Goal: Task Accomplishment & Management: Manage account settings

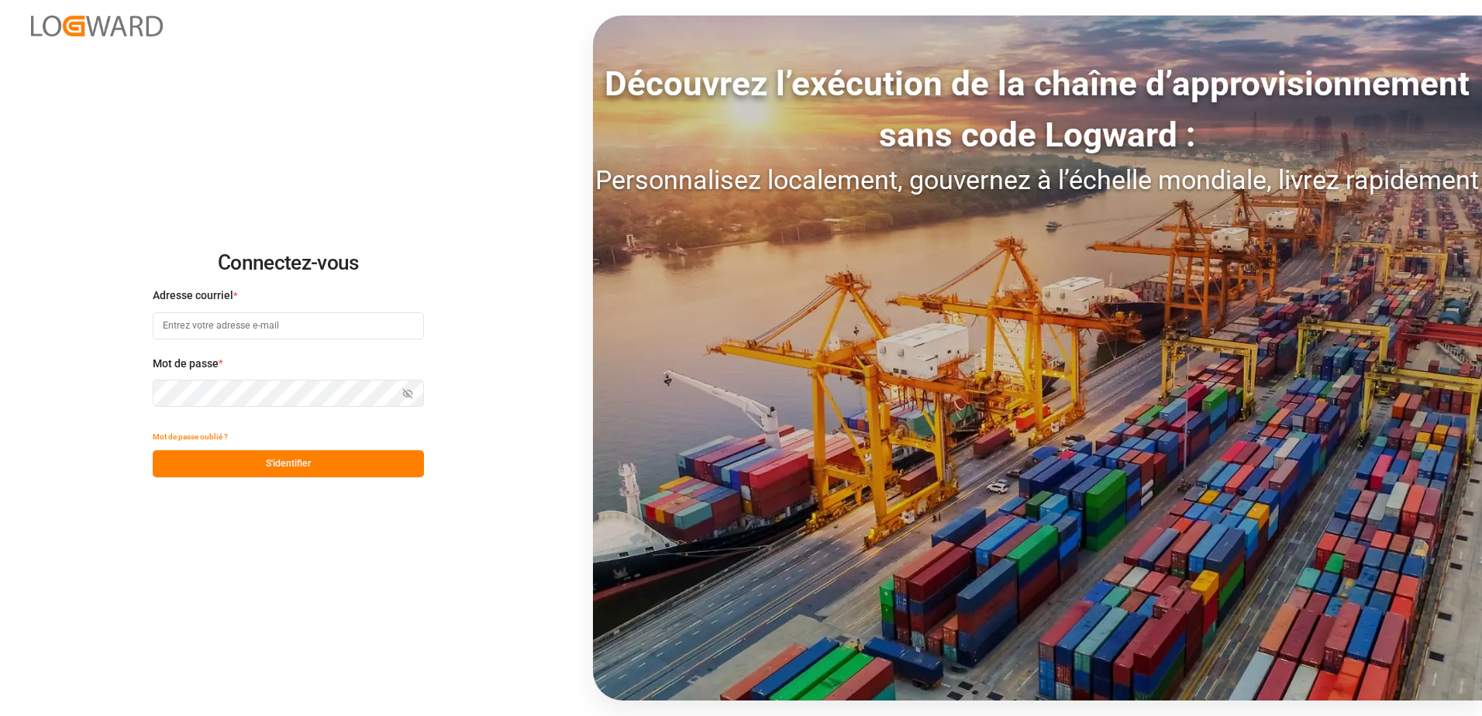
type input "[EMAIL_ADDRESS][DOMAIN_NAME]"
click at [294, 459] on button "S'identifier" at bounding box center [288, 463] width 271 height 27
type input "[EMAIL_ADDRESS][DOMAIN_NAME]"
click at [268, 465] on button "S'identifier" at bounding box center [288, 463] width 271 height 27
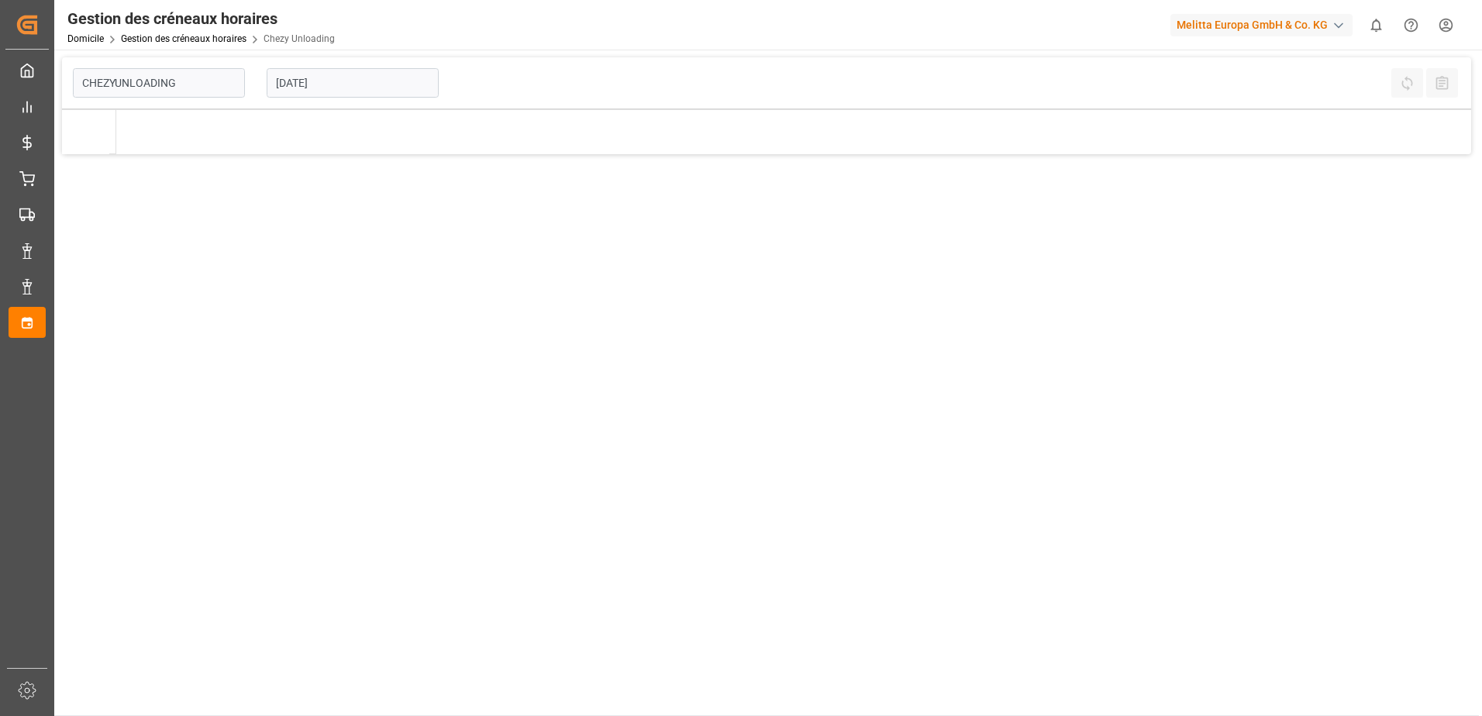
type input "Chezy Unloading"
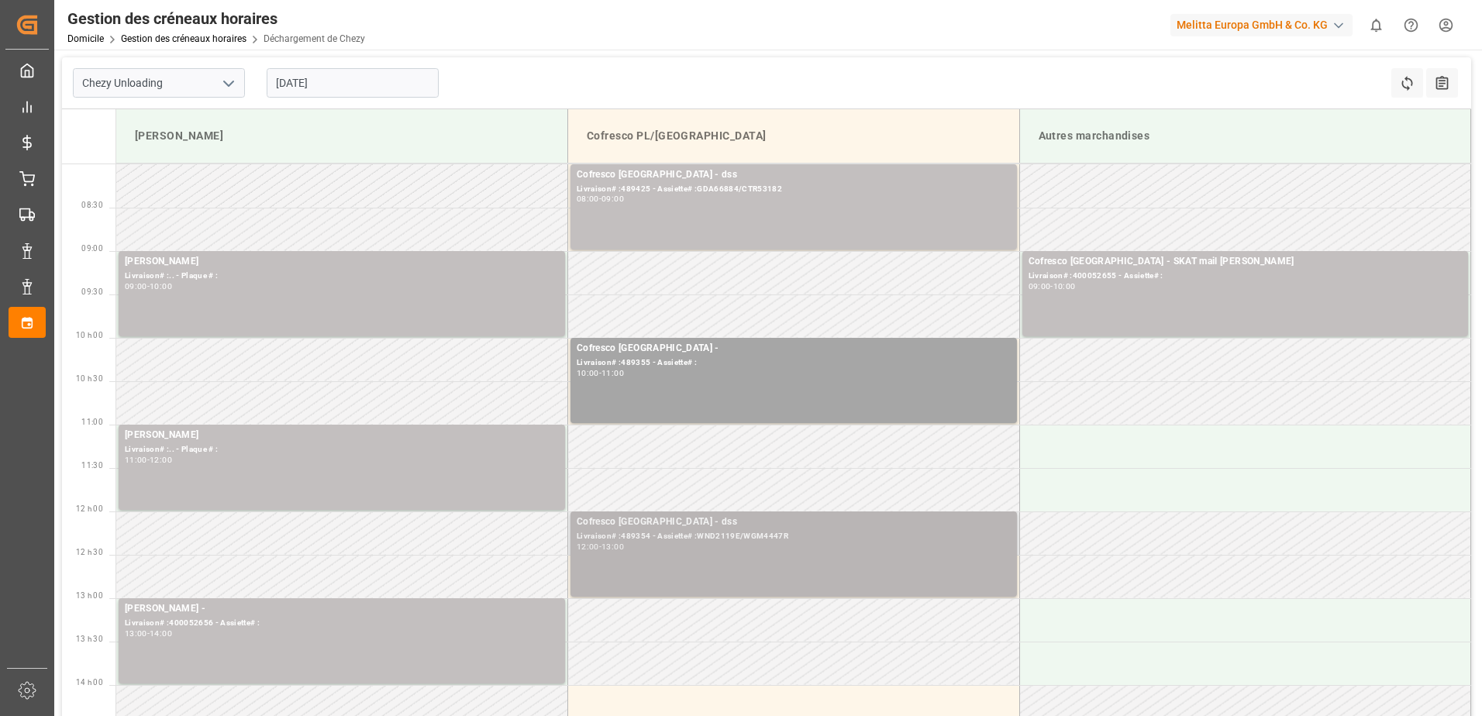
click at [733, 558] on div "Cofresco Pologne - dss Livraison# :489354 - Assiette# :WND2119E/WGM4447R 12:00 …" at bounding box center [794, 554] width 434 height 79
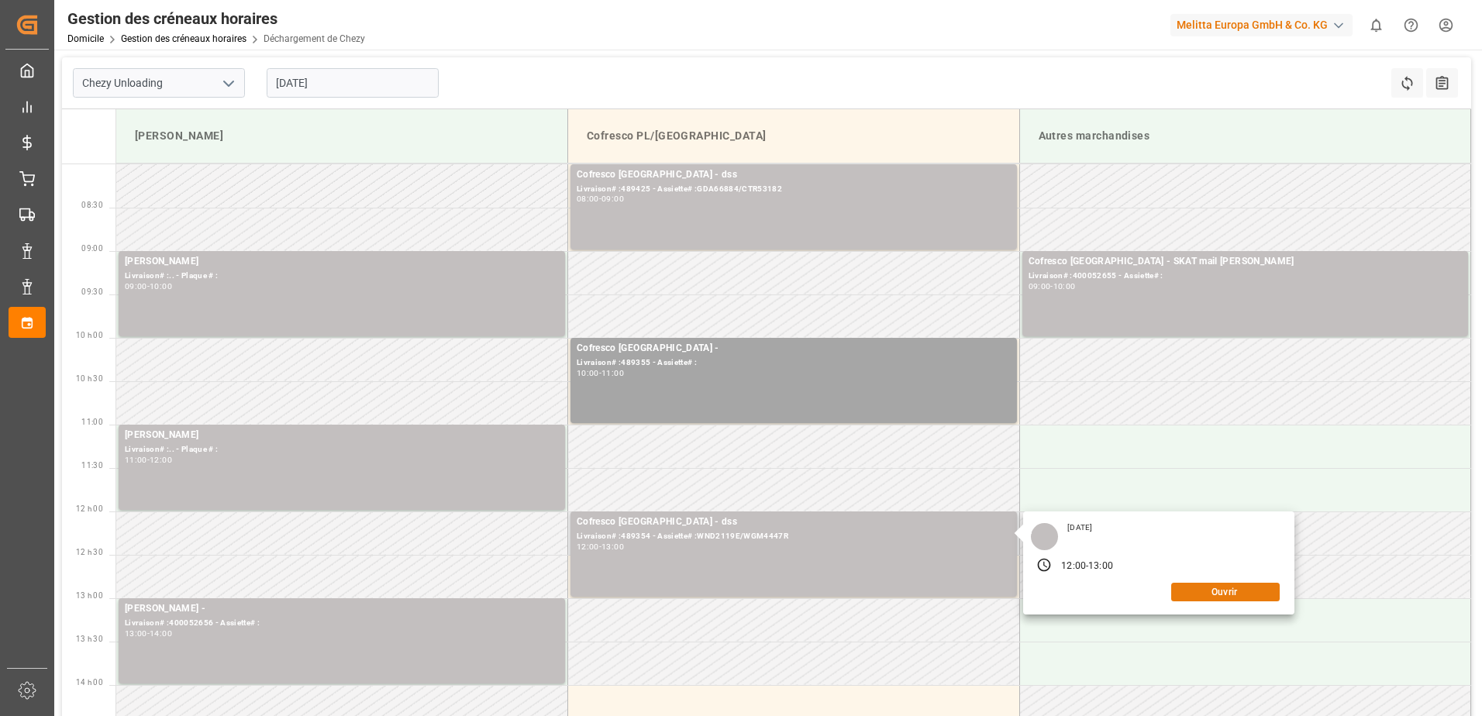
click at [1227, 599] on button "Ouvrir" at bounding box center [1225, 592] width 109 height 19
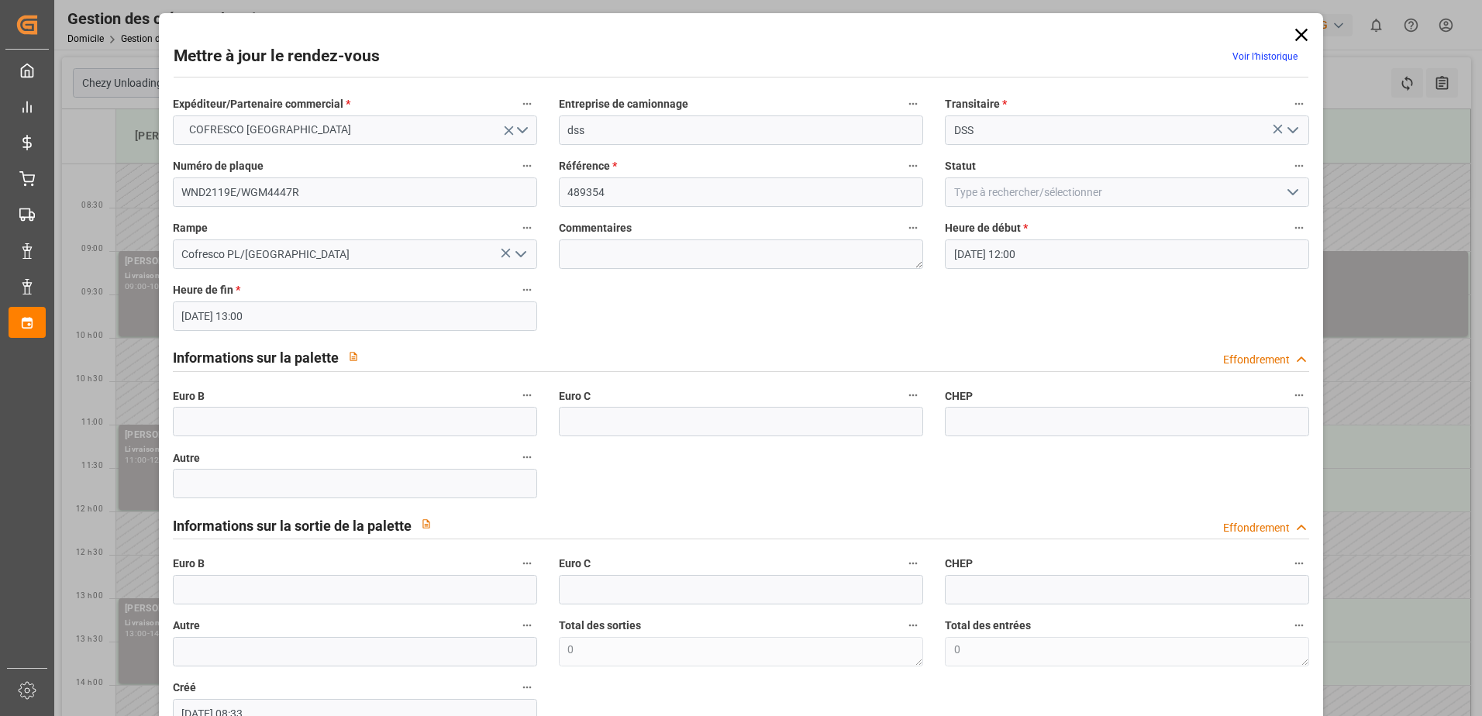
click at [1296, 195] on icon "Ouvrir le menu" at bounding box center [1293, 192] width 19 height 19
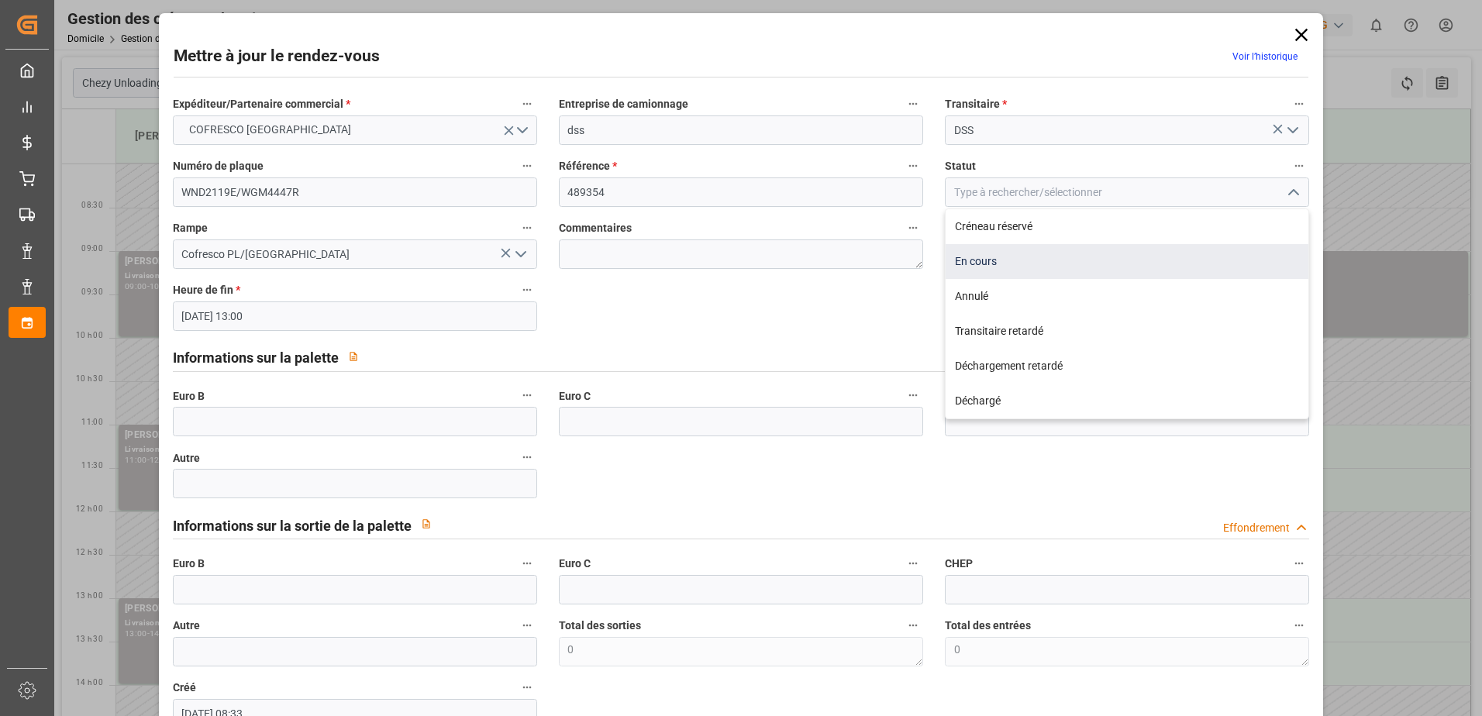
click at [999, 271] on div "En cours" at bounding box center [1127, 261] width 363 height 35
type input "In Progress"
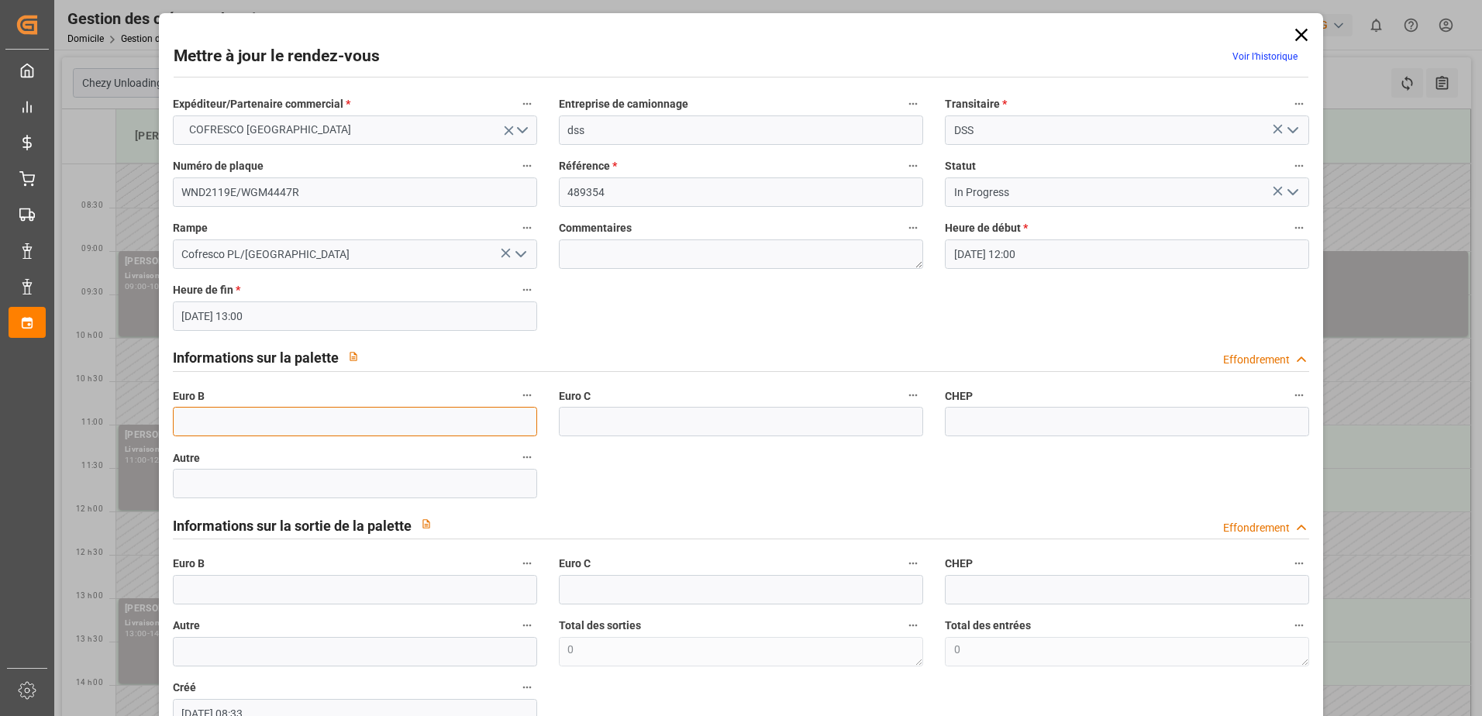
click at [192, 421] on input "text" at bounding box center [355, 421] width 364 height 29
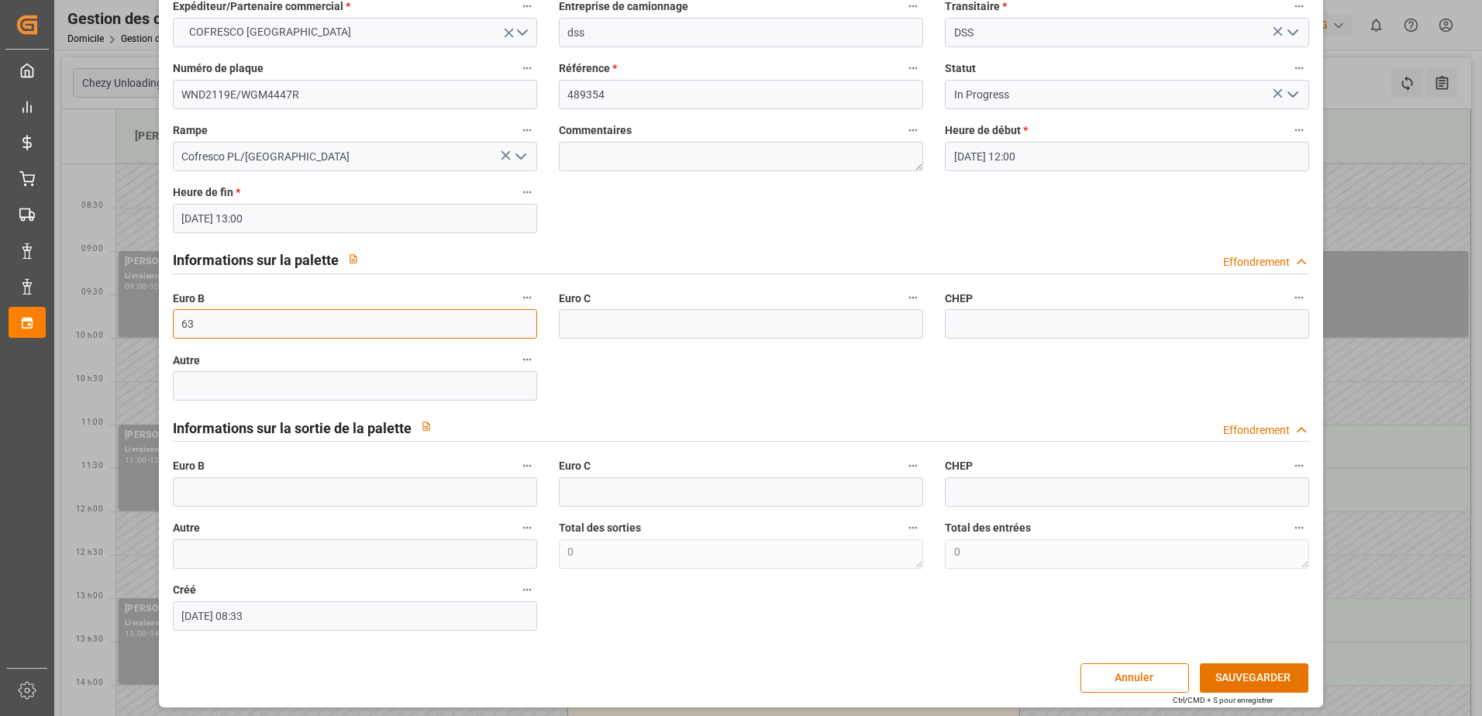
scroll to position [102, 0]
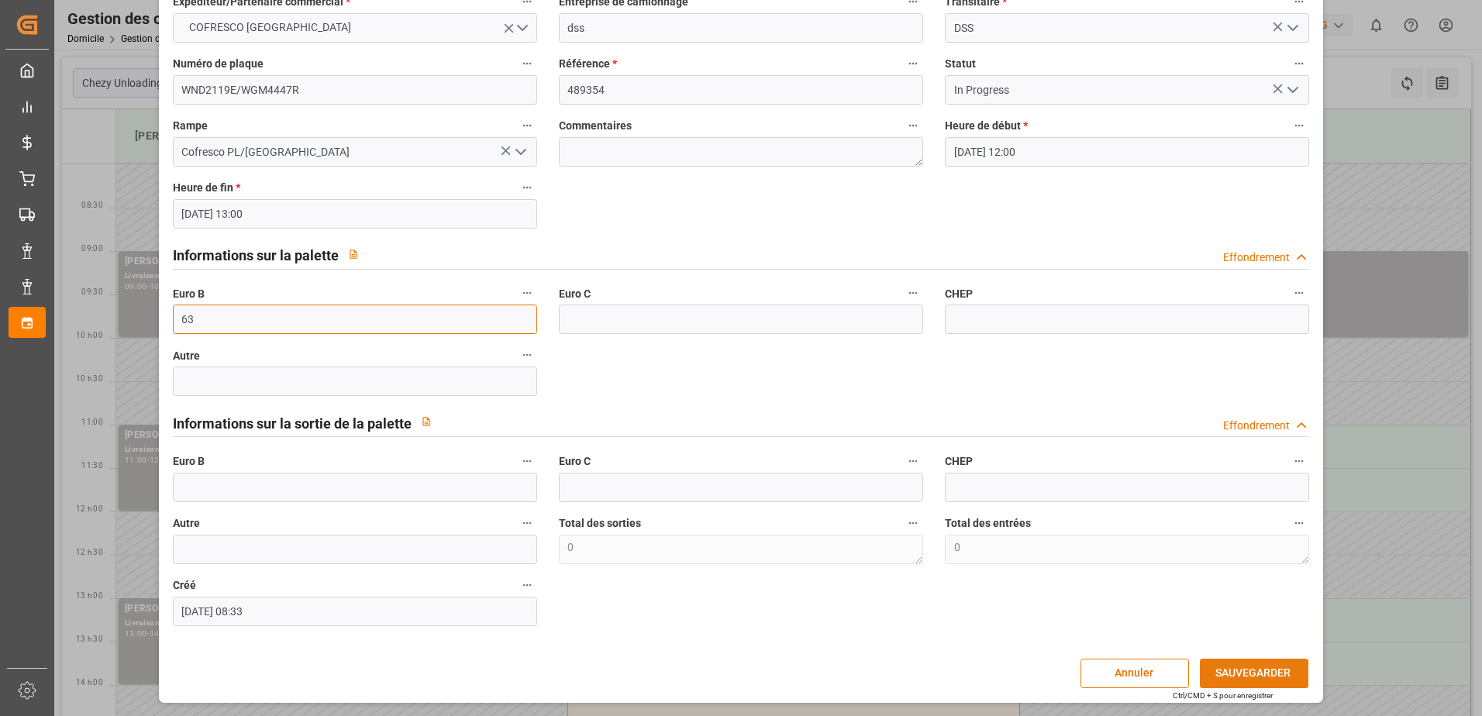
type input "63"
click at [1273, 681] on button "SAUVEGARDER" at bounding box center [1254, 673] width 109 height 29
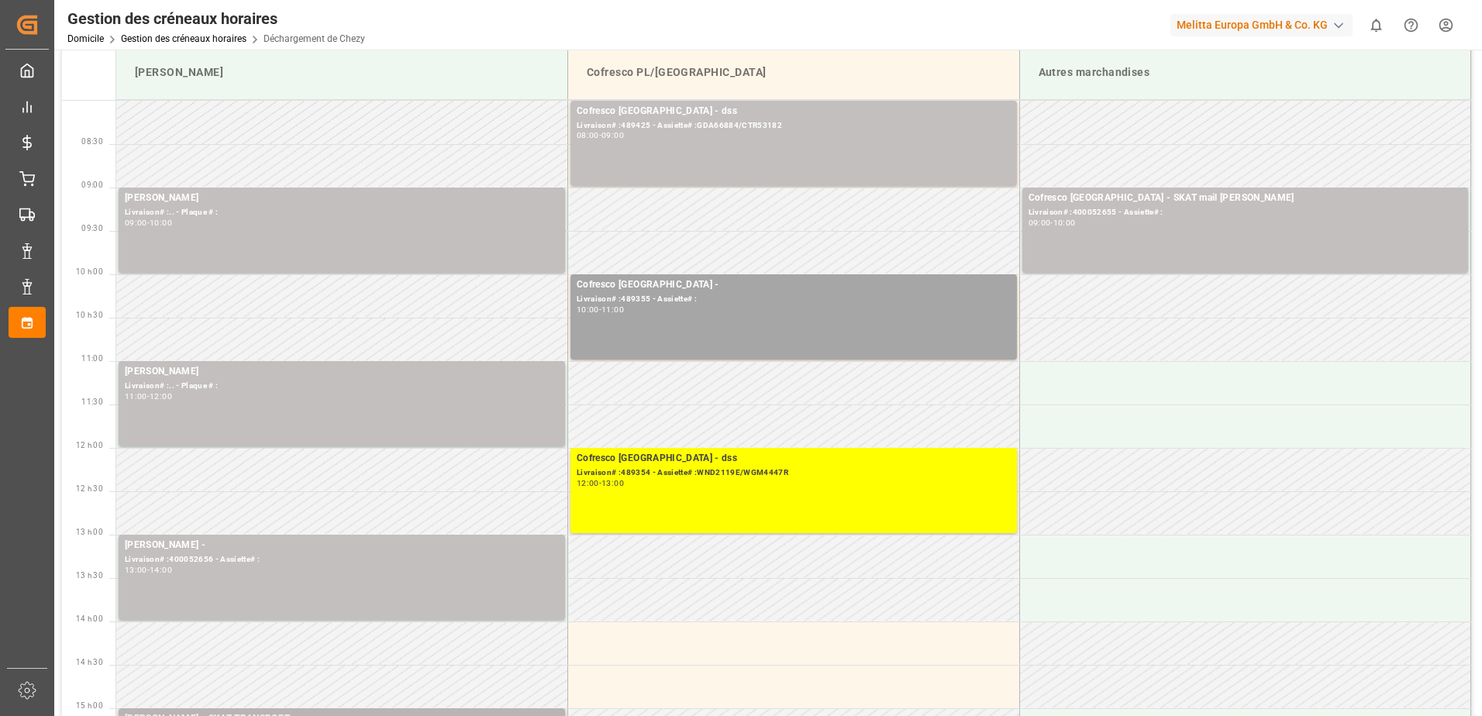
scroll to position [0, 0]
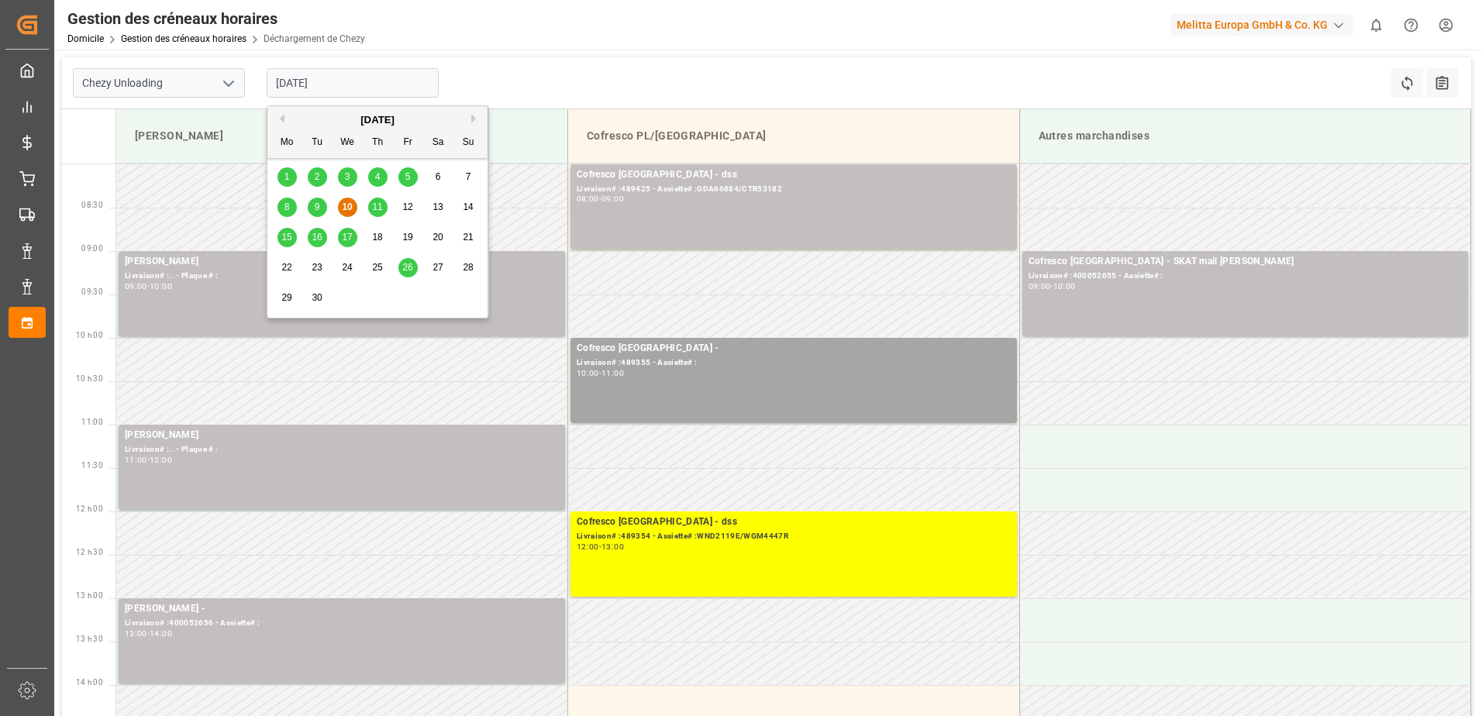
click at [423, 83] on input "10-09-2025" at bounding box center [353, 82] width 172 height 29
click at [320, 204] on div "9" at bounding box center [317, 207] width 19 height 19
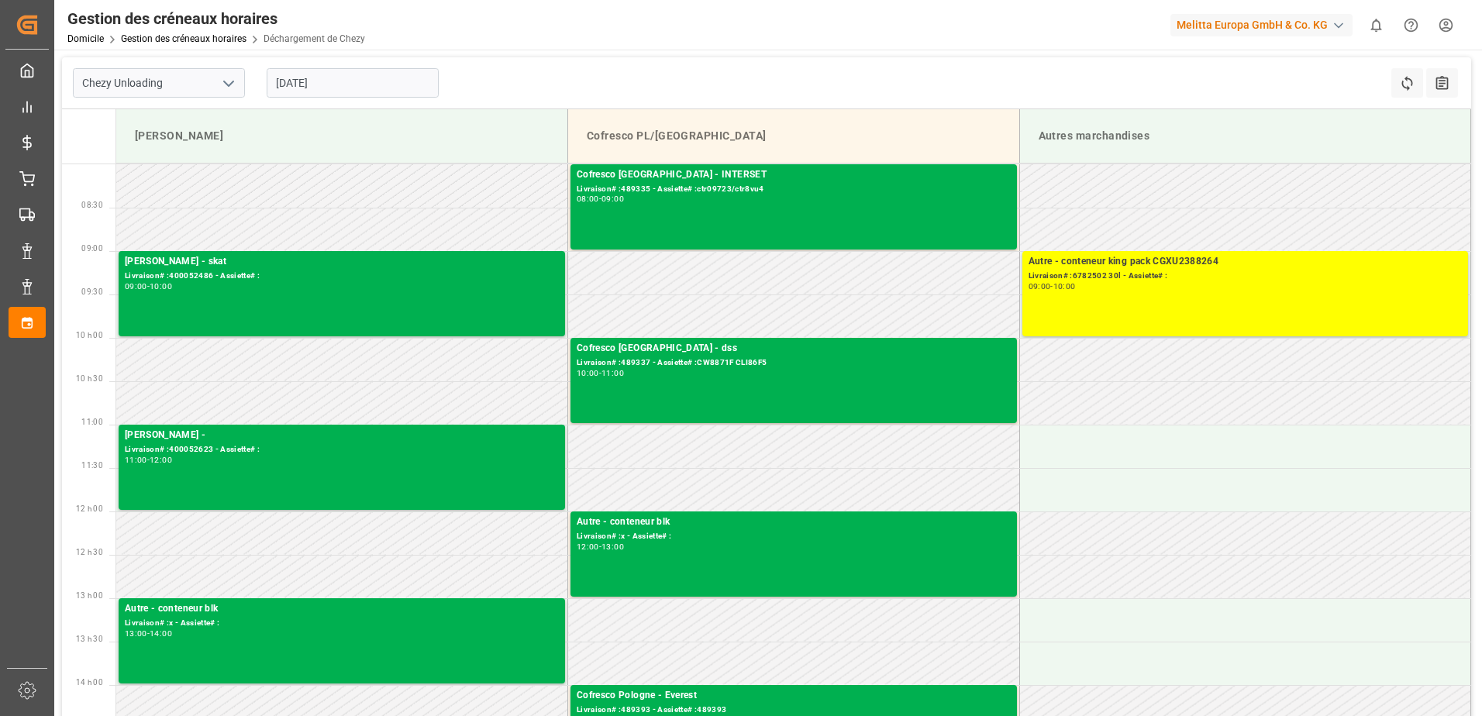
click at [361, 92] on input "09-09-2025" at bounding box center [353, 82] width 172 height 29
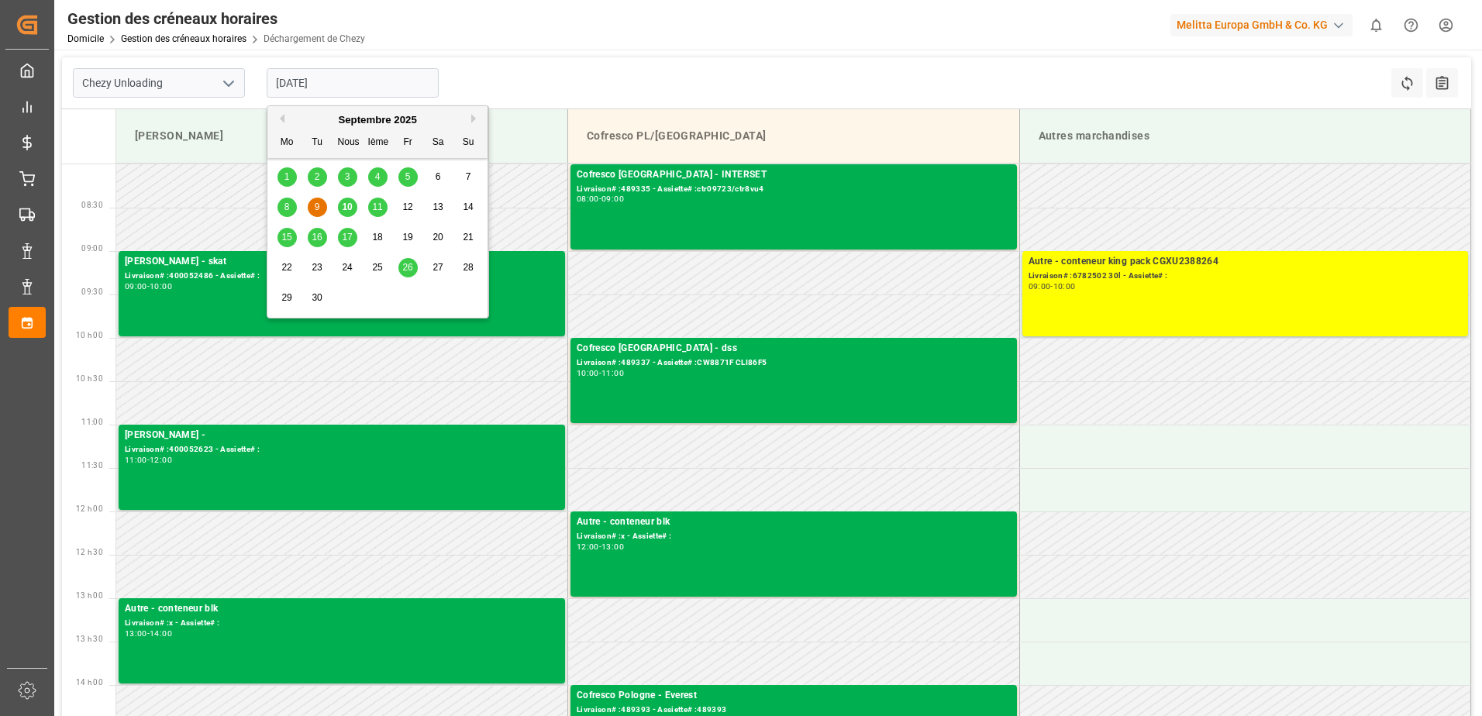
click at [380, 206] on span "11" at bounding box center [377, 207] width 10 height 11
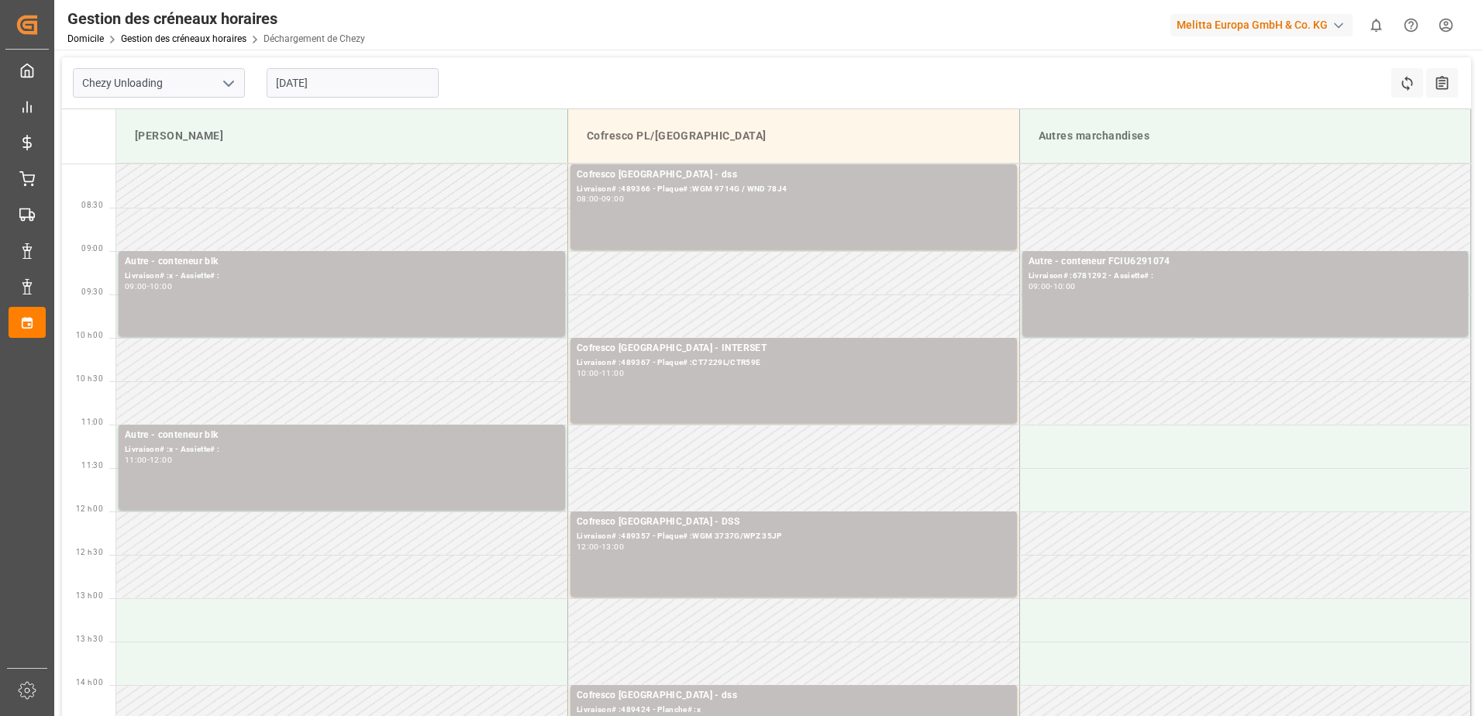
click at [345, 87] on input "11-09-2025" at bounding box center [353, 82] width 172 height 29
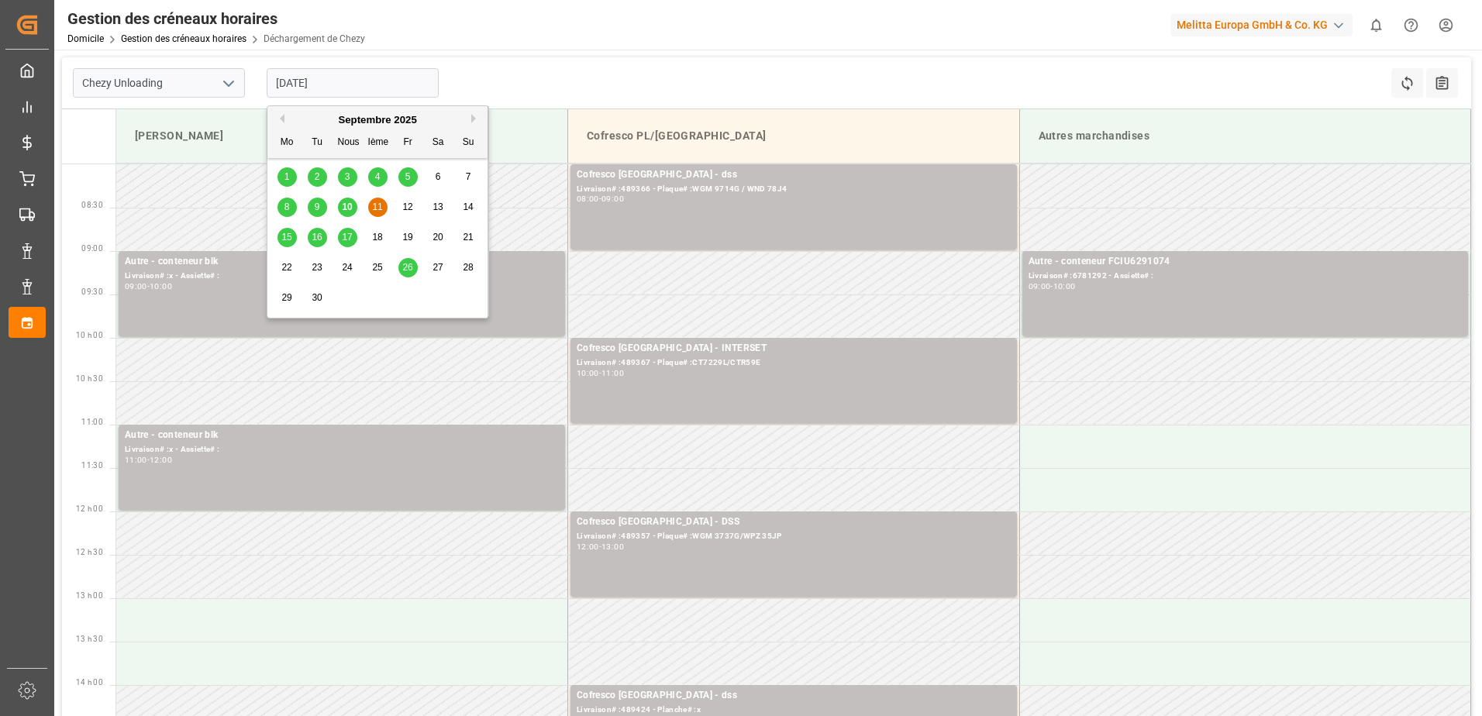
click at [348, 214] on div "10" at bounding box center [347, 207] width 19 height 19
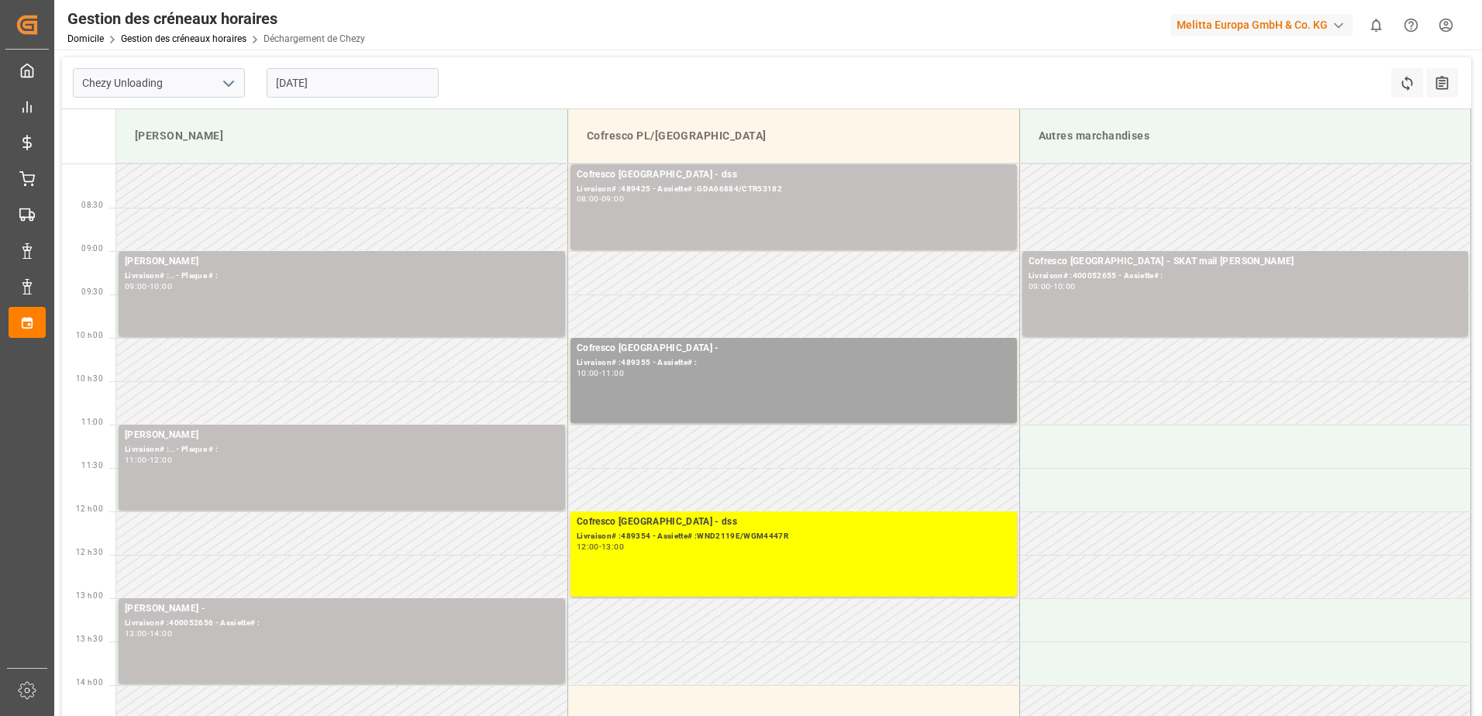
click at [394, 87] on input "10-09-2025" at bounding box center [353, 82] width 172 height 29
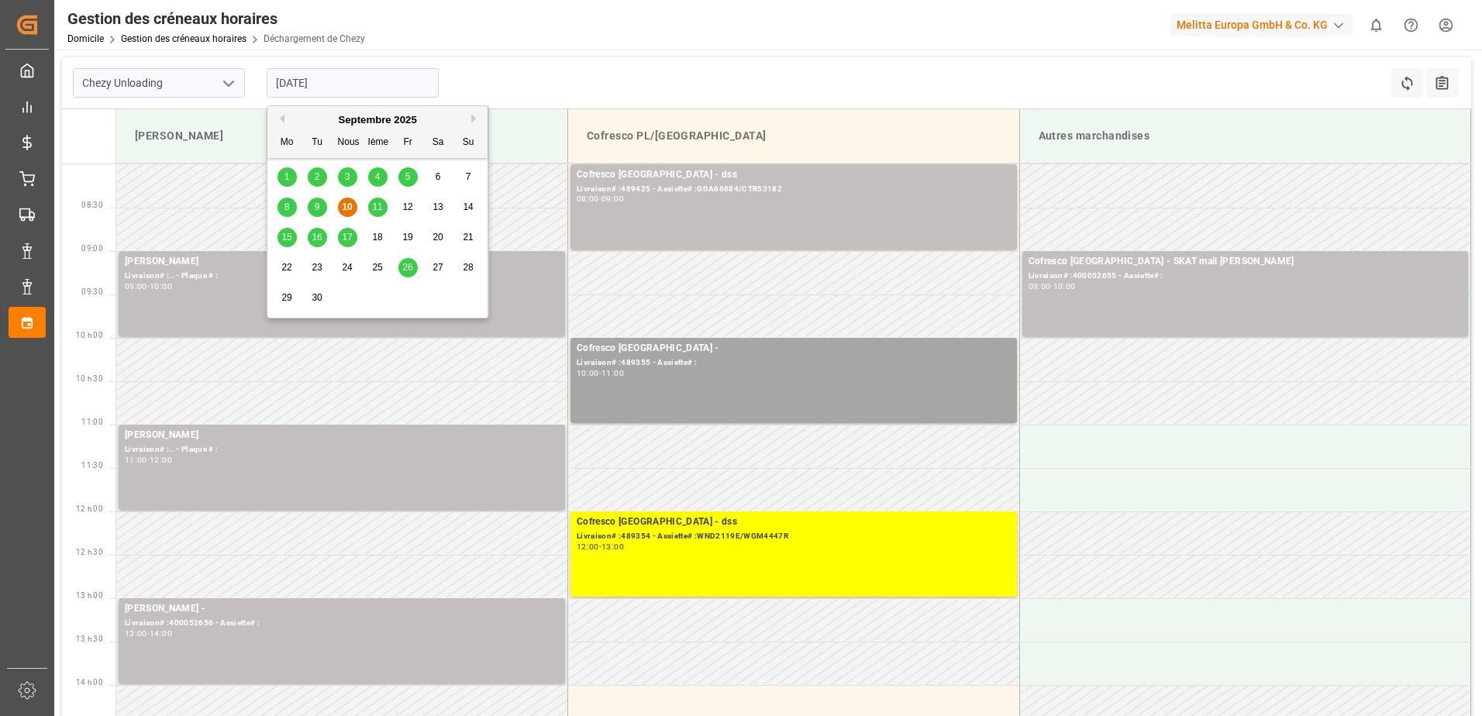
click at [292, 235] on span "15" at bounding box center [286, 237] width 10 height 11
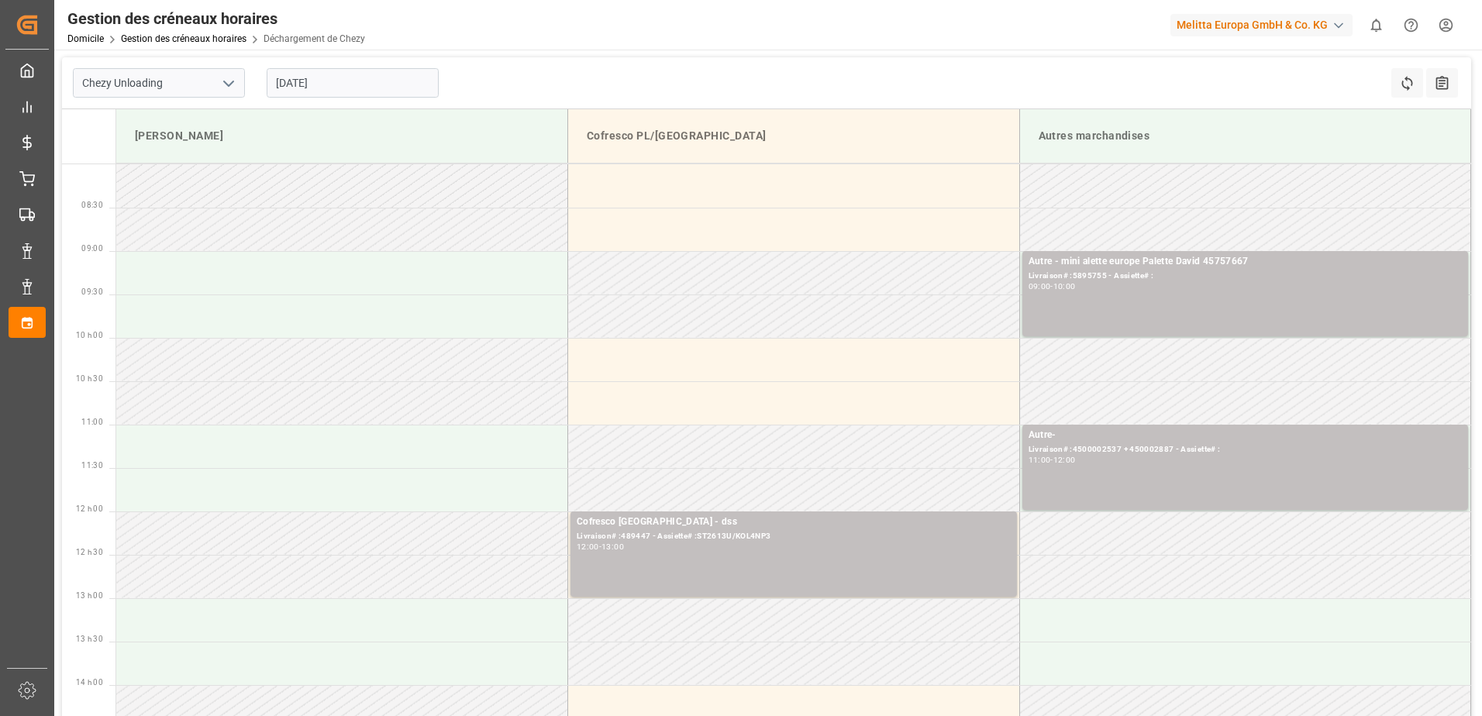
click at [371, 94] on input "15-09-2025" at bounding box center [353, 82] width 172 height 29
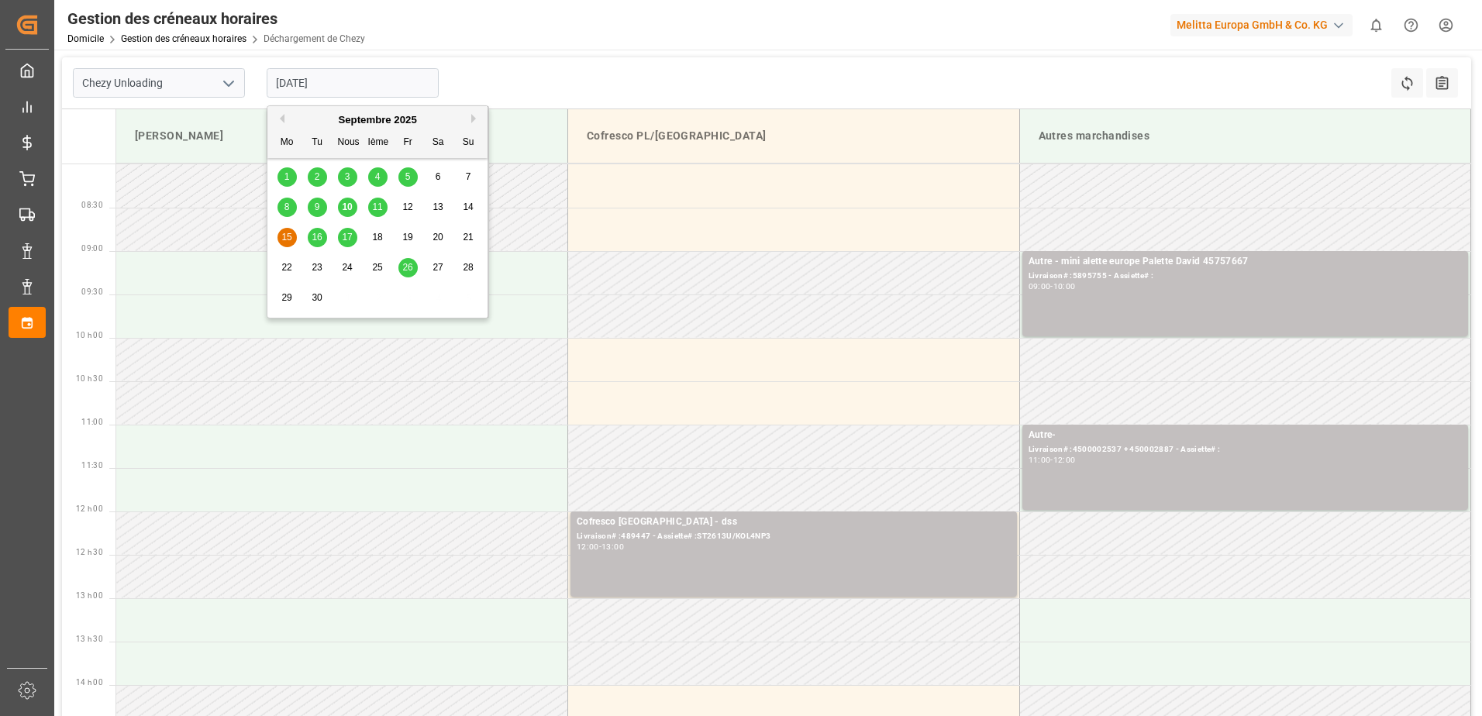
click at [322, 239] on span "16" at bounding box center [317, 237] width 10 height 11
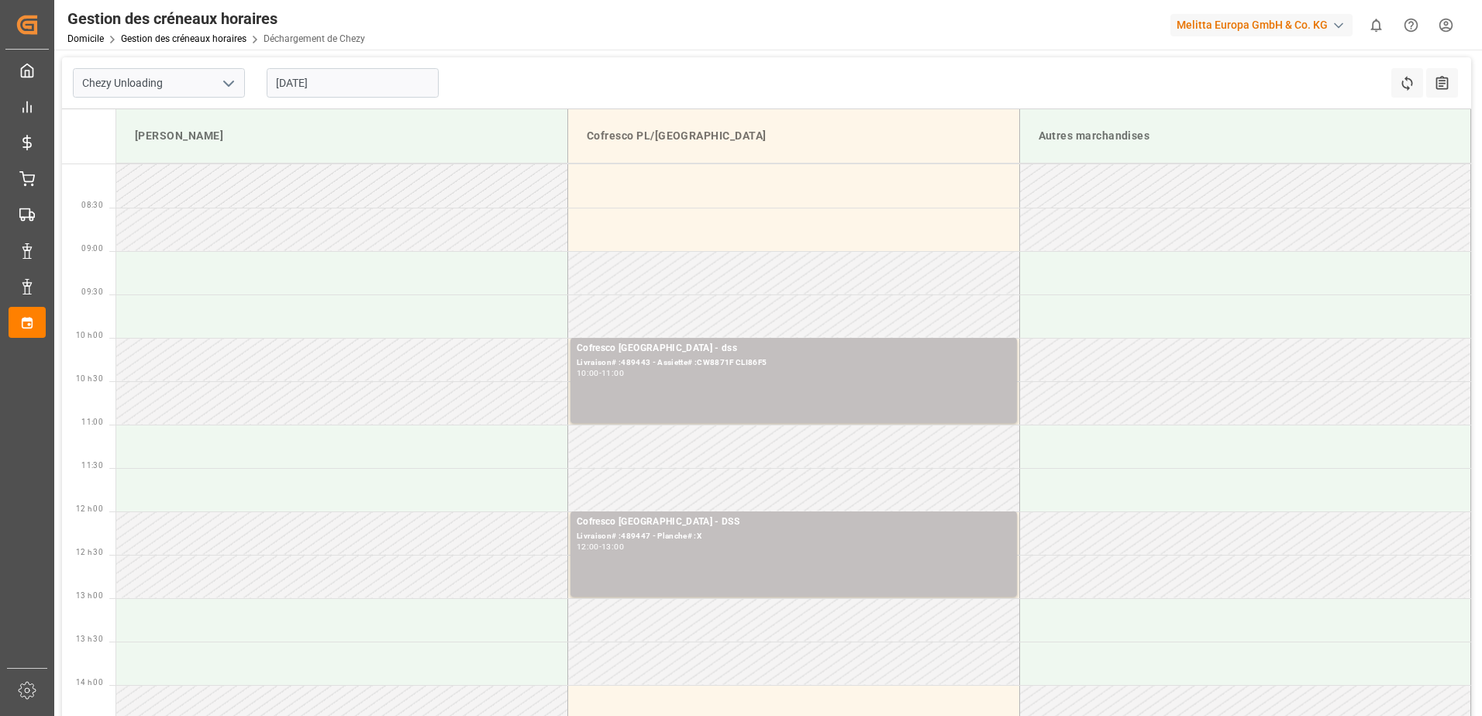
click at [357, 104] on div "16-09-2025" at bounding box center [353, 82] width 194 height 51
click at [406, 83] on input "16-09-2025" at bounding box center [353, 82] width 172 height 29
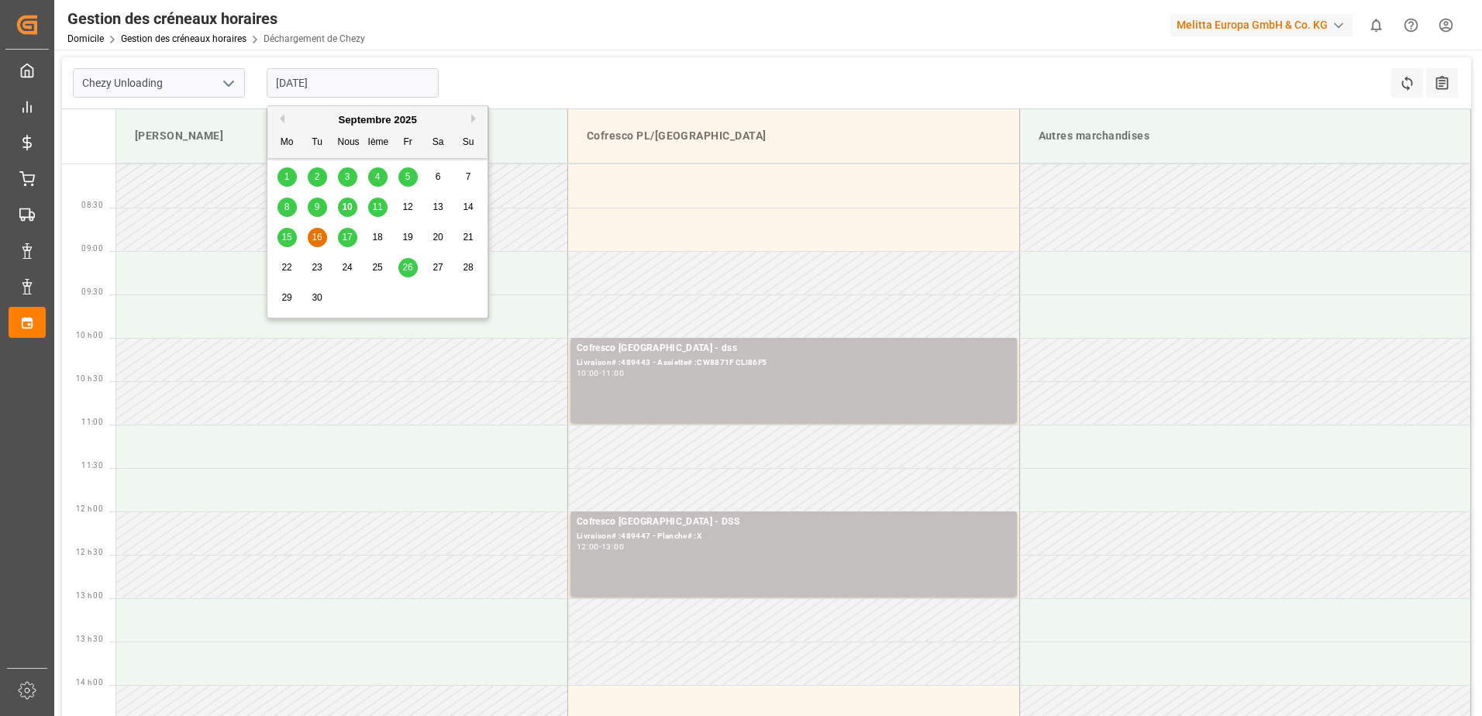
click at [350, 211] on span "10" at bounding box center [347, 207] width 10 height 11
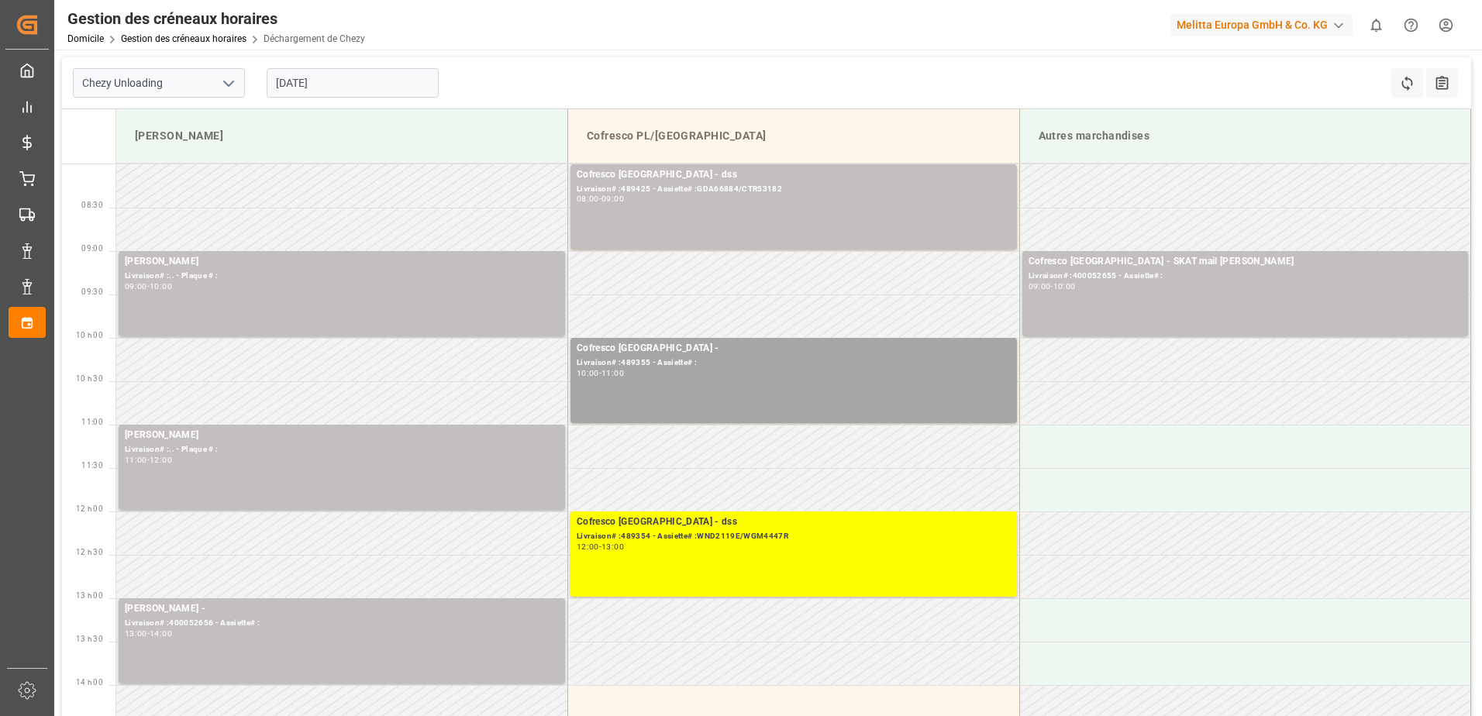
click at [405, 78] on input "10-09-2025" at bounding box center [353, 82] width 172 height 29
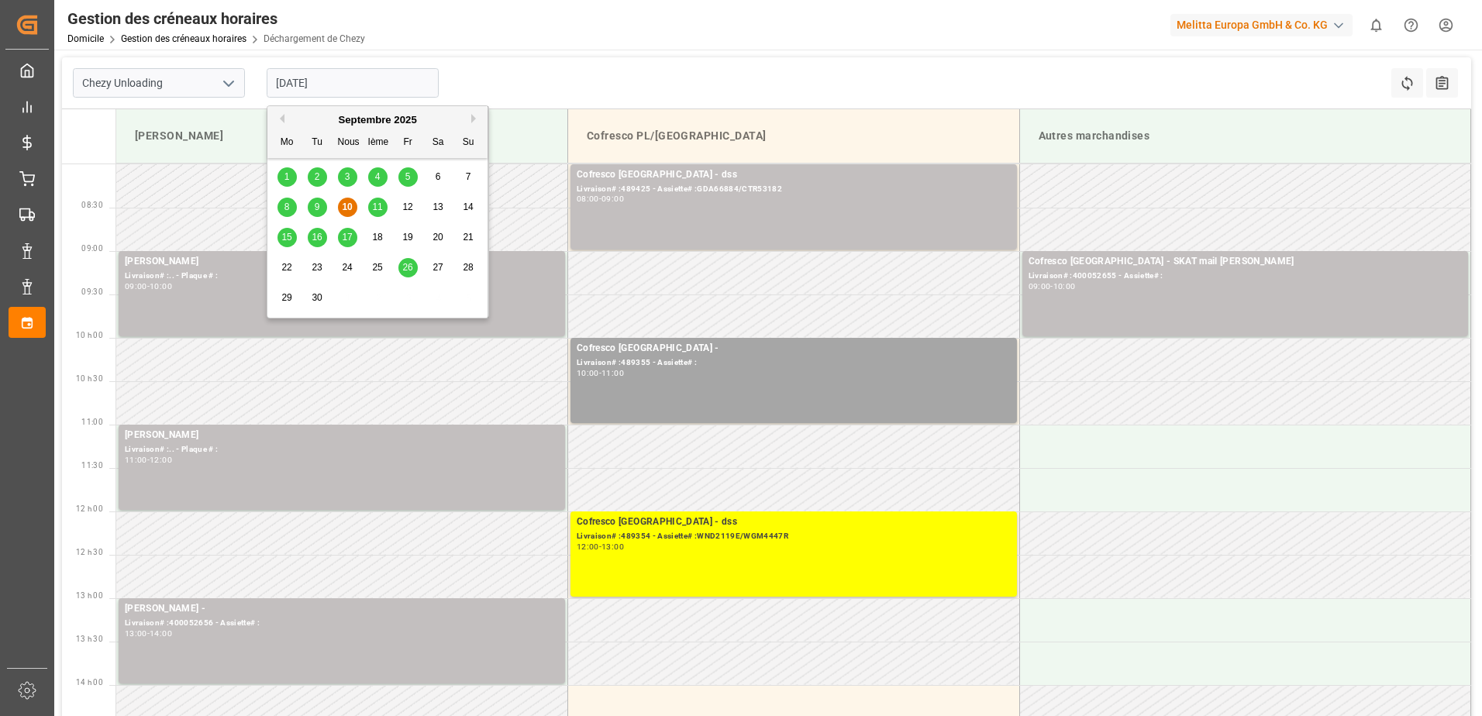
click at [319, 203] on span "9" at bounding box center [317, 207] width 5 height 11
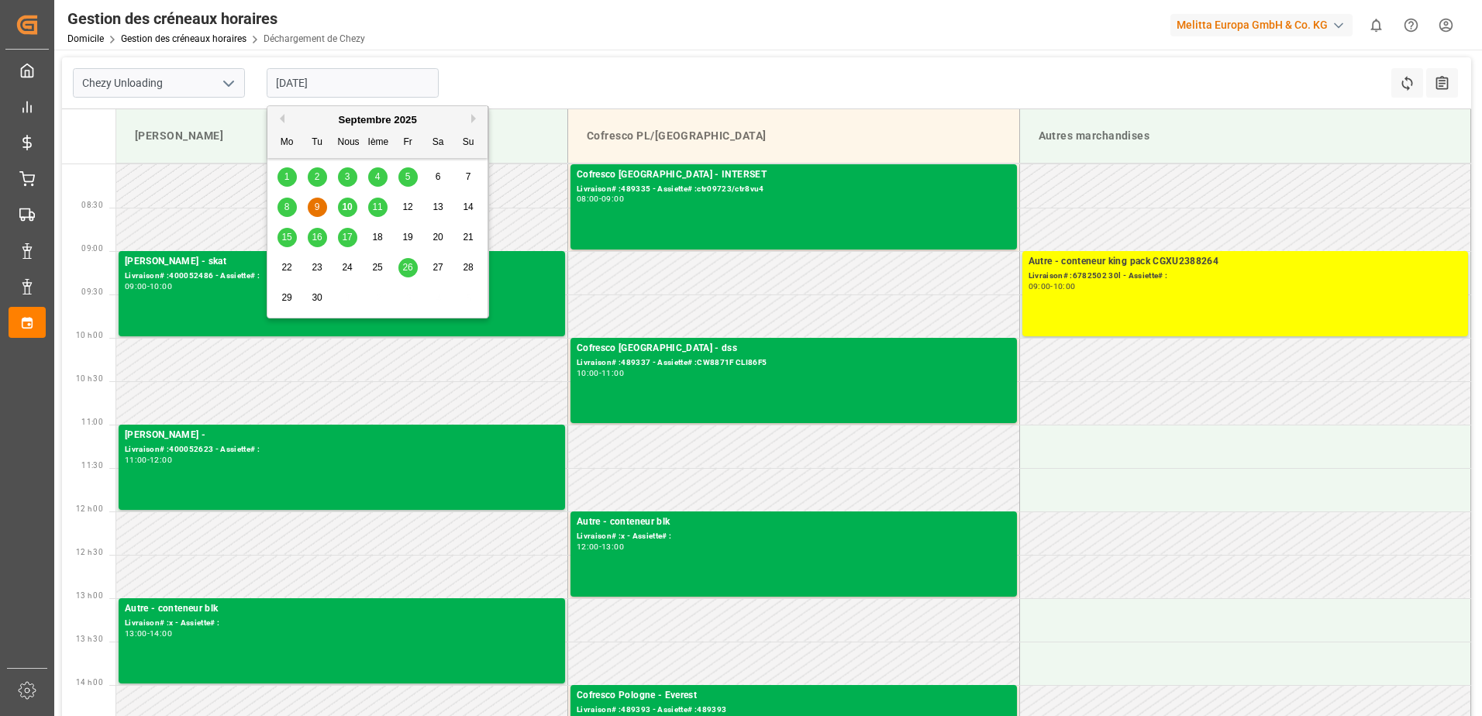
click at [361, 84] on input "09-09-2025" at bounding box center [353, 82] width 172 height 29
click at [378, 201] on div "11" at bounding box center [377, 207] width 19 height 19
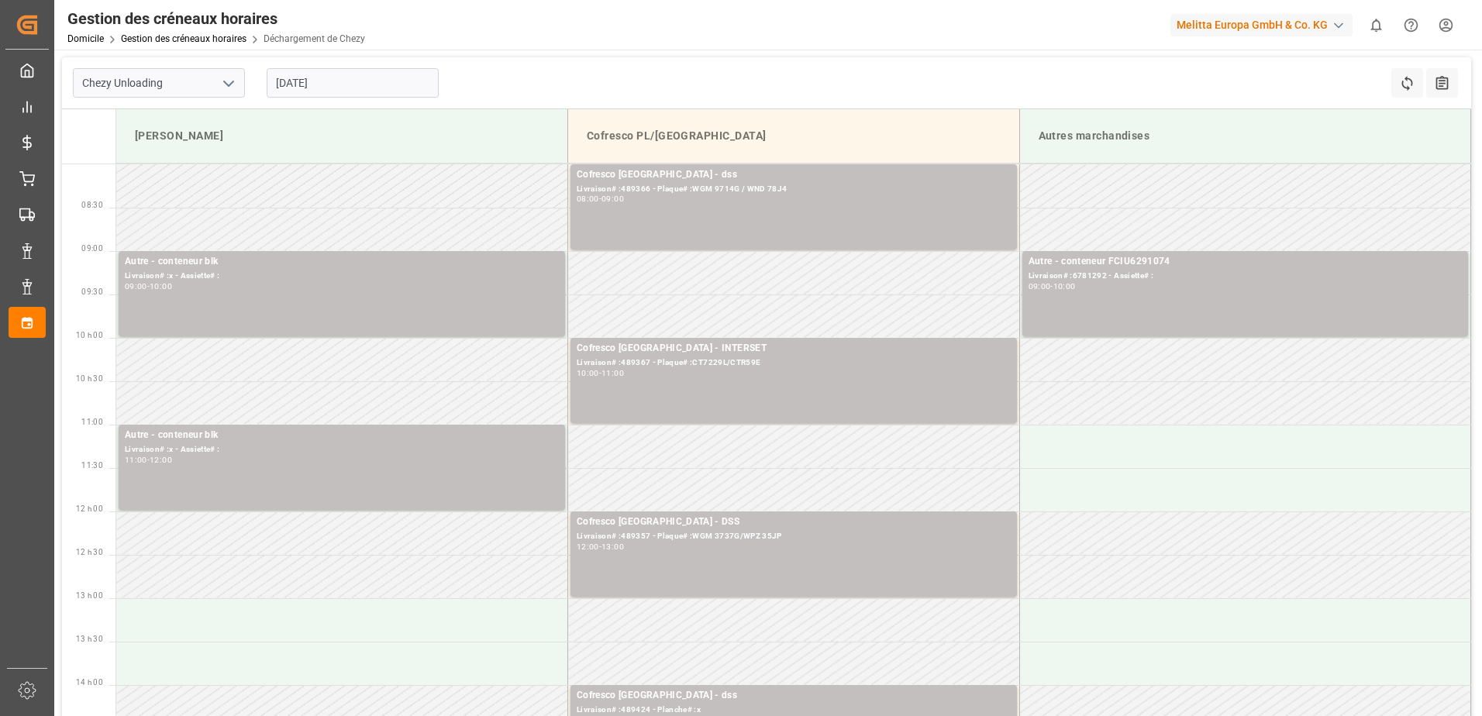
click at [361, 91] on input "11-09-2025" at bounding box center [353, 82] width 172 height 29
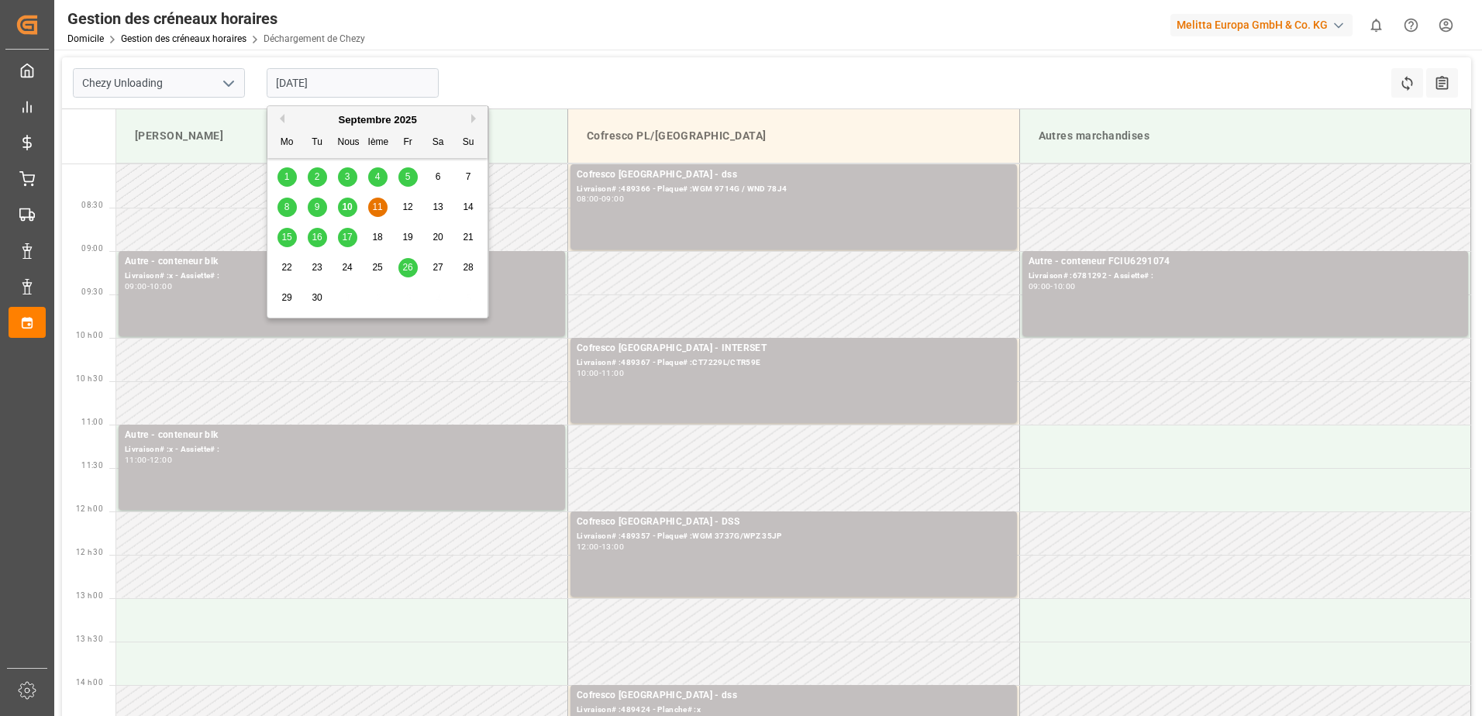
click at [351, 209] on span "10" at bounding box center [347, 207] width 10 height 11
type input "10-09-2025"
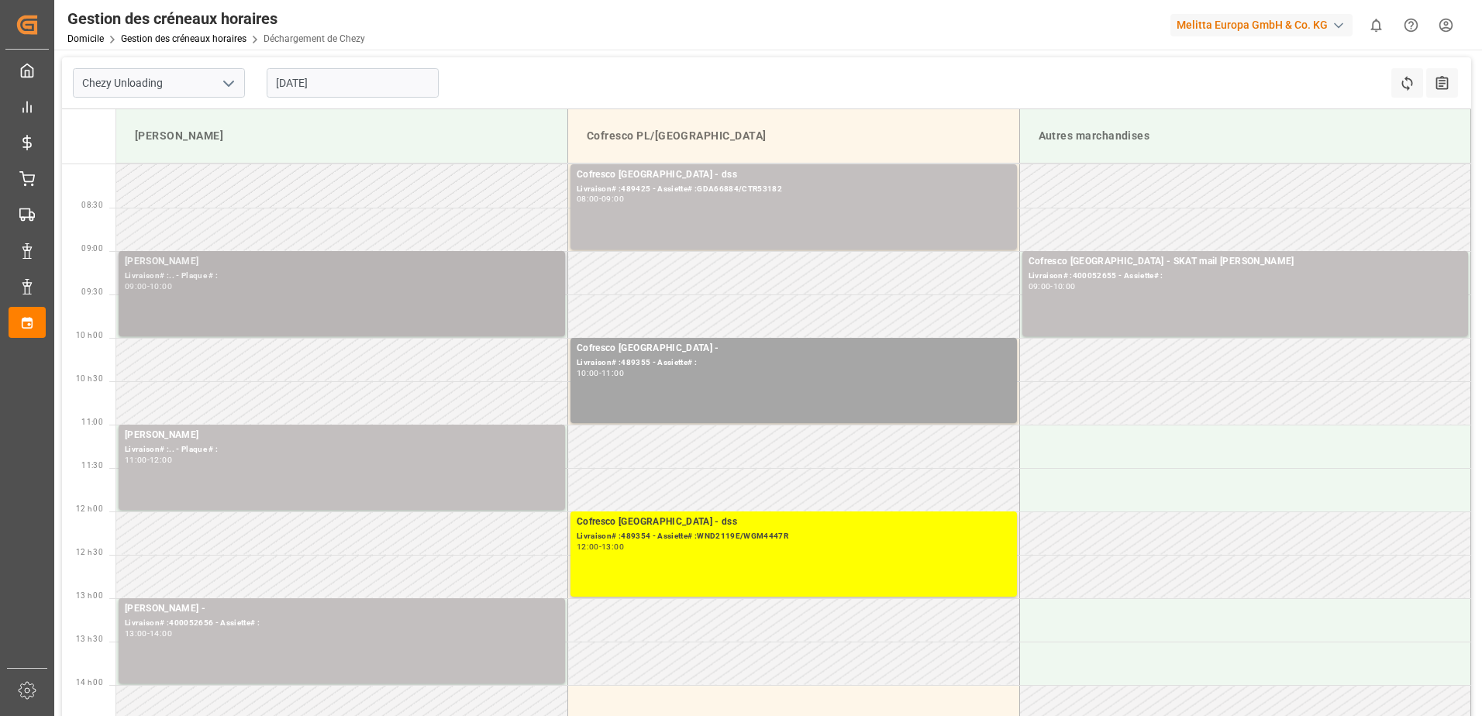
click at [370, 312] on div "Melitta Minden - Rajko Livraison# :.. - Plaque # : 09:00 - 10:00" at bounding box center [342, 293] width 434 height 79
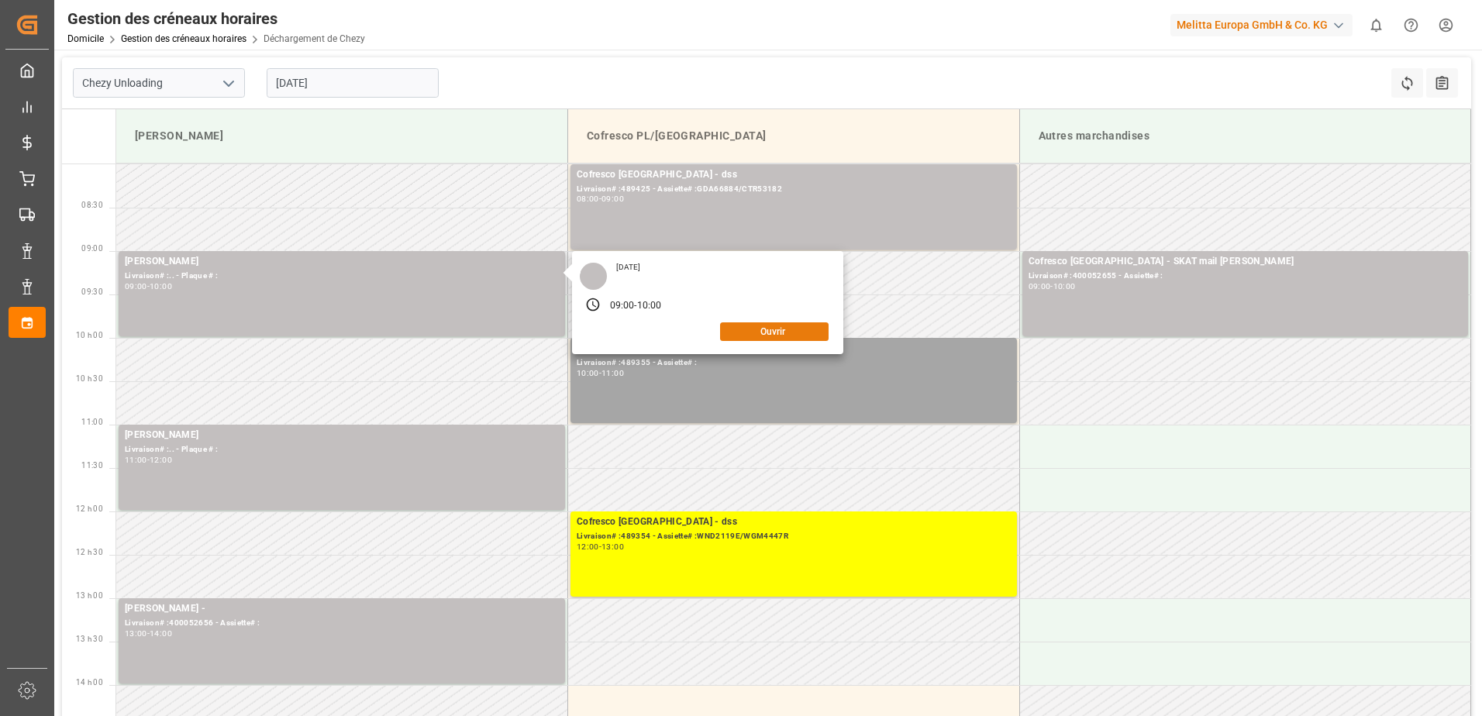
click at [760, 334] on button "Ouvrir" at bounding box center [774, 332] width 109 height 19
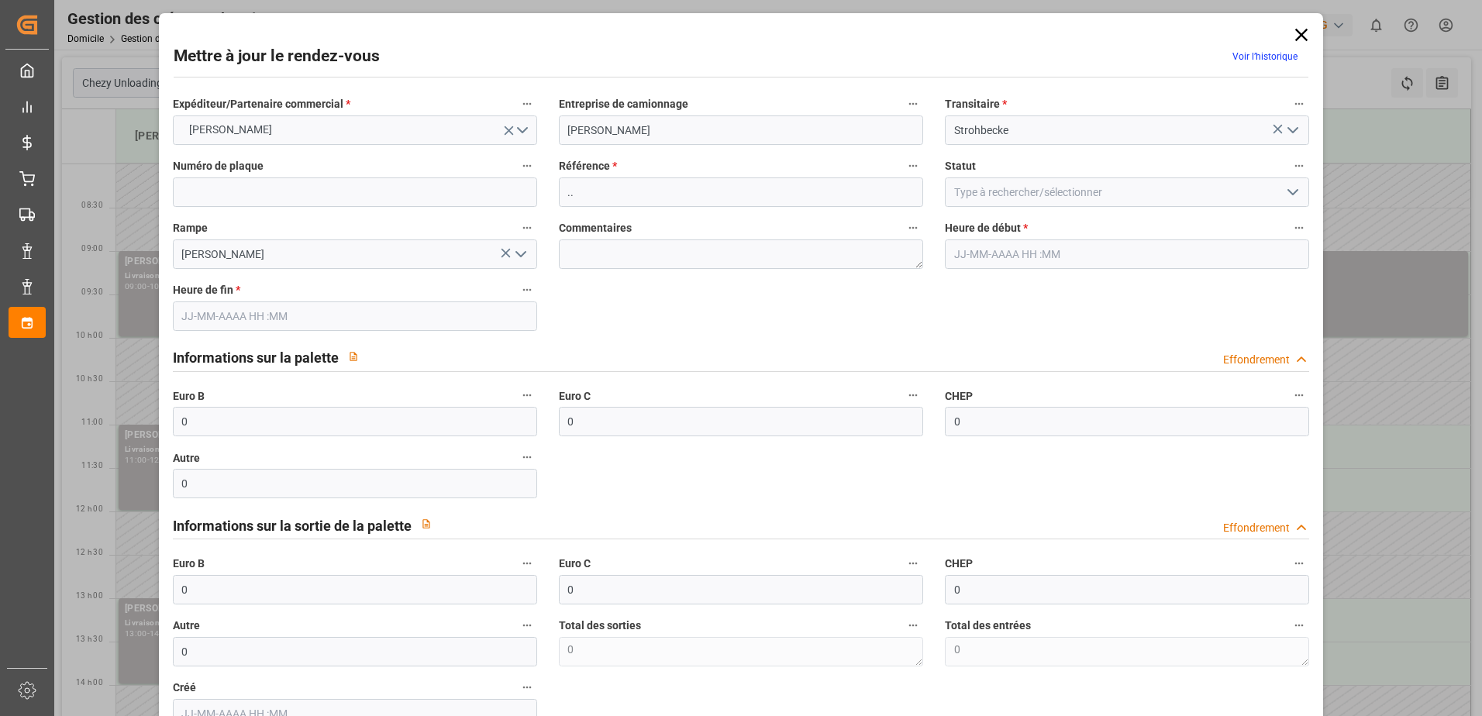
type input "10-09-2025 09:00"
type input "10-09-2025 10:00"
type input "08-09-2025 07:31"
click at [1304, 38] on icon at bounding box center [1302, 35] width 22 height 22
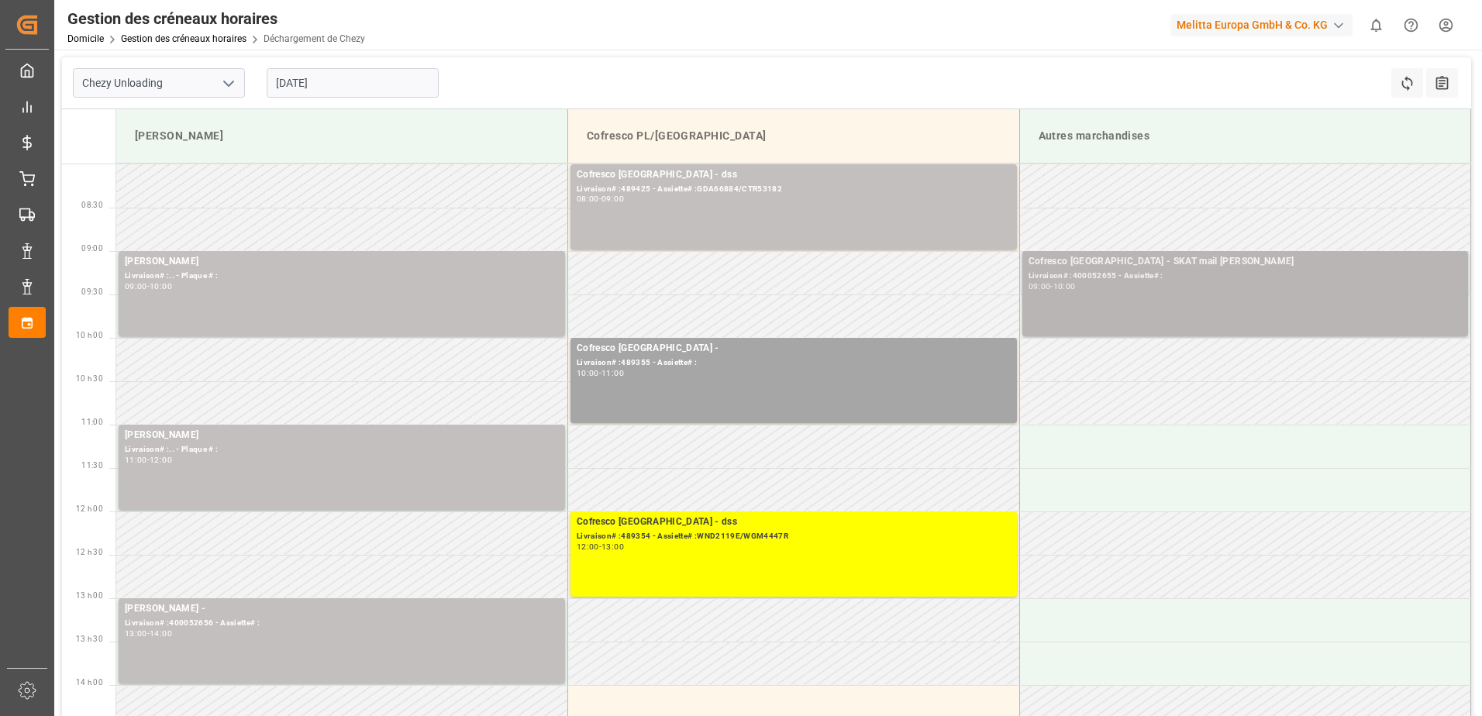
click at [1307, 302] on div "Cofresco Pologne - SKAT mail Lena Livraison# :400052655 - Assiette# : 09:00 - 1…" at bounding box center [1246, 293] width 434 height 79
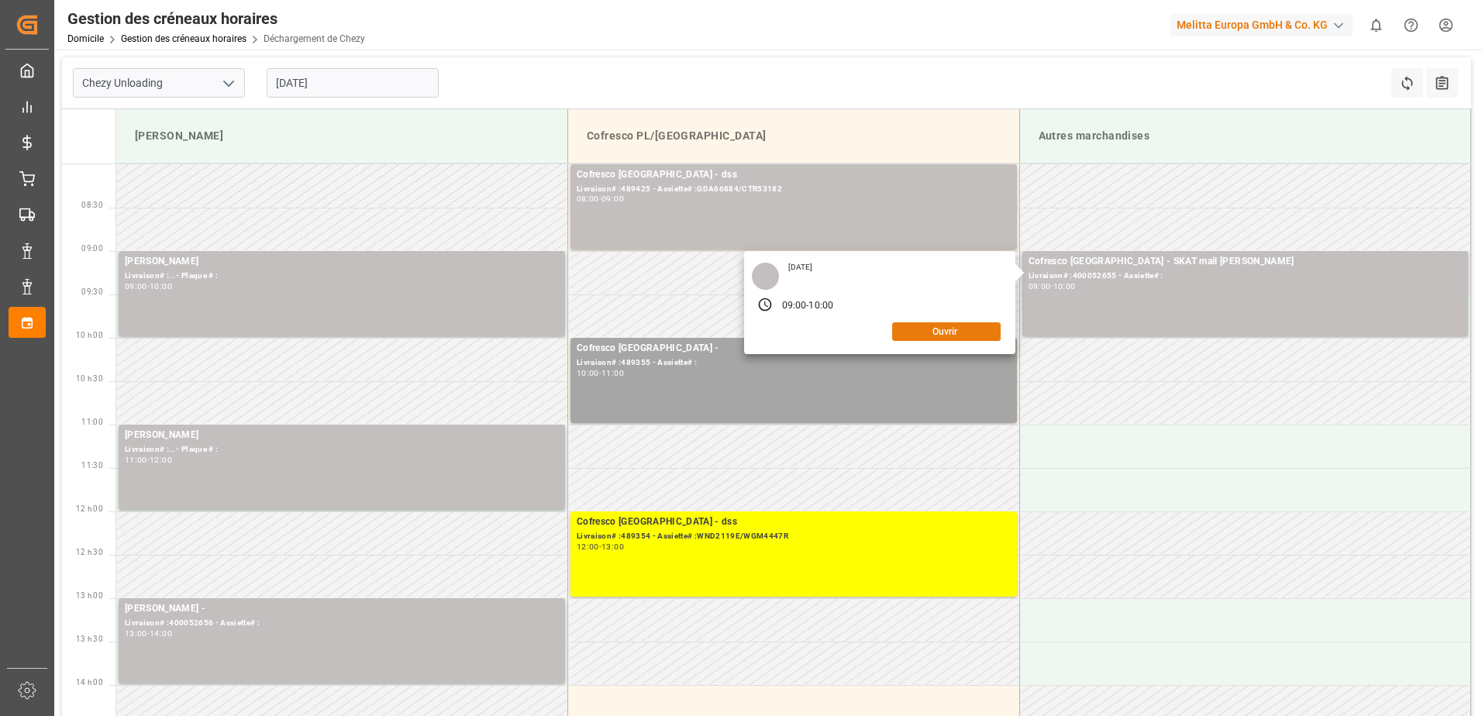
click at [966, 326] on button "Ouvrir" at bounding box center [946, 332] width 109 height 19
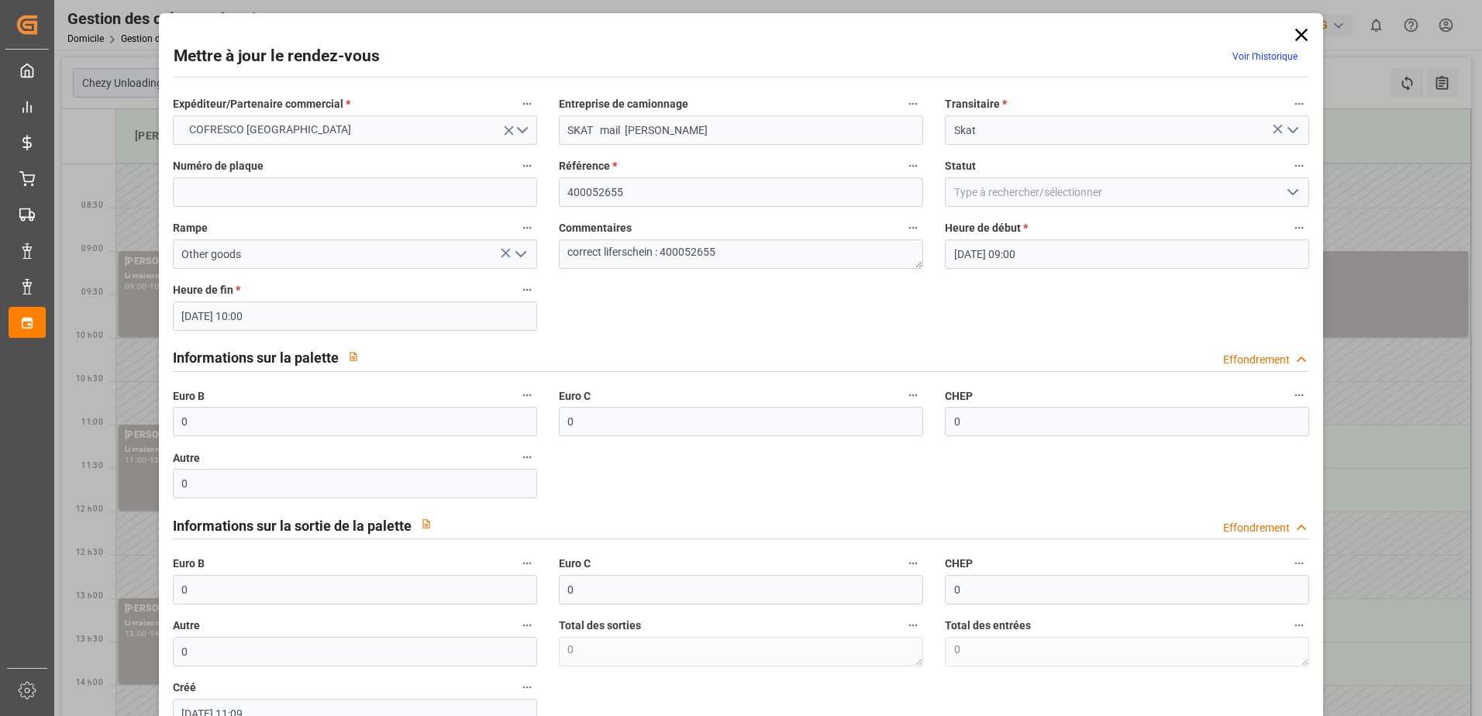
click at [1296, 193] on icon "Ouvrir le menu" at bounding box center [1293, 192] width 19 height 19
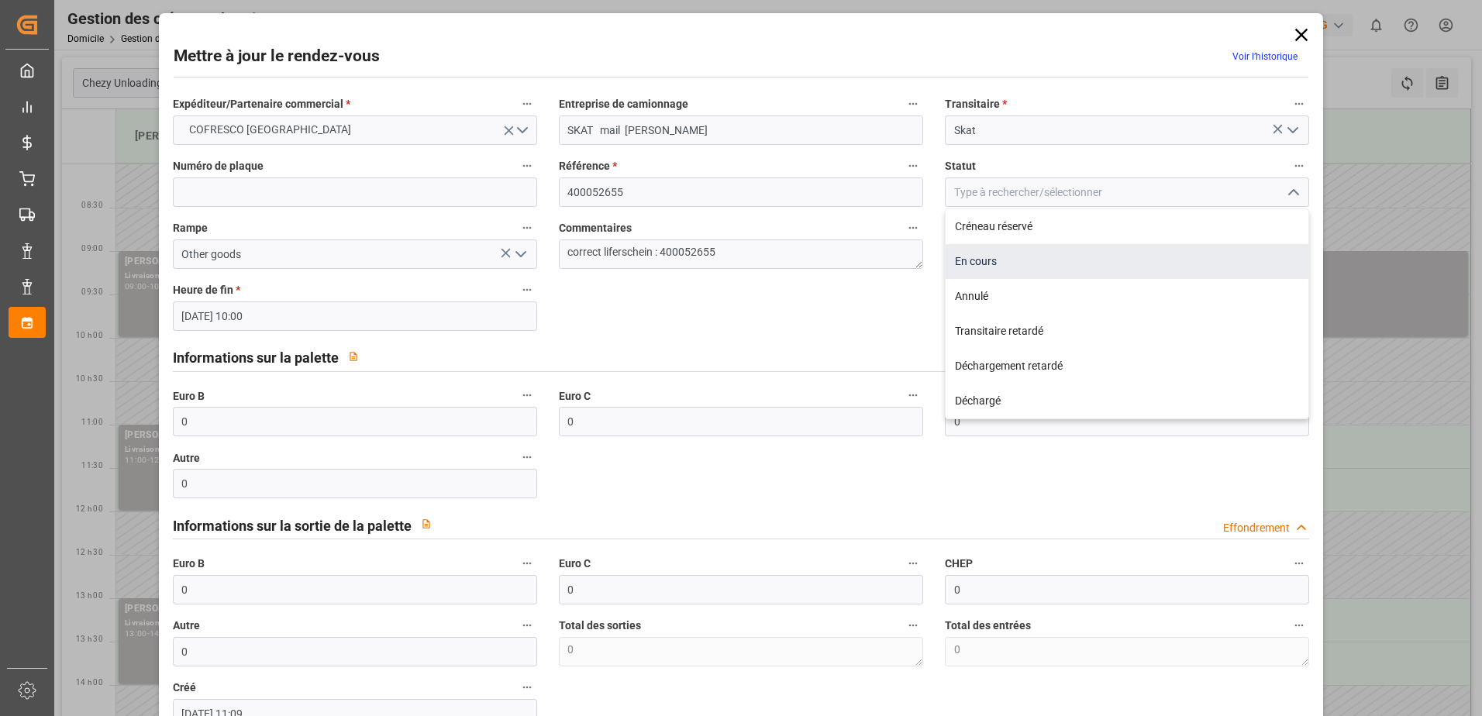
click at [1116, 274] on div "En cours" at bounding box center [1127, 261] width 363 height 35
type input "In Progress"
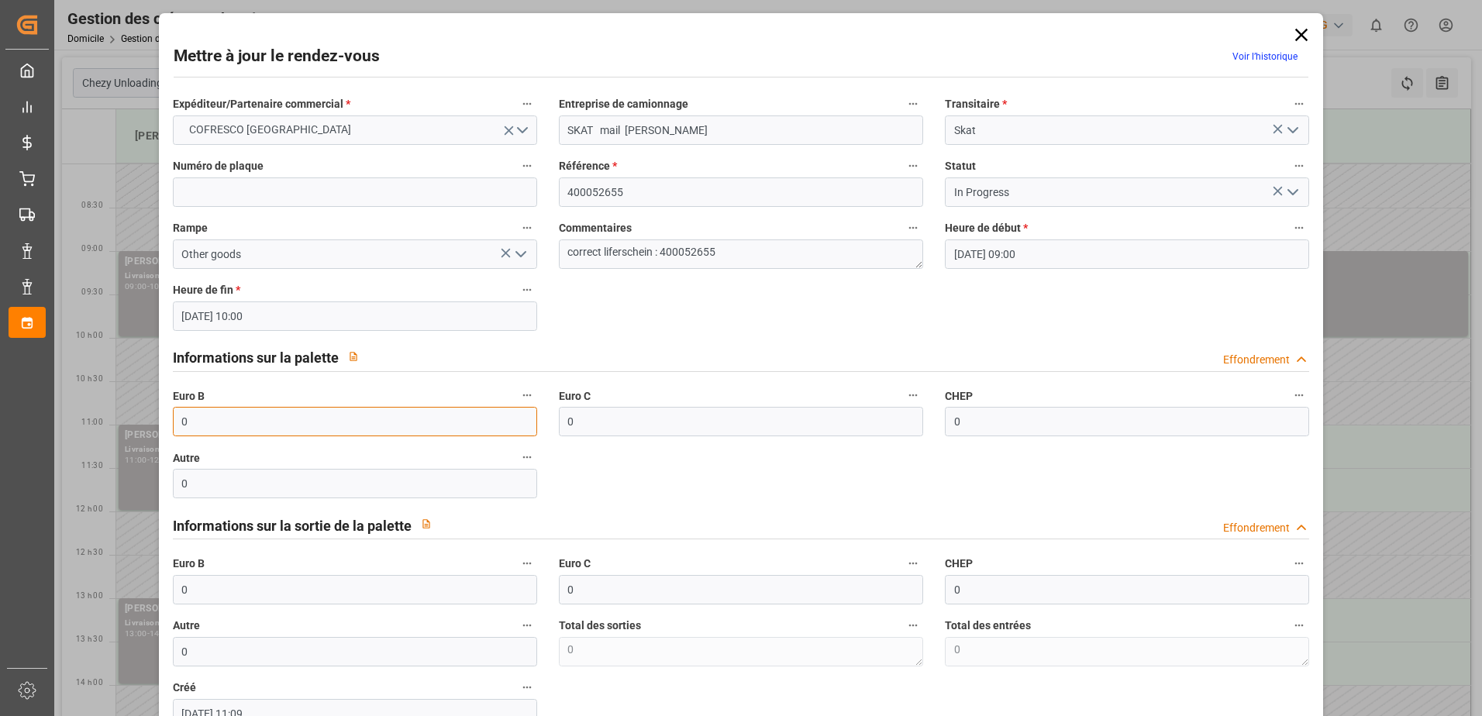
click at [251, 426] on input "0" at bounding box center [355, 421] width 364 height 29
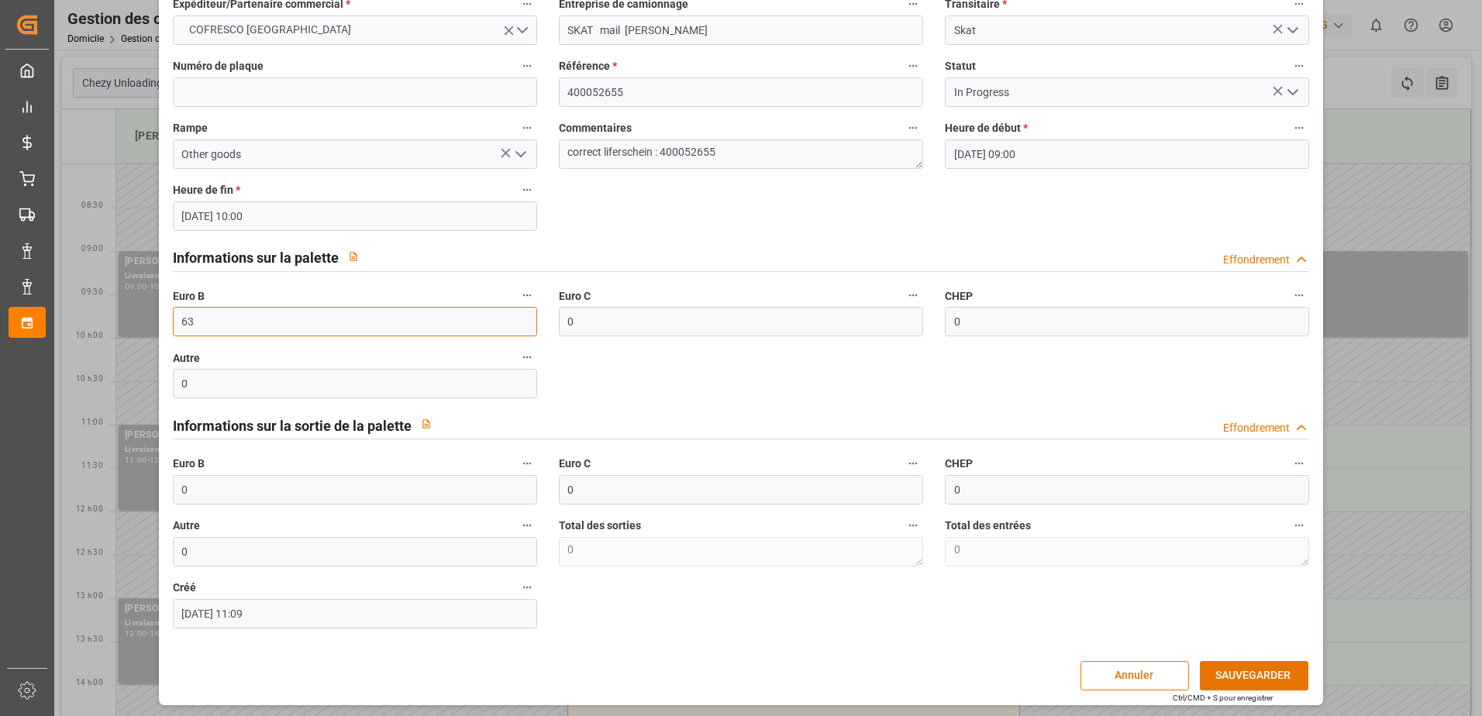
scroll to position [102, 0]
type input "63"
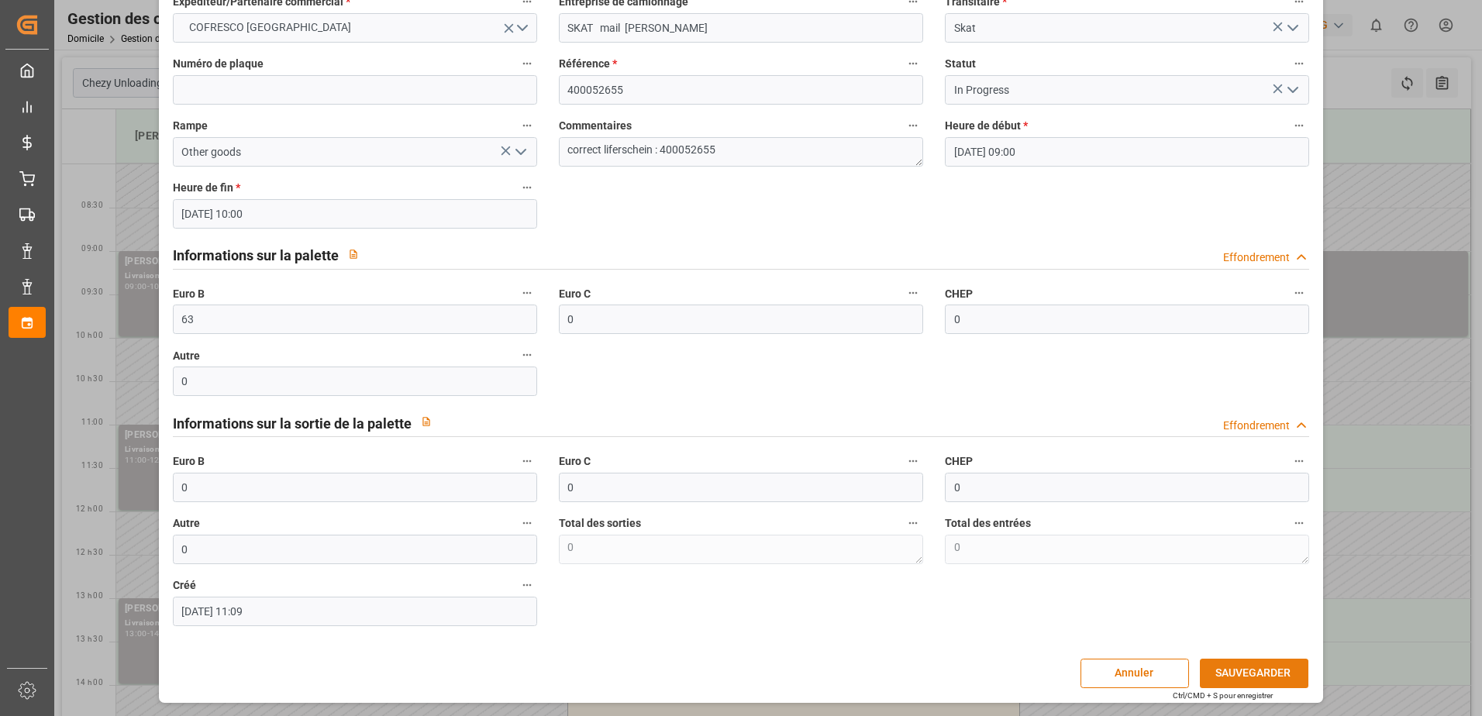
click at [1225, 668] on button "SAUVEGARDER" at bounding box center [1254, 673] width 109 height 29
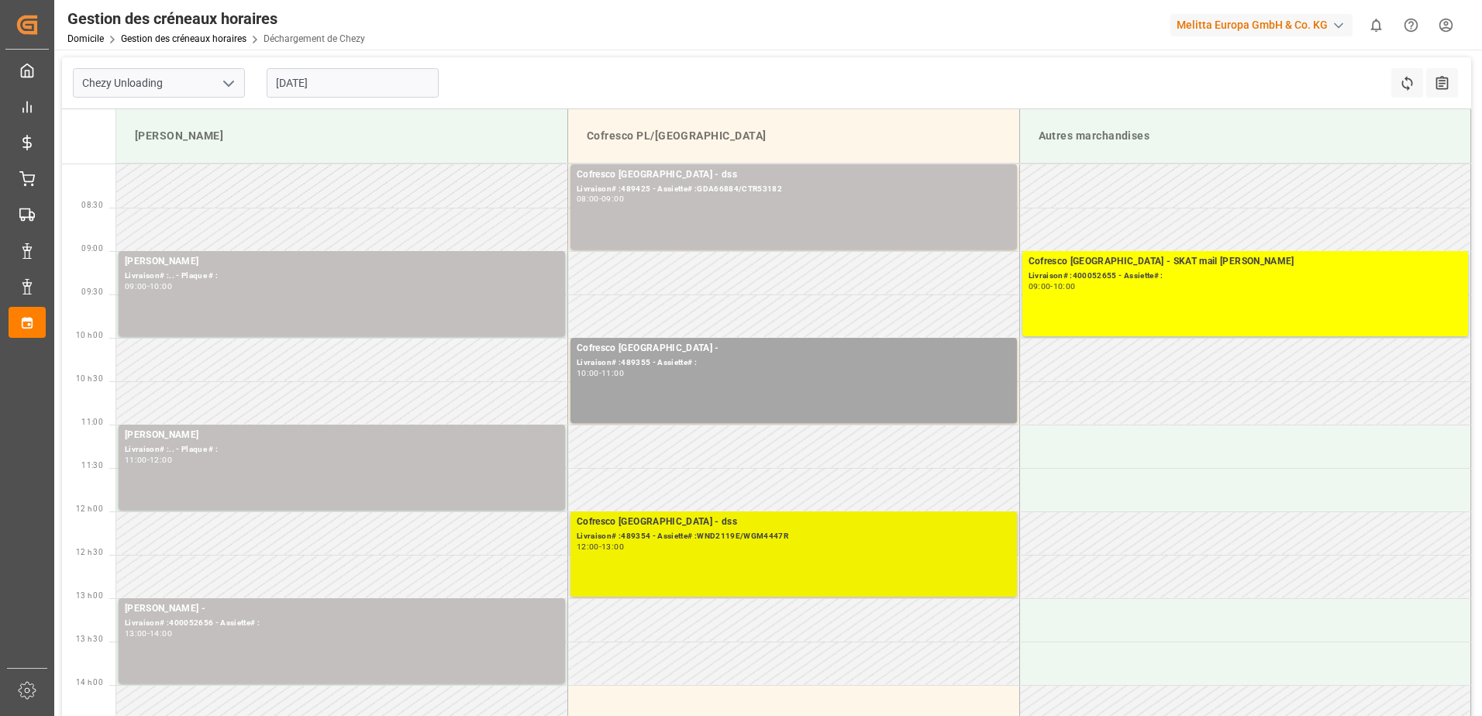
click at [840, 554] on div "Cofresco Pologne - dss Livraison# :489354 - Assiette# :WND2119E/WGM4447R 12:00 …" at bounding box center [794, 554] width 434 height 79
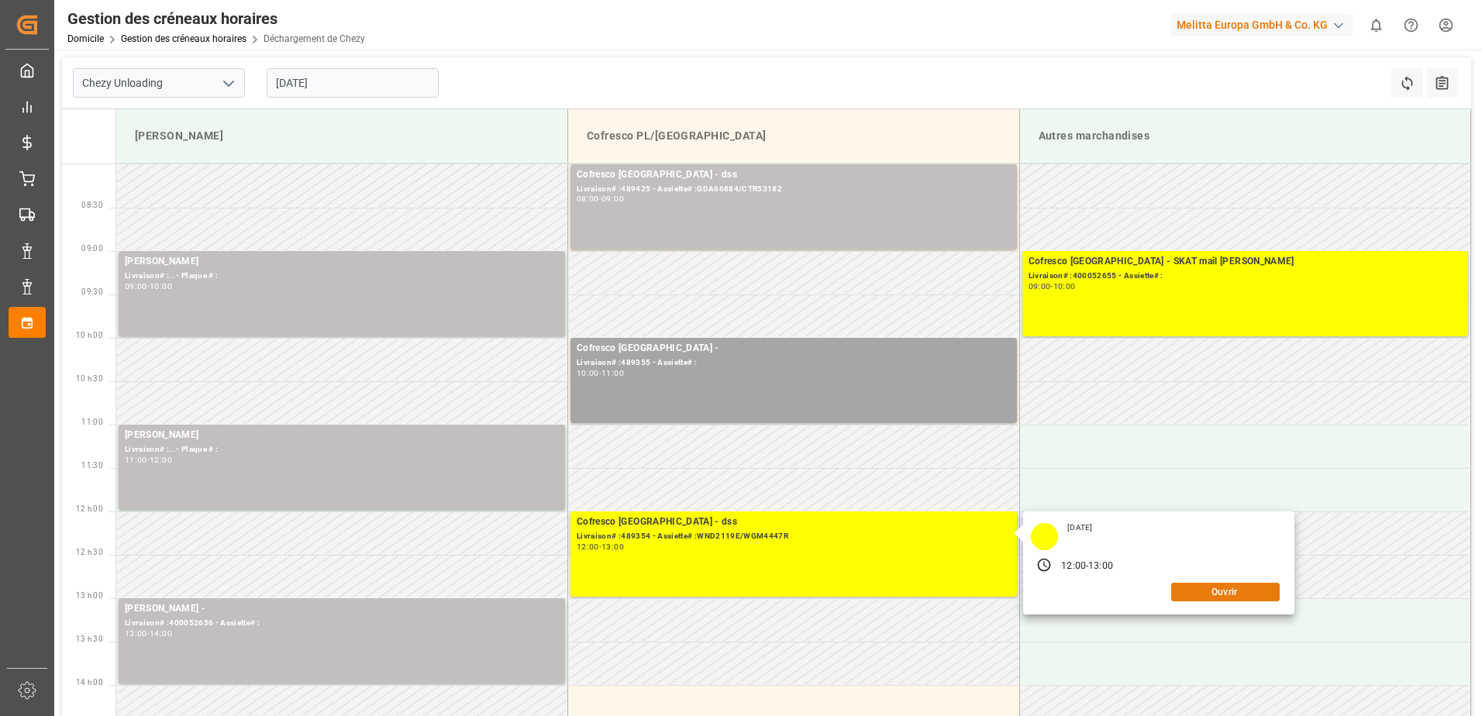
click at [1227, 598] on button "Ouvrir" at bounding box center [1225, 592] width 109 height 19
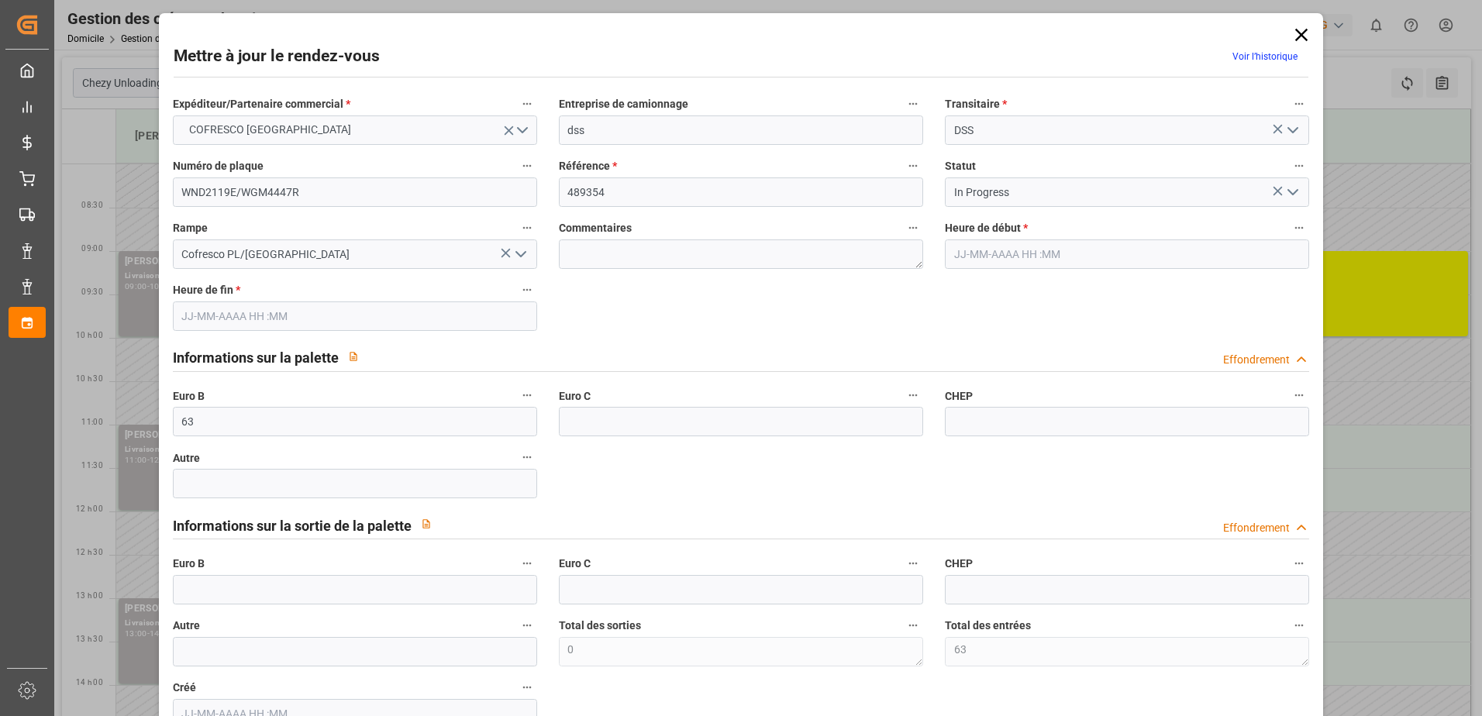
type input "10-09-2025 12:00"
type input "10-09-2025 13:00"
type input "03-09-2025 08:33"
click at [1289, 195] on polyline "Ouvrir le menu" at bounding box center [1293, 192] width 9 height 5
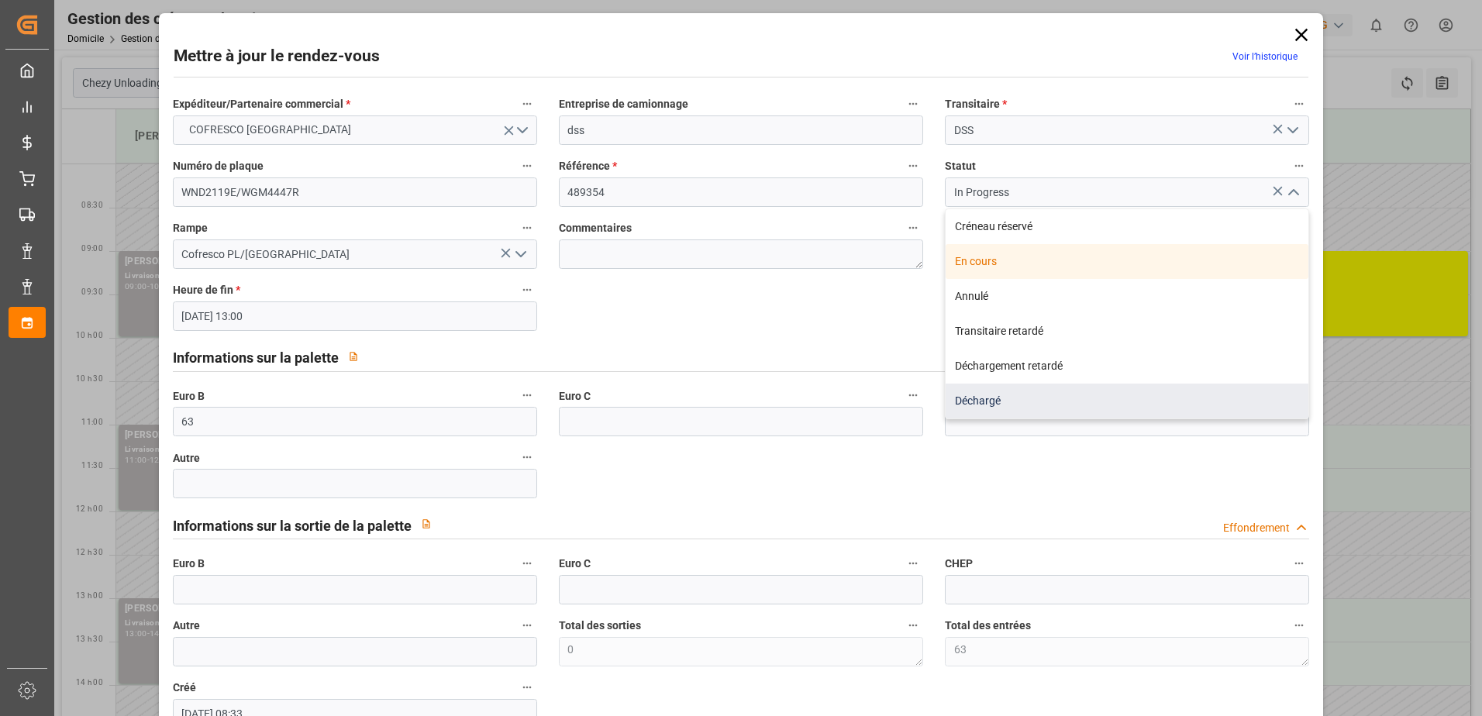
click at [1053, 410] on div "Déchargé" at bounding box center [1127, 401] width 363 height 35
type input "Unloaded"
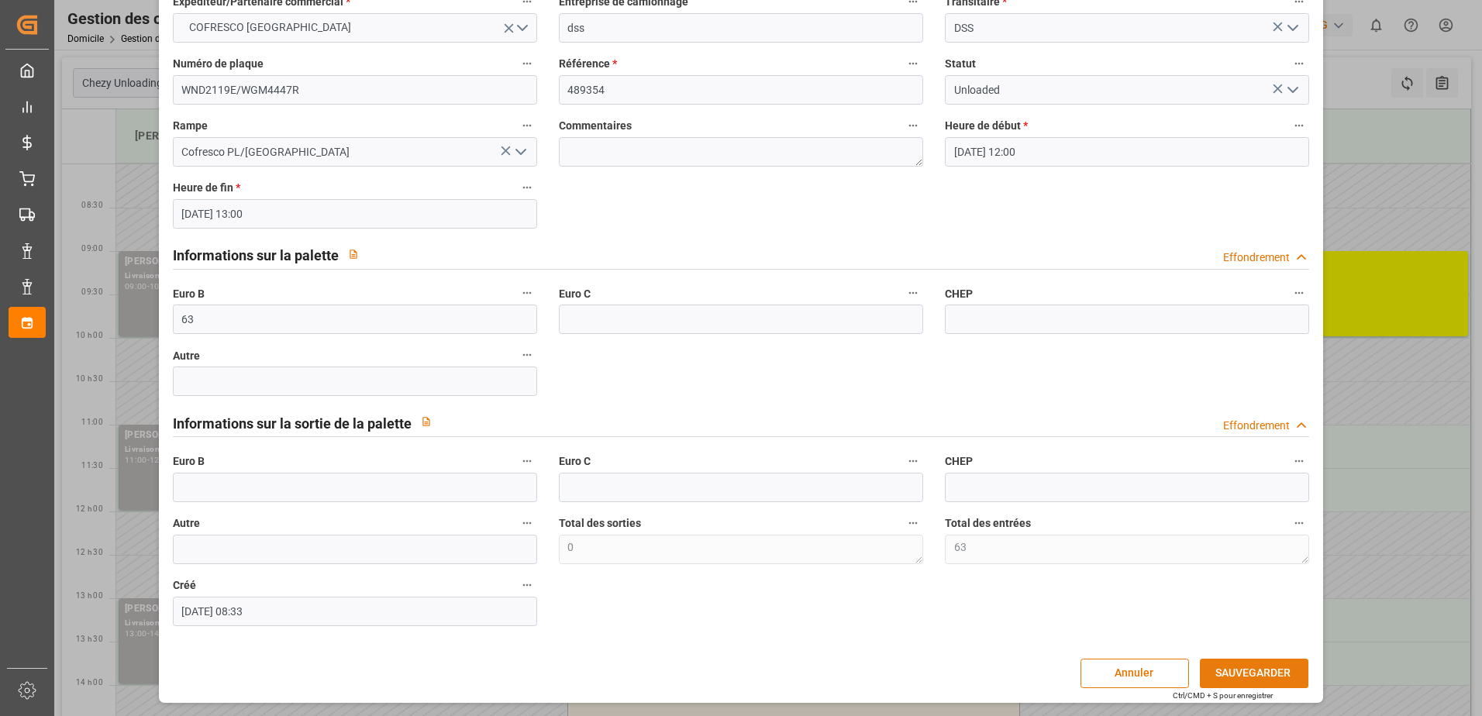
click at [1226, 662] on button "SAUVEGARDER" at bounding box center [1254, 673] width 109 height 29
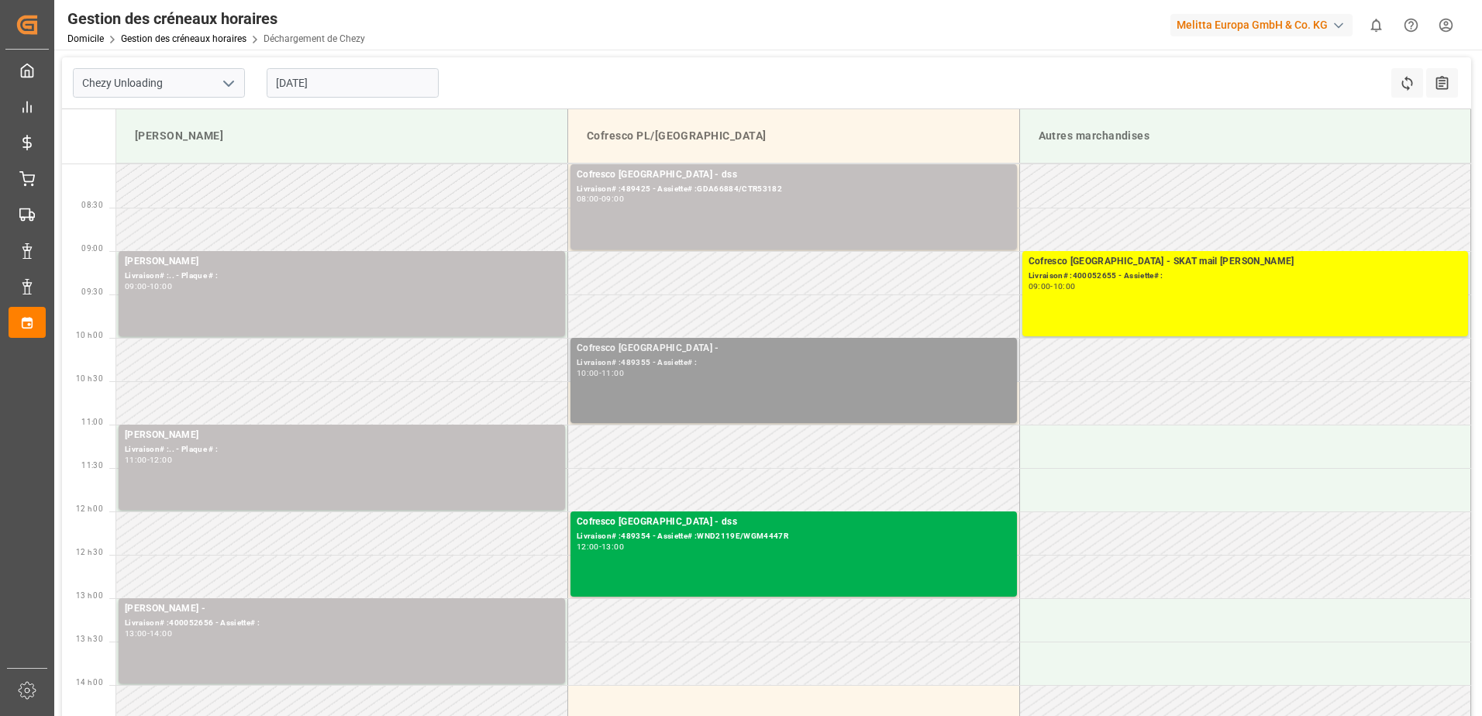
click at [931, 380] on div "Cofresco Pologne - Livraison# :489355 - Assiette# : 10:00 - 11:00" at bounding box center [794, 380] width 434 height 79
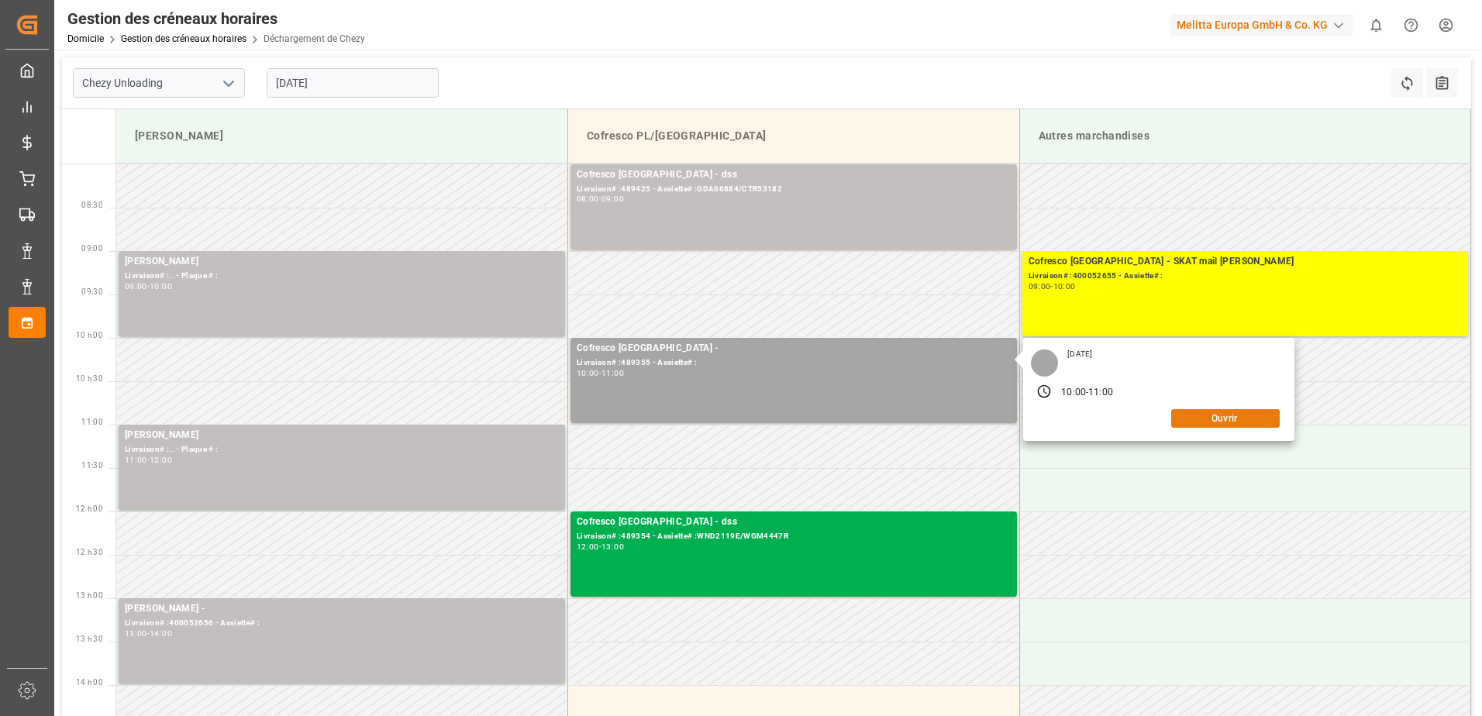
click at [1209, 415] on button "Ouvrir" at bounding box center [1225, 418] width 109 height 19
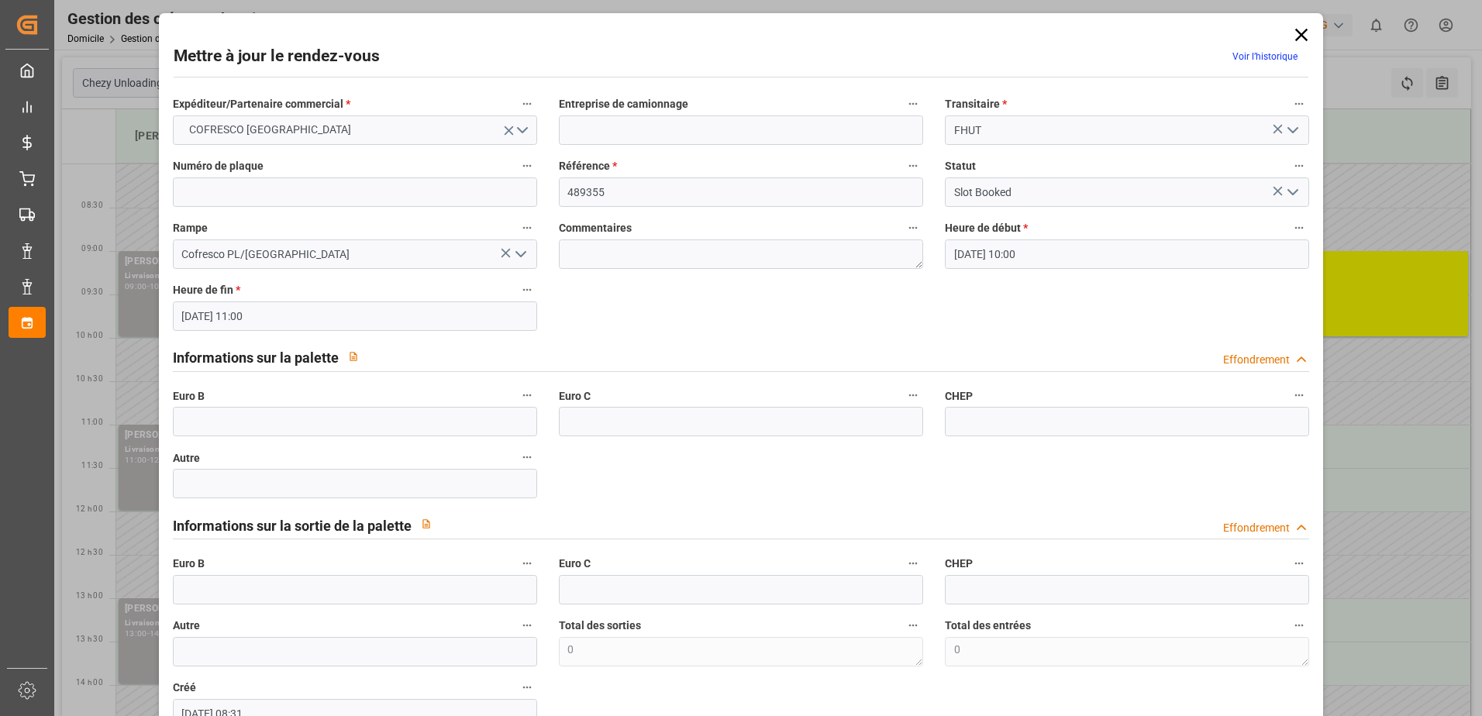
click at [1297, 192] on icon "Ouvrir le menu" at bounding box center [1293, 192] width 19 height 19
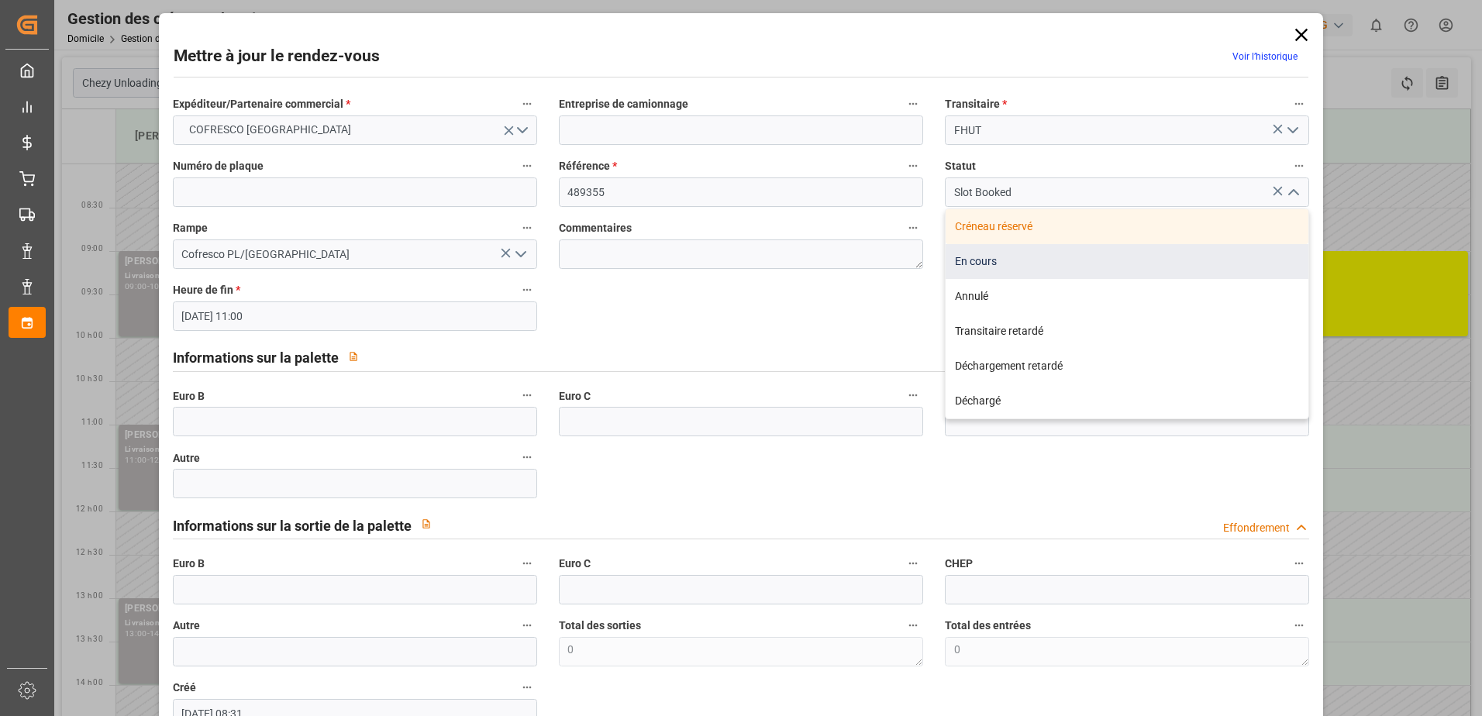
click at [1202, 259] on div "En cours" at bounding box center [1127, 261] width 363 height 35
type input "In Progress"
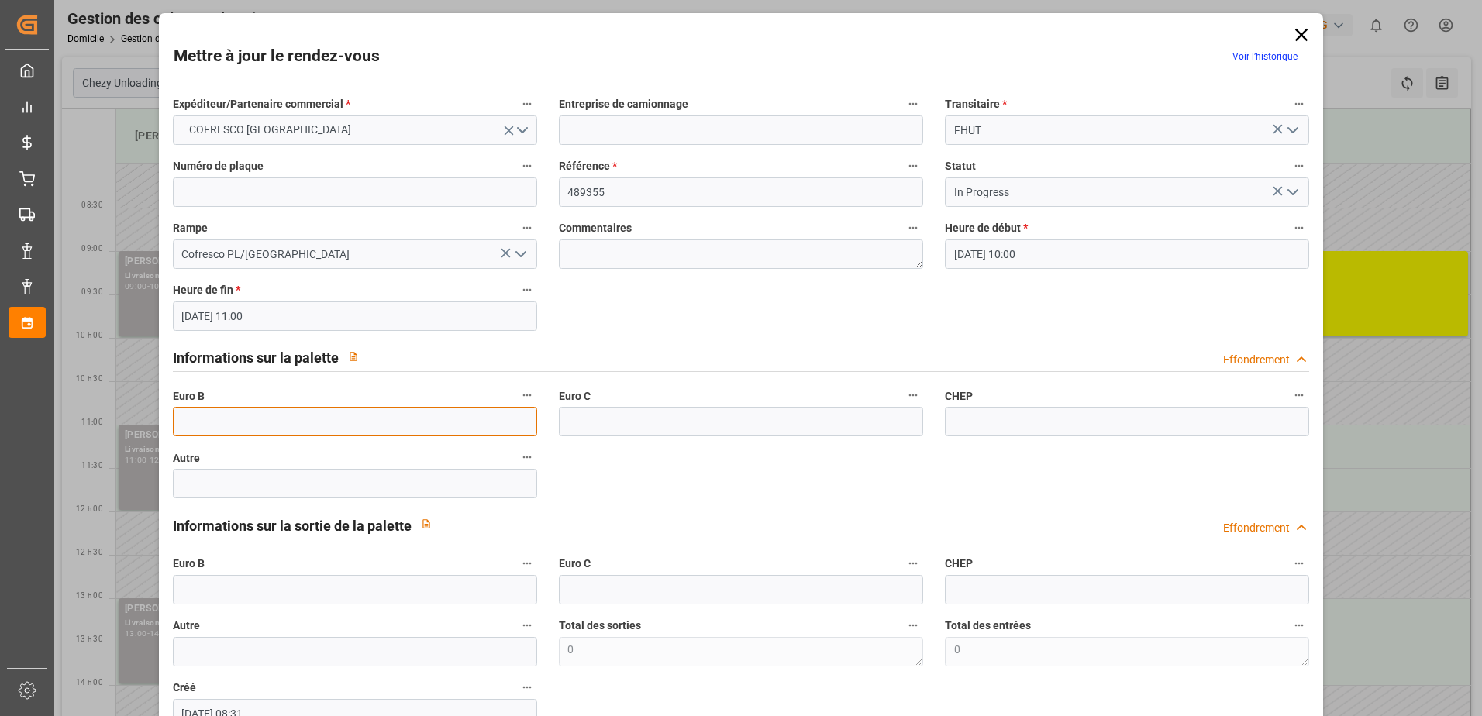
click at [375, 425] on input "text" at bounding box center [355, 421] width 364 height 29
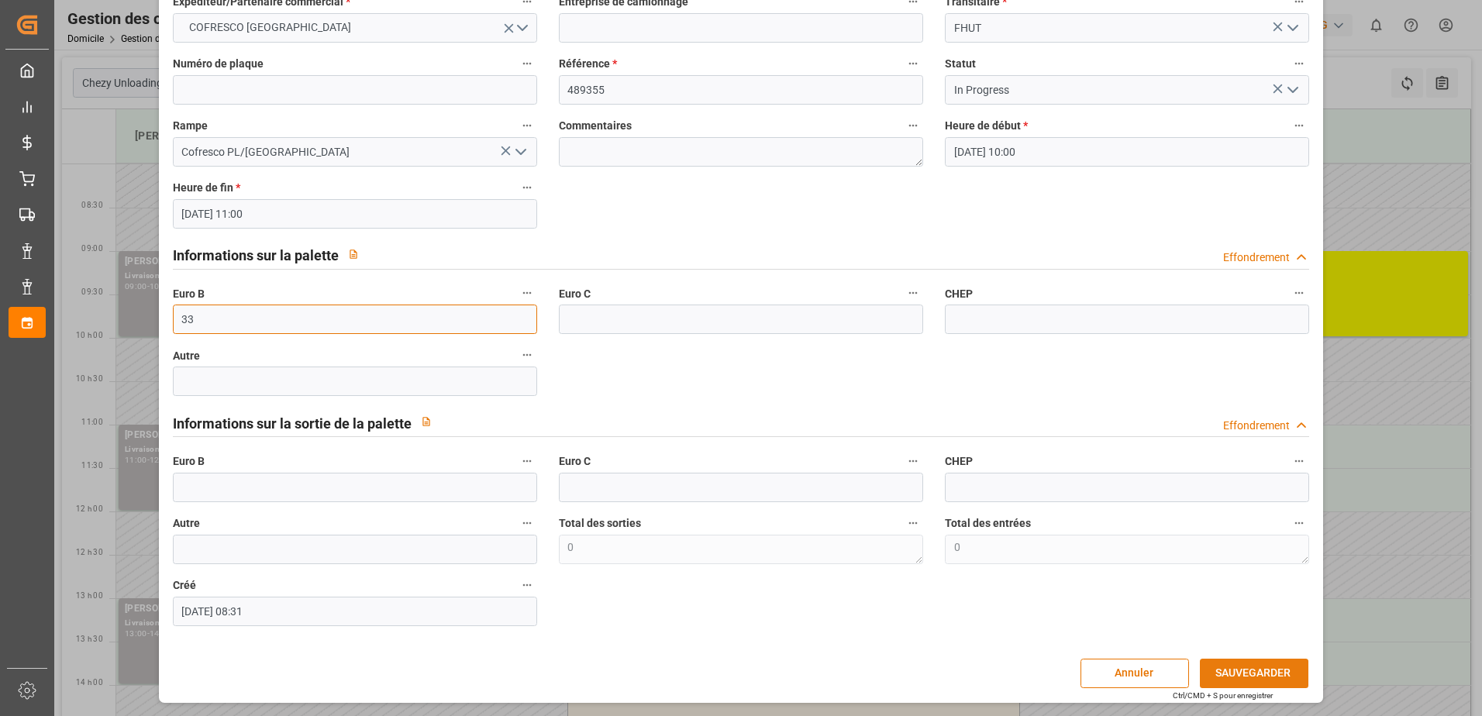
type input "33"
click at [1234, 671] on button "SAUVEGARDER" at bounding box center [1254, 673] width 109 height 29
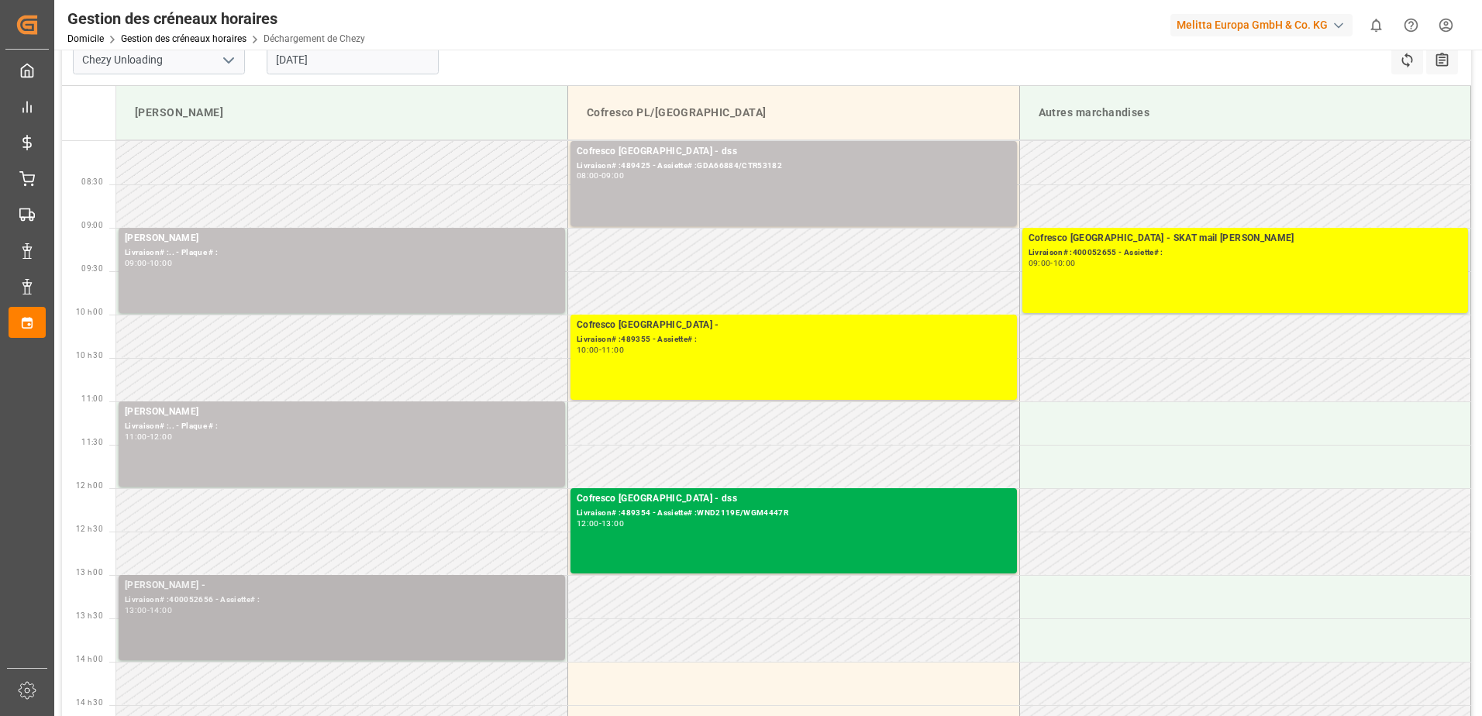
scroll to position [0, 0]
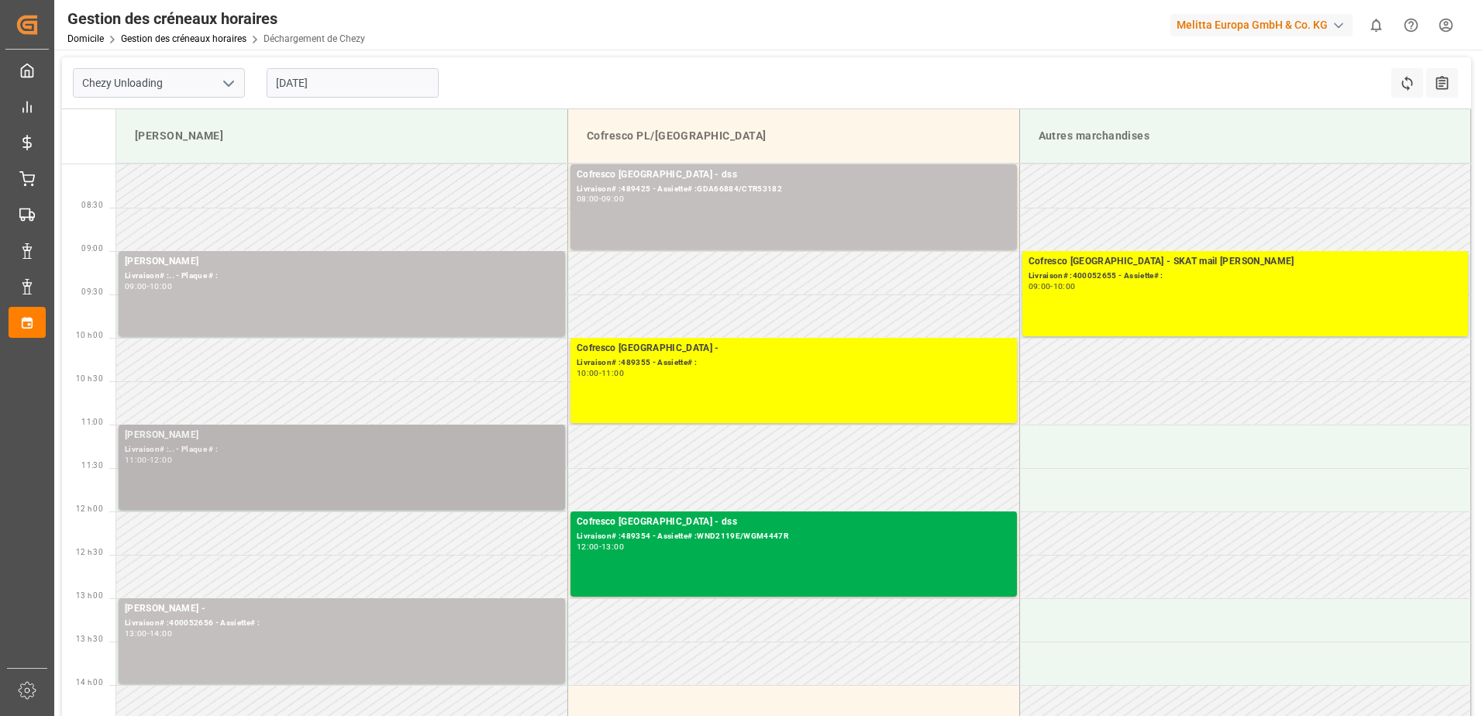
click at [323, 457] on div "11:00 - 12:00" at bounding box center [342, 461] width 434 height 9
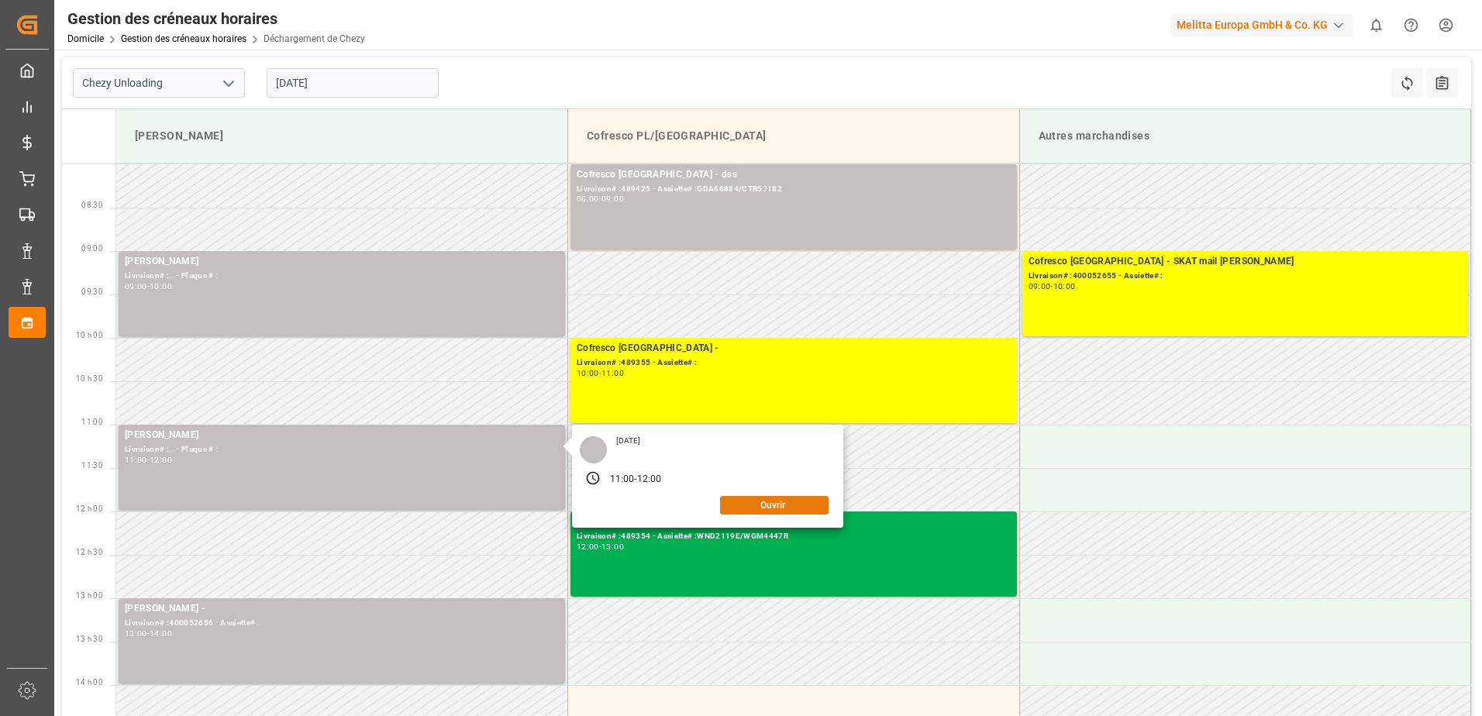
click at [769, 507] on button "Ouvrir" at bounding box center [774, 505] width 109 height 19
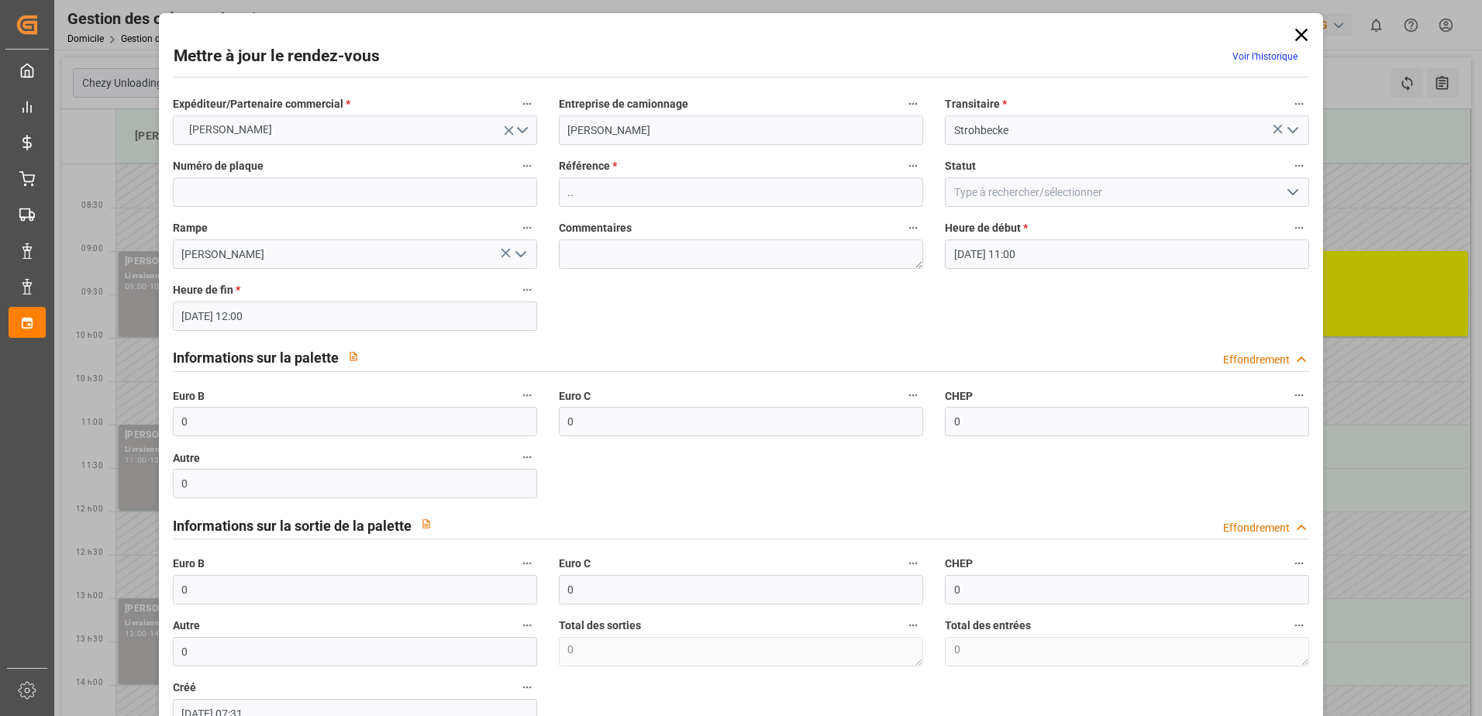
click at [1296, 38] on icon at bounding box center [1302, 35] width 22 height 22
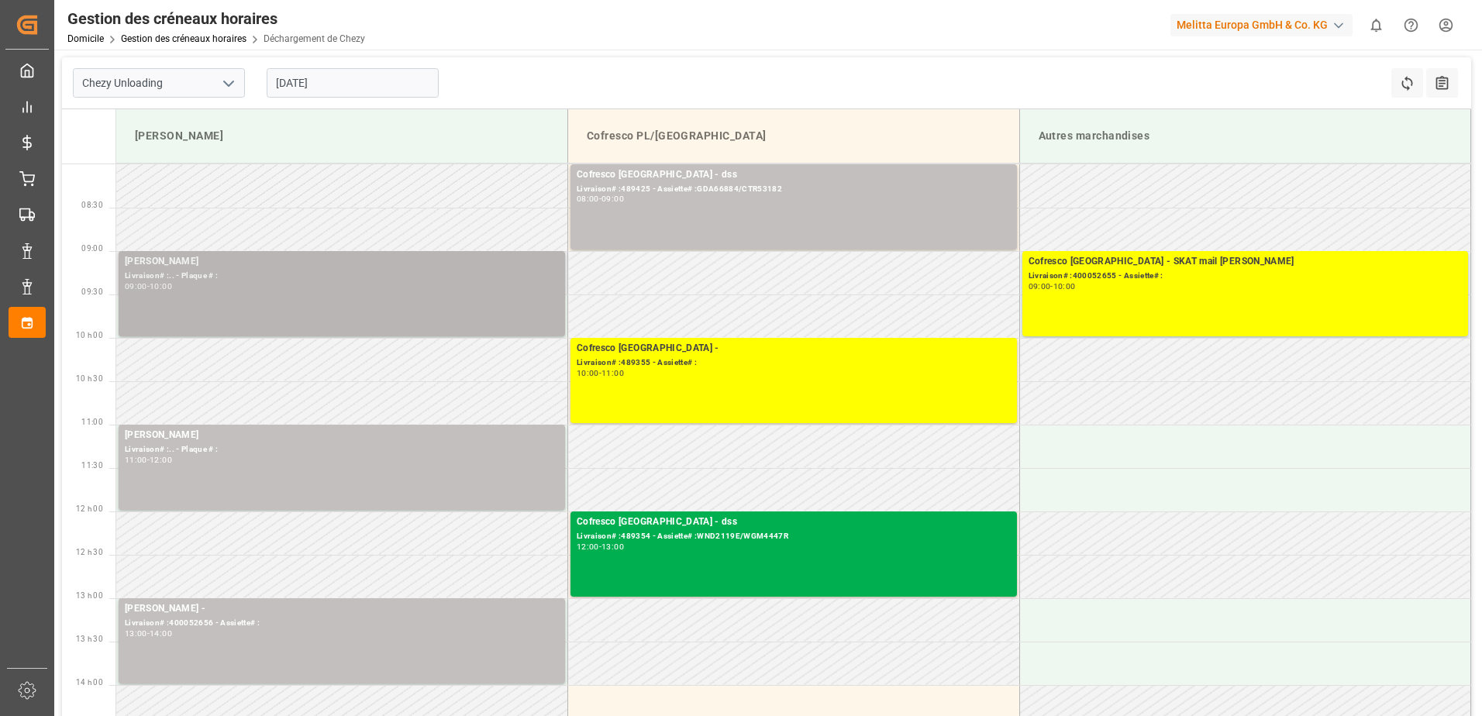
click at [361, 280] on div "Livraison# :.. - Plaque # :" at bounding box center [342, 276] width 434 height 13
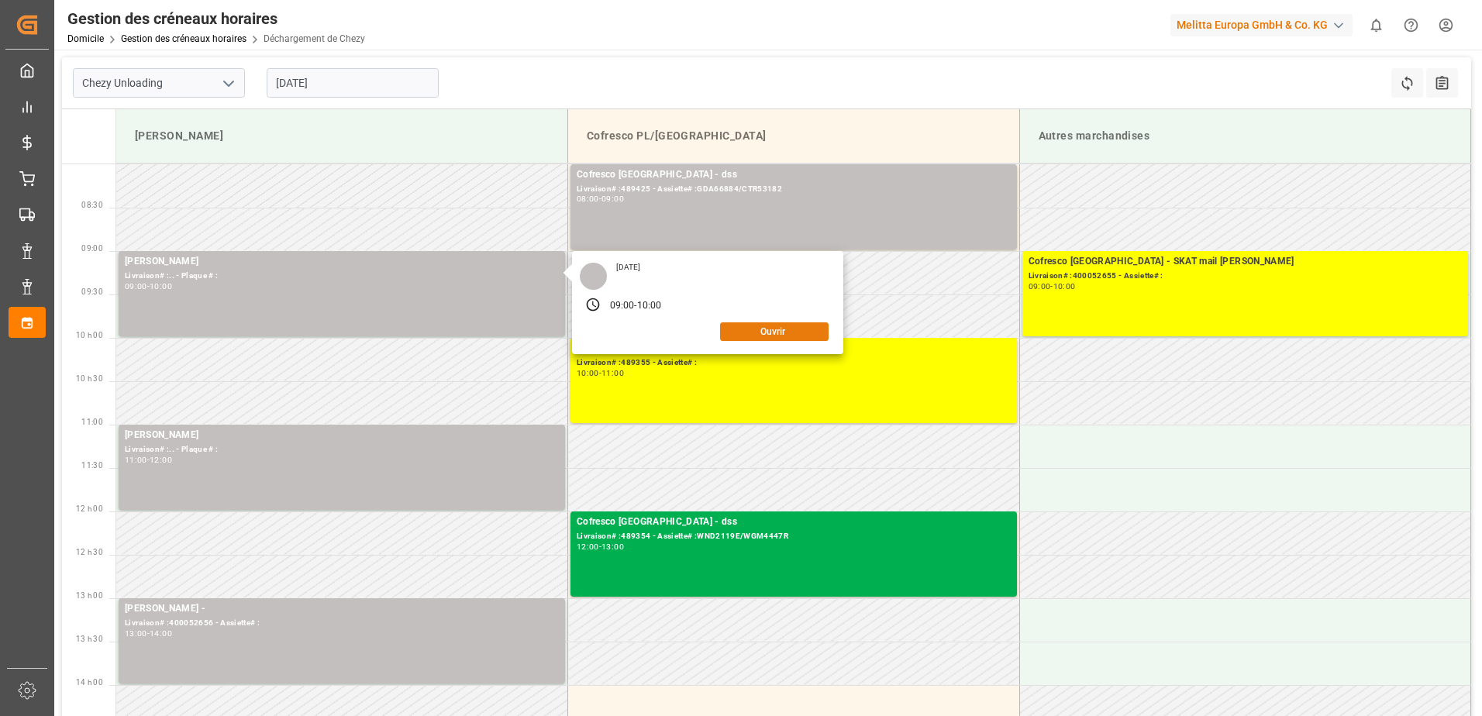
click at [769, 333] on button "Ouvrir" at bounding box center [774, 332] width 109 height 19
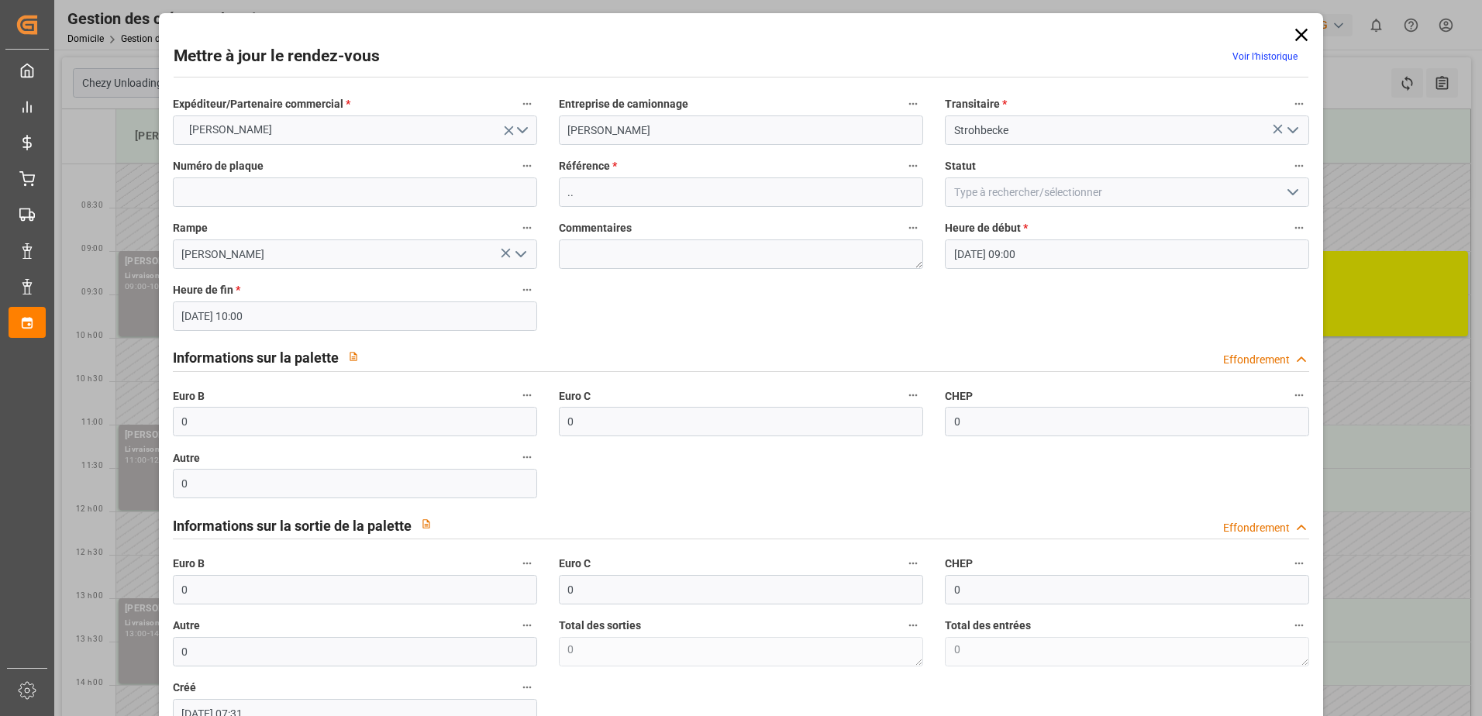
click at [1292, 195] on icon "Ouvrir le menu" at bounding box center [1293, 192] width 19 height 19
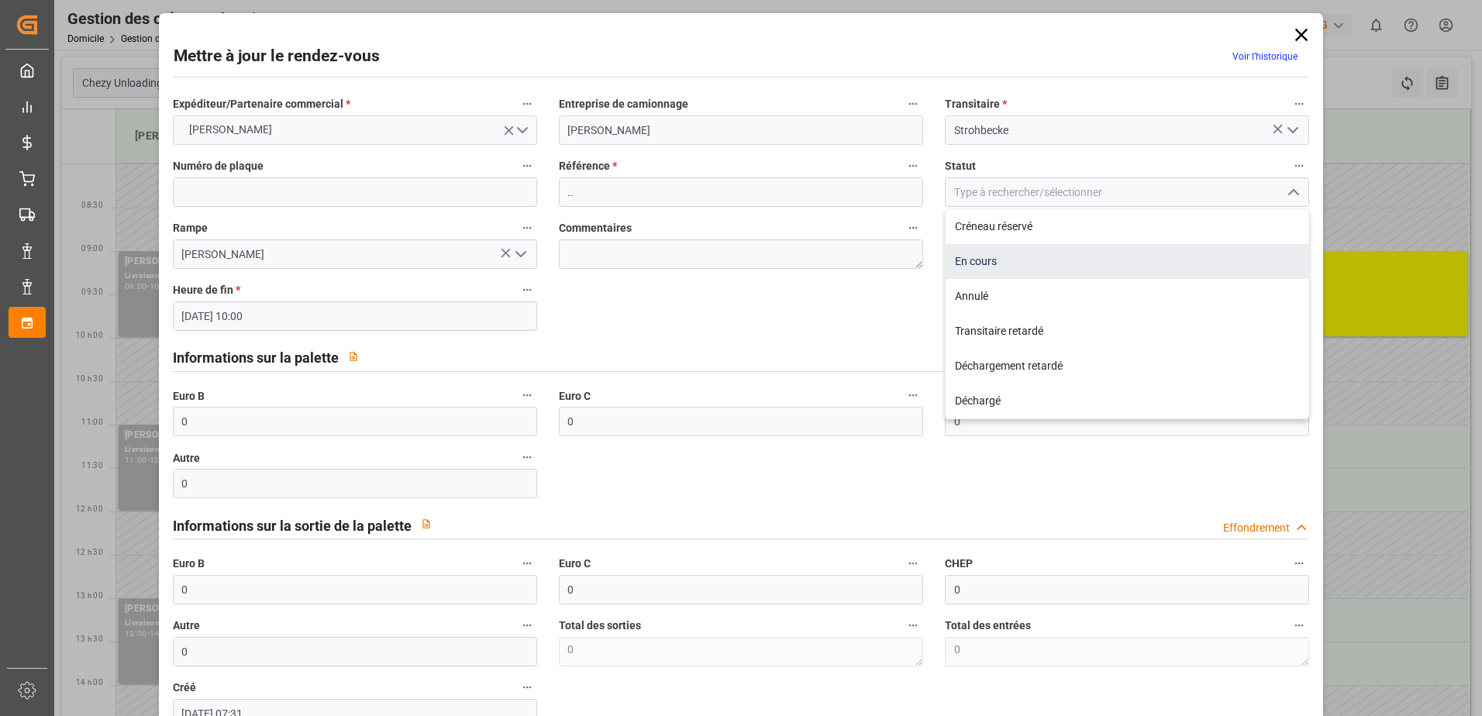
click at [1153, 278] on div "En cours" at bounding box center [1127, 261] width 363 height 35
type input "In Progress"
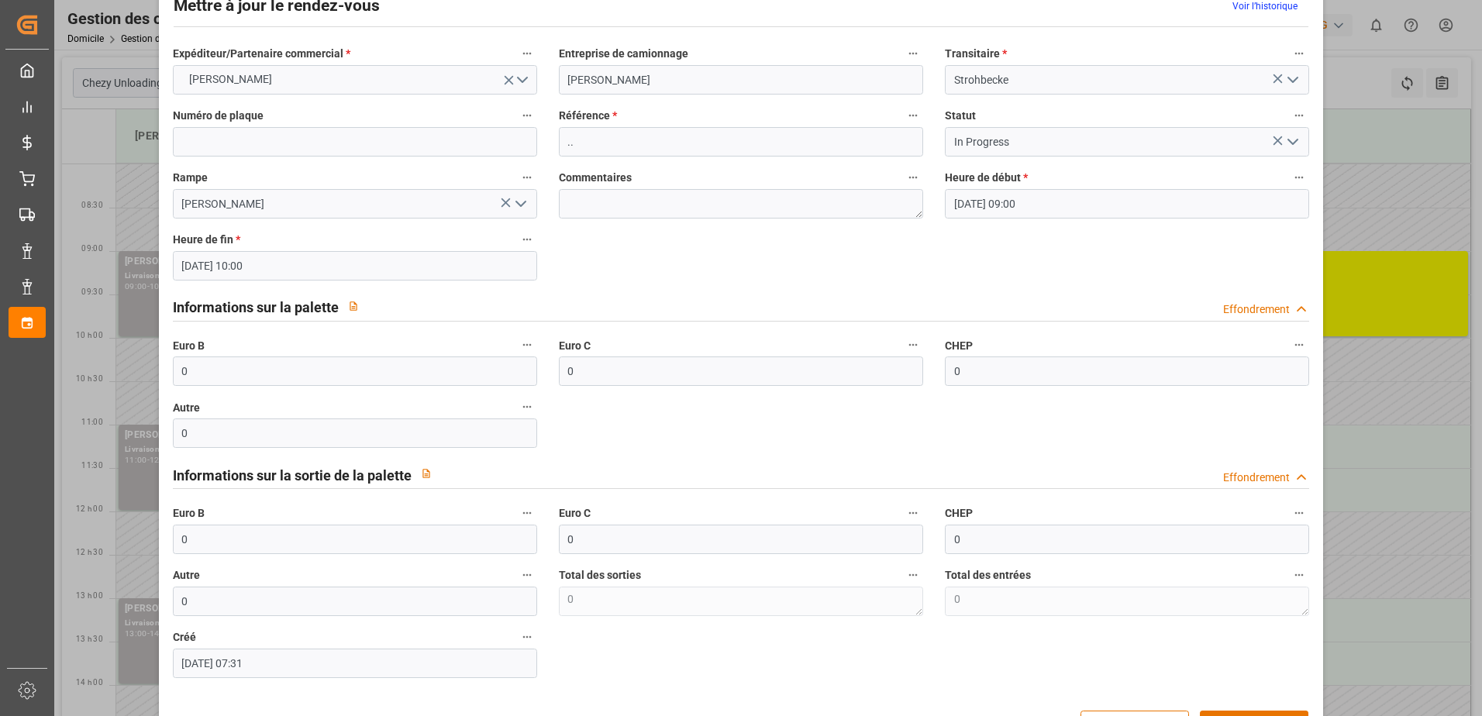
scroll to position [78, 0]
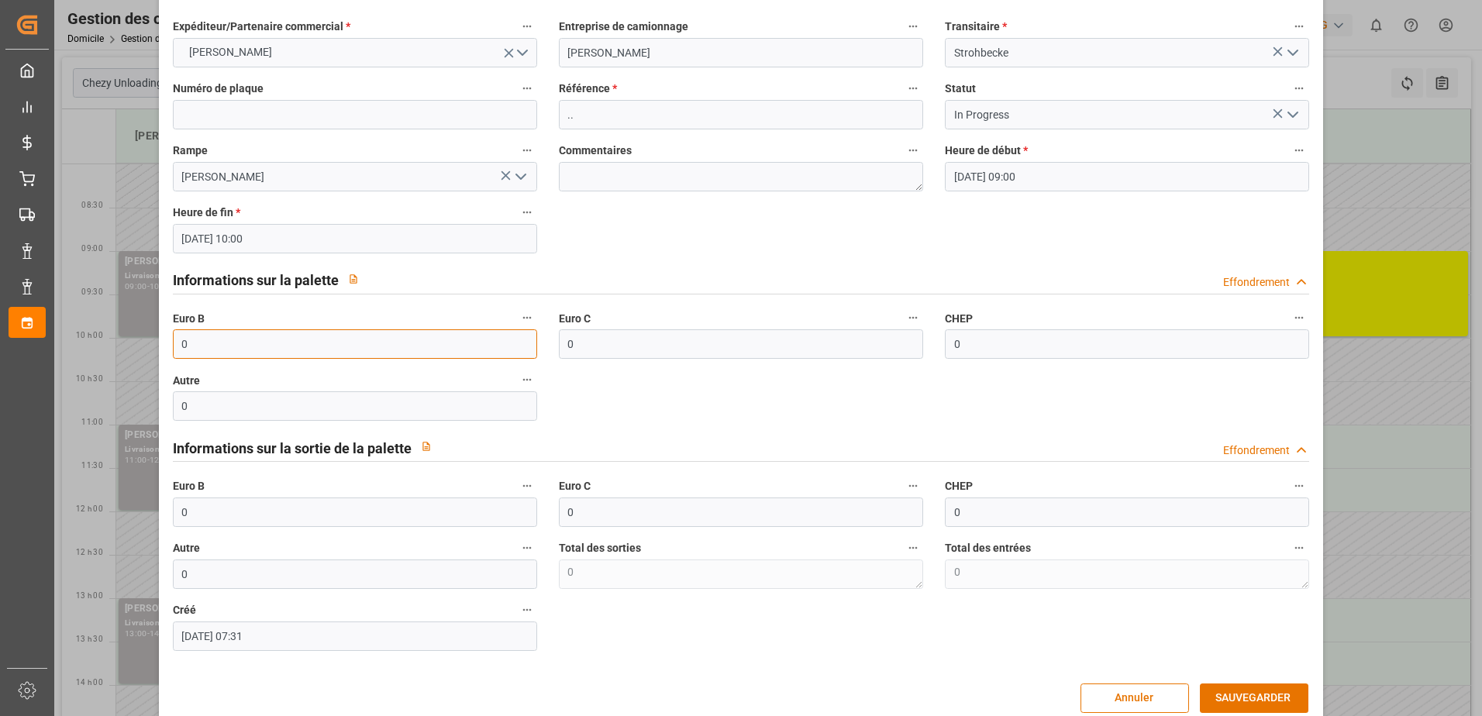
drag, startPoint x: 239, startPoint y: 342, endPoint x: 130, endPoint y: 339, distance: 108.6
click at [130, 339] on div "Mettre à jour le rendez-vous Voir l’historique Expéditeur/Partenaire commercial…" at bounding box center [741, 358] width 1482 height 716
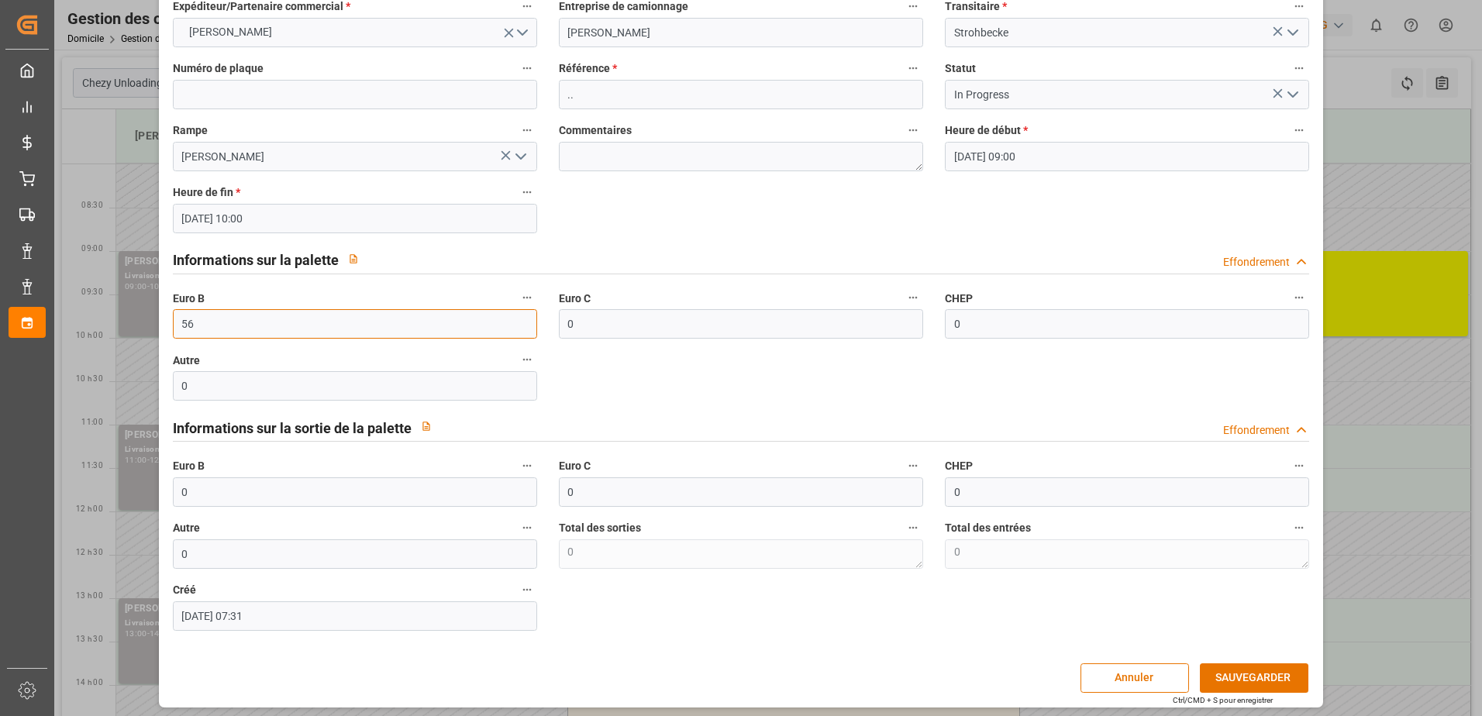
scroll to position [102, 0]
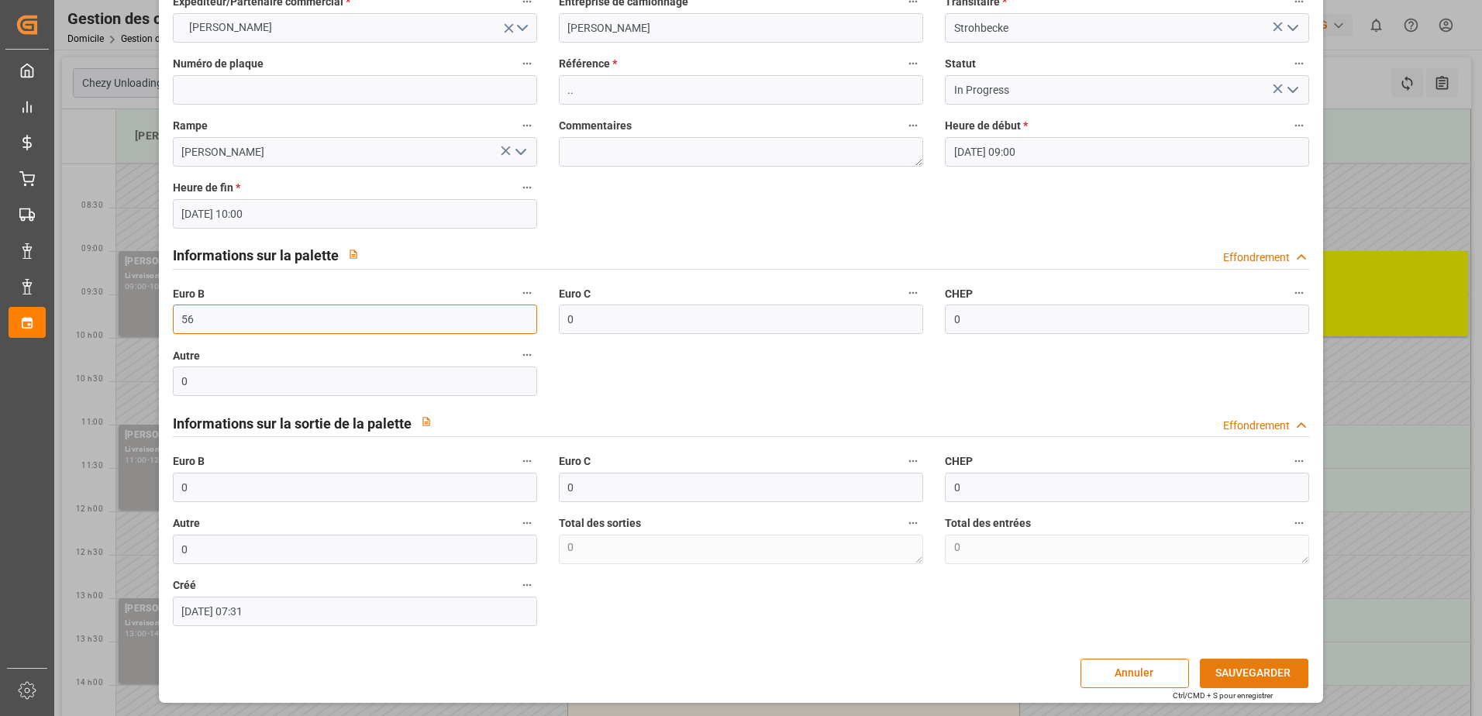
type input "56"
click at [1257, 672] on button "SAUVEGARDER" at bounding box center [1254, 673] width 109 height 29
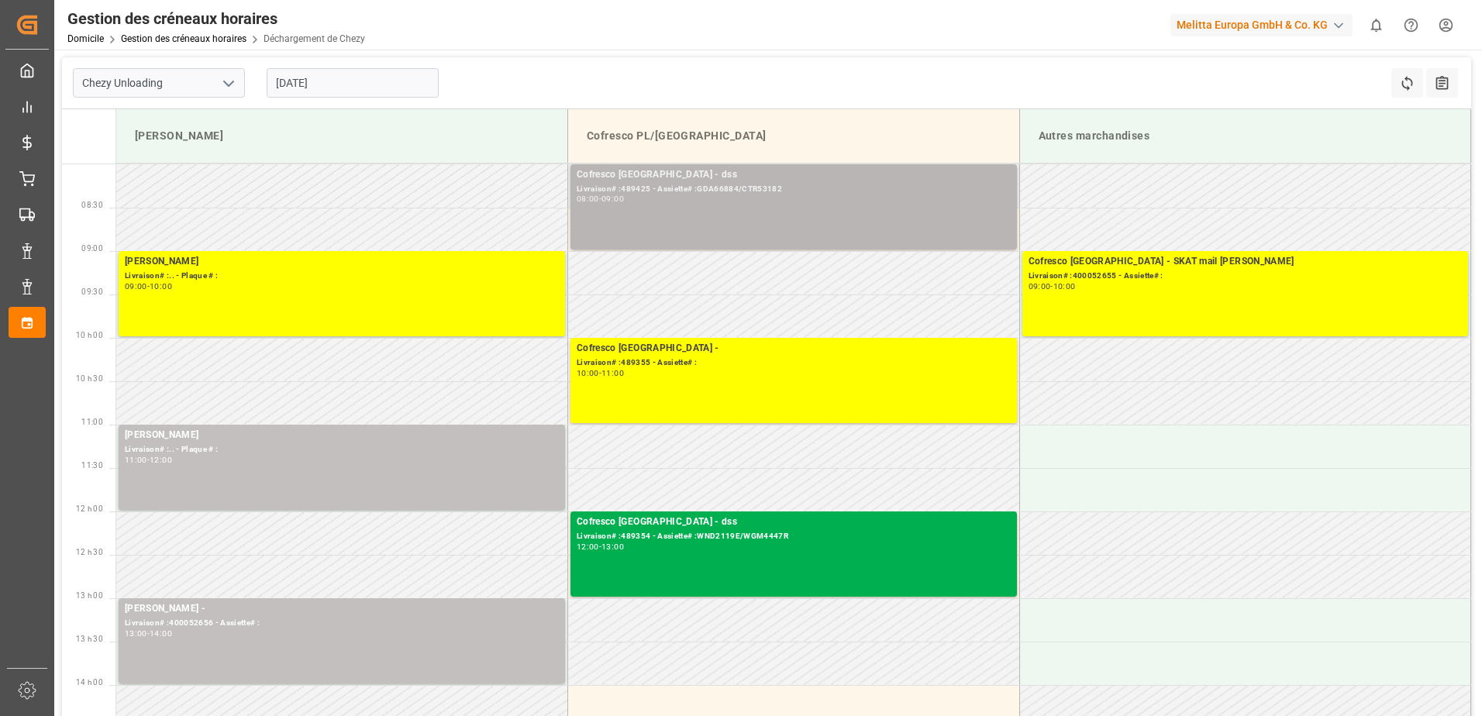
click at [877, 199] on div "08:00 - 09:00" at bounding box center [794, 199] width 434 height 9
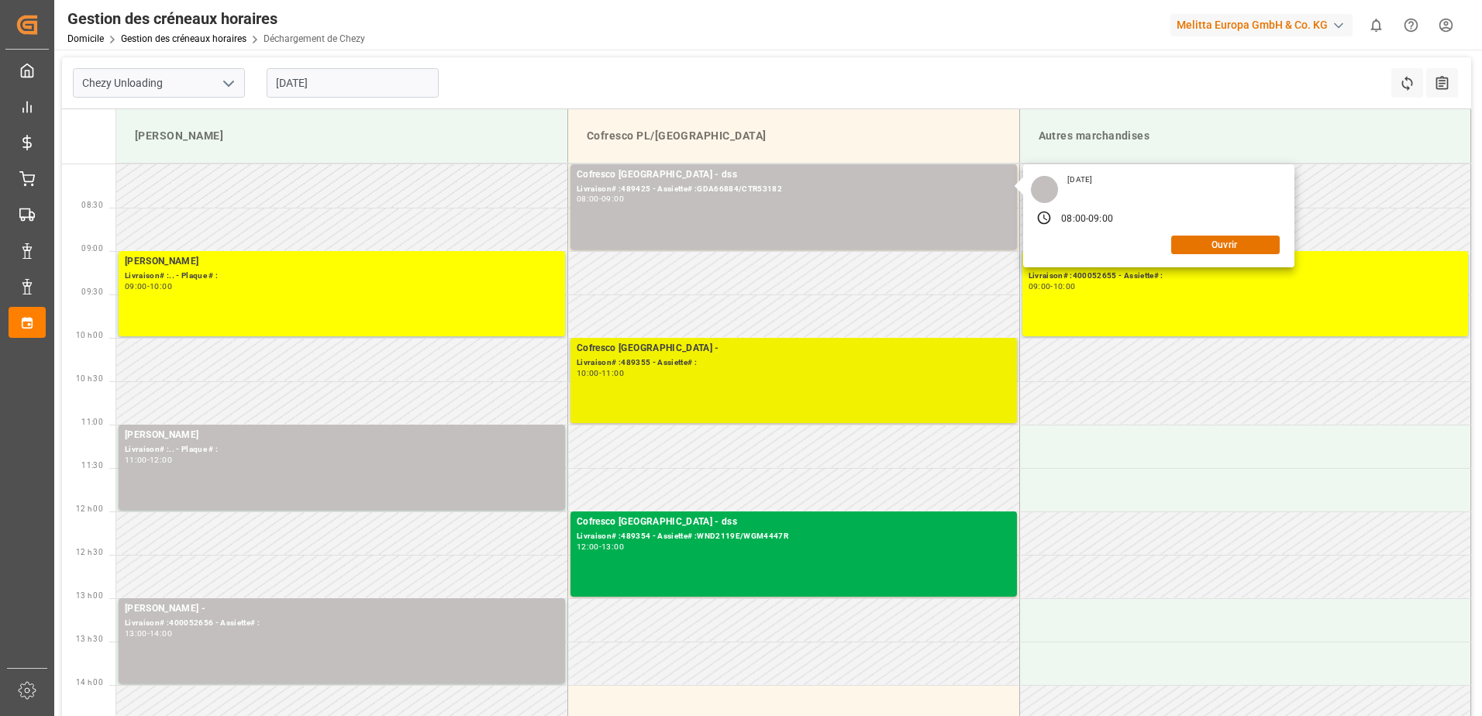
scroll to position [78, 0]
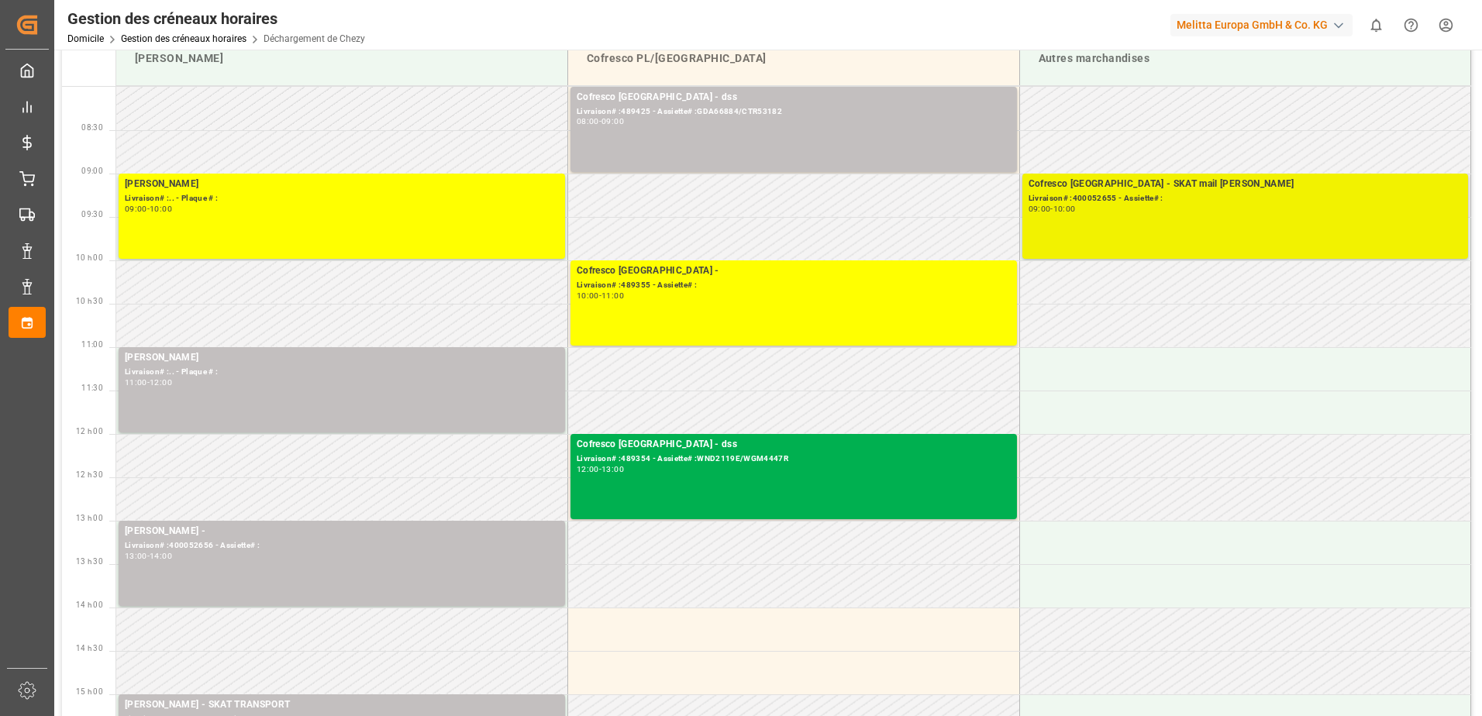
click at [1092, 238] on div "Cofresco Pologne - SKAT mail Lena Livraison# :400052655 - Assiette# : 09:00 - 1…" at bounding box center [1246, 216] width 434 height 79
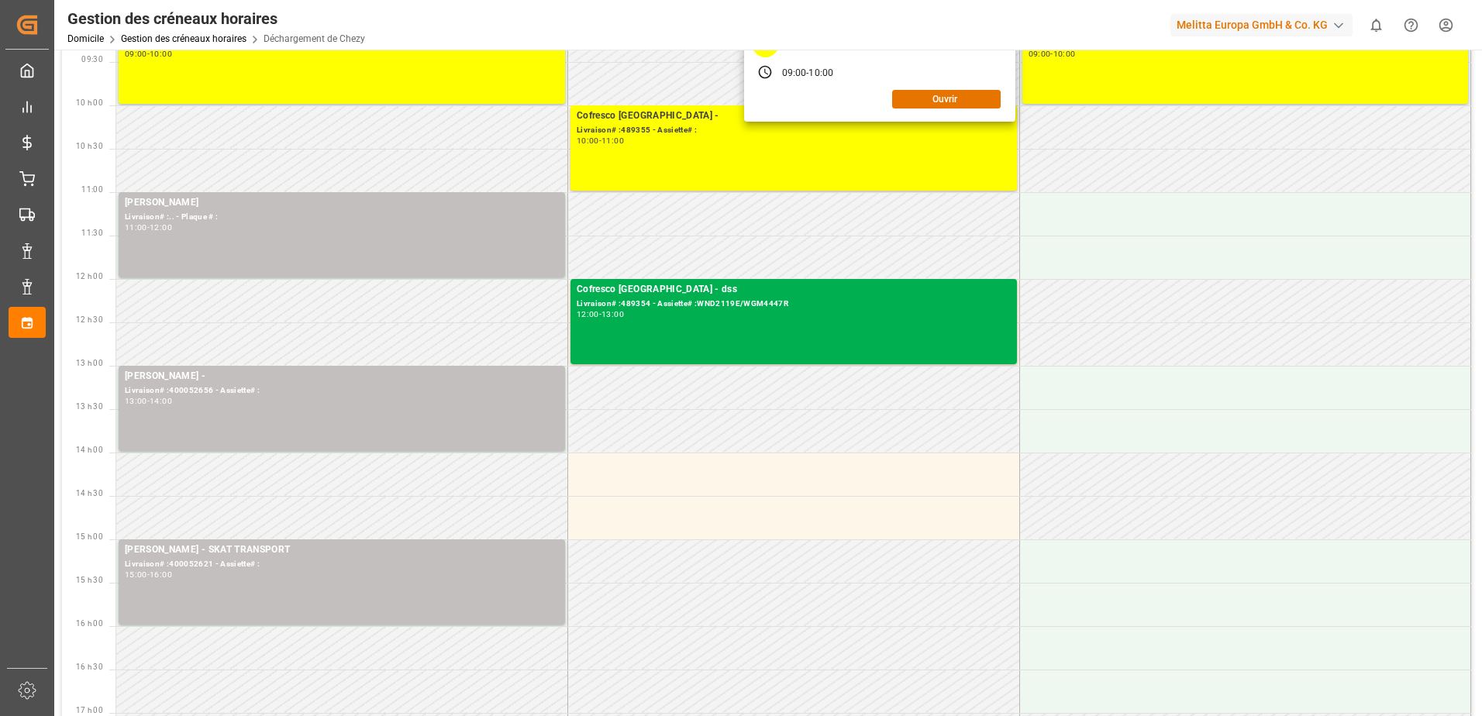
scroll to position [310, 0]
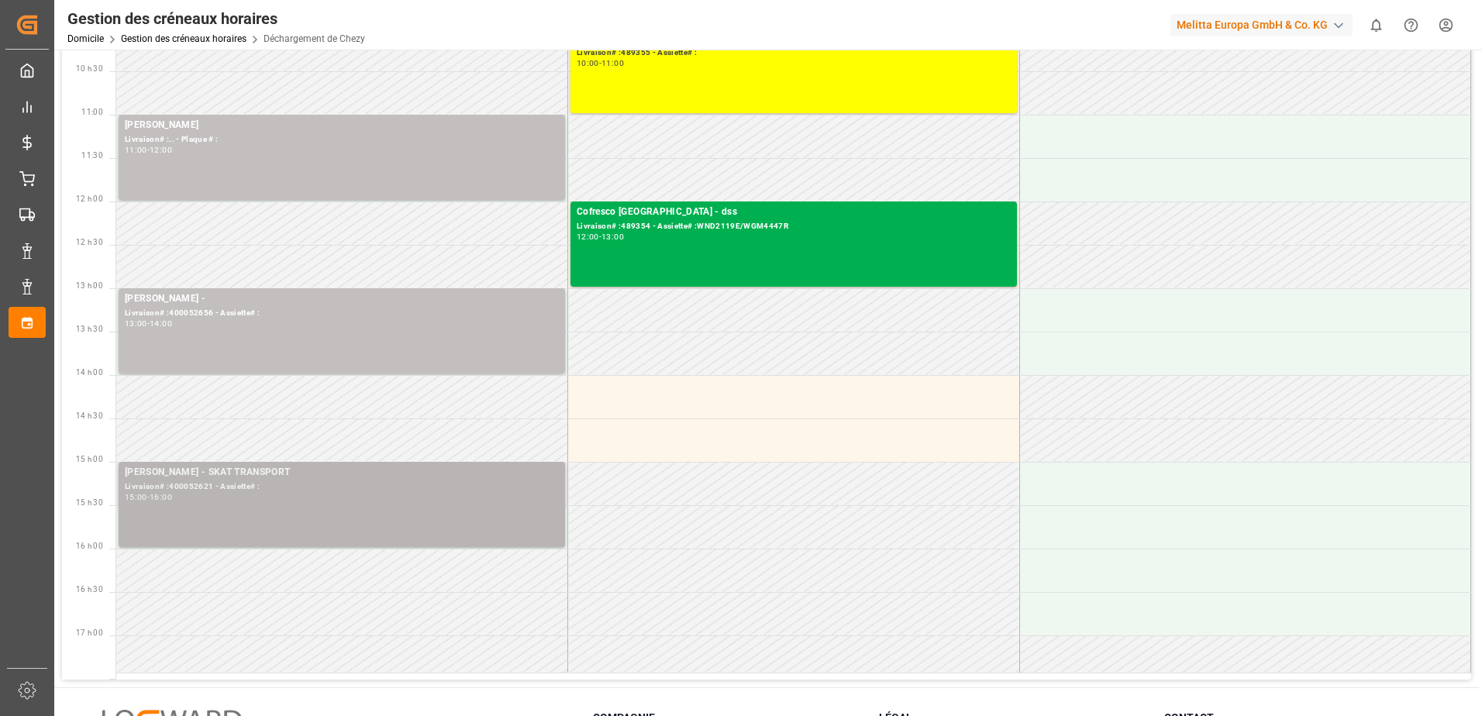
click at [357, 506] on div "Melitta Minden - SKAT TRANSPORT Livraison# :400052621 - Assiette# : 15:00 - 16:…" at bounding box center [342, 504] width 434 height 79
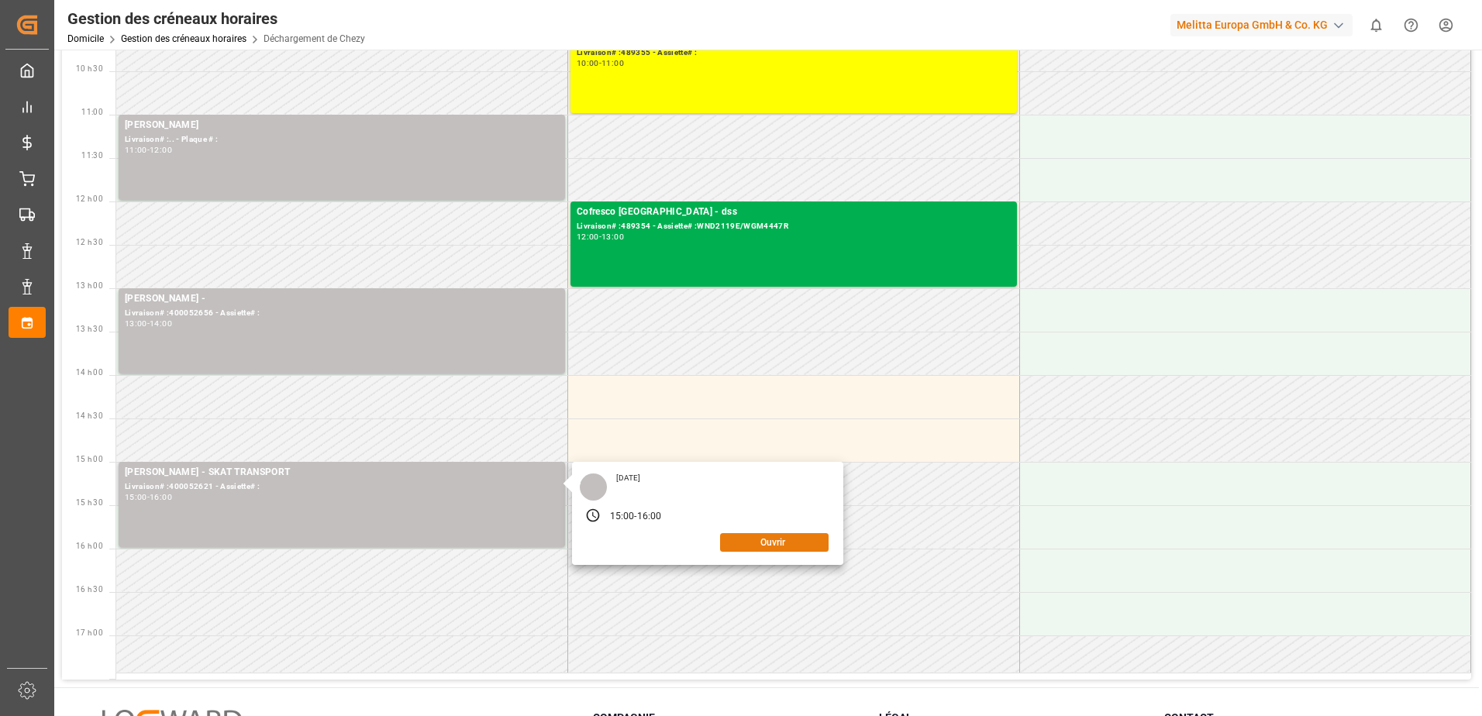
click at [759, 550] on button "Ouvrir" at bounding box center [774, 542] width 109 height 19
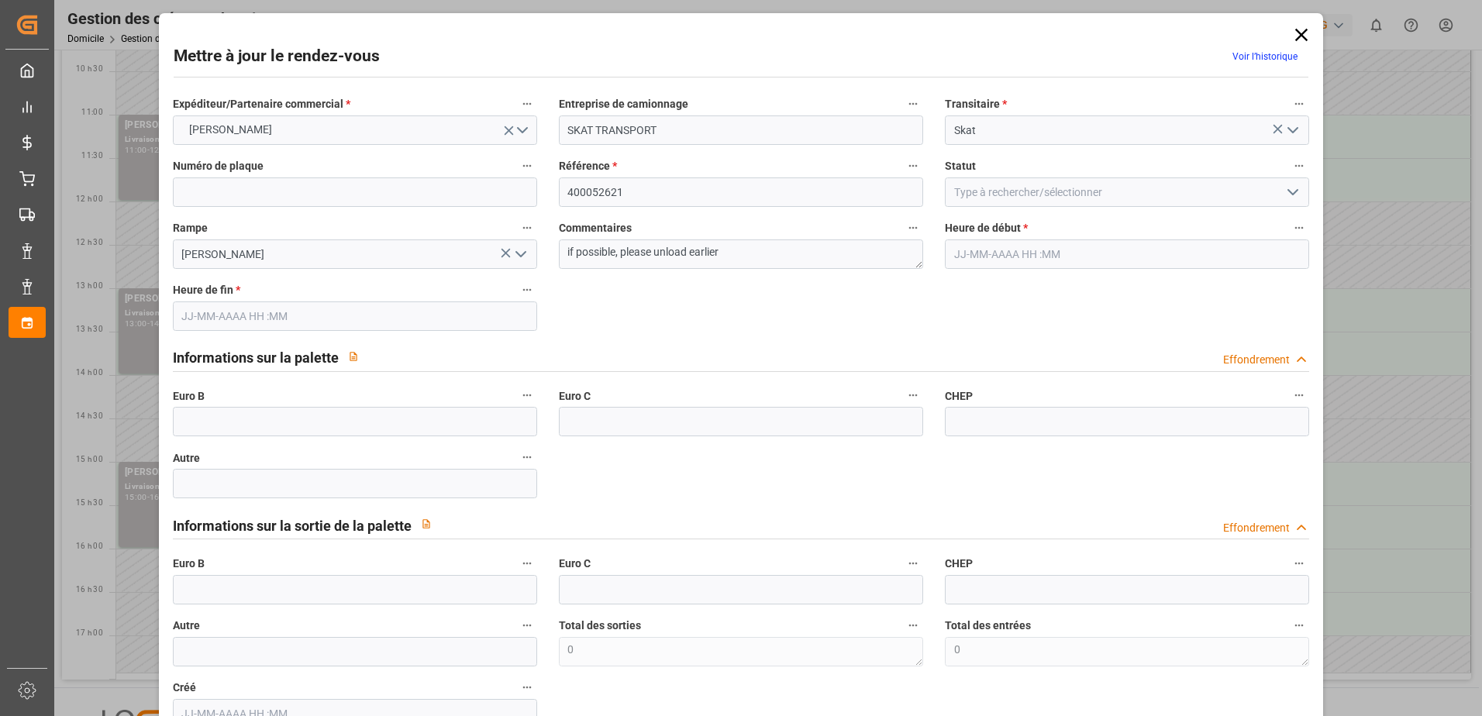
type input "10-09-2025 15:00"
type input "10-09-2025 16:00"
type input "08-09-2025 10:55"
click at [1357, 230] on div "Mettre à jour le rendez-vous Voir l’historique Expéditeur/Partenaire commercial…" at bounding box center [741, 358] width 1482 height 716
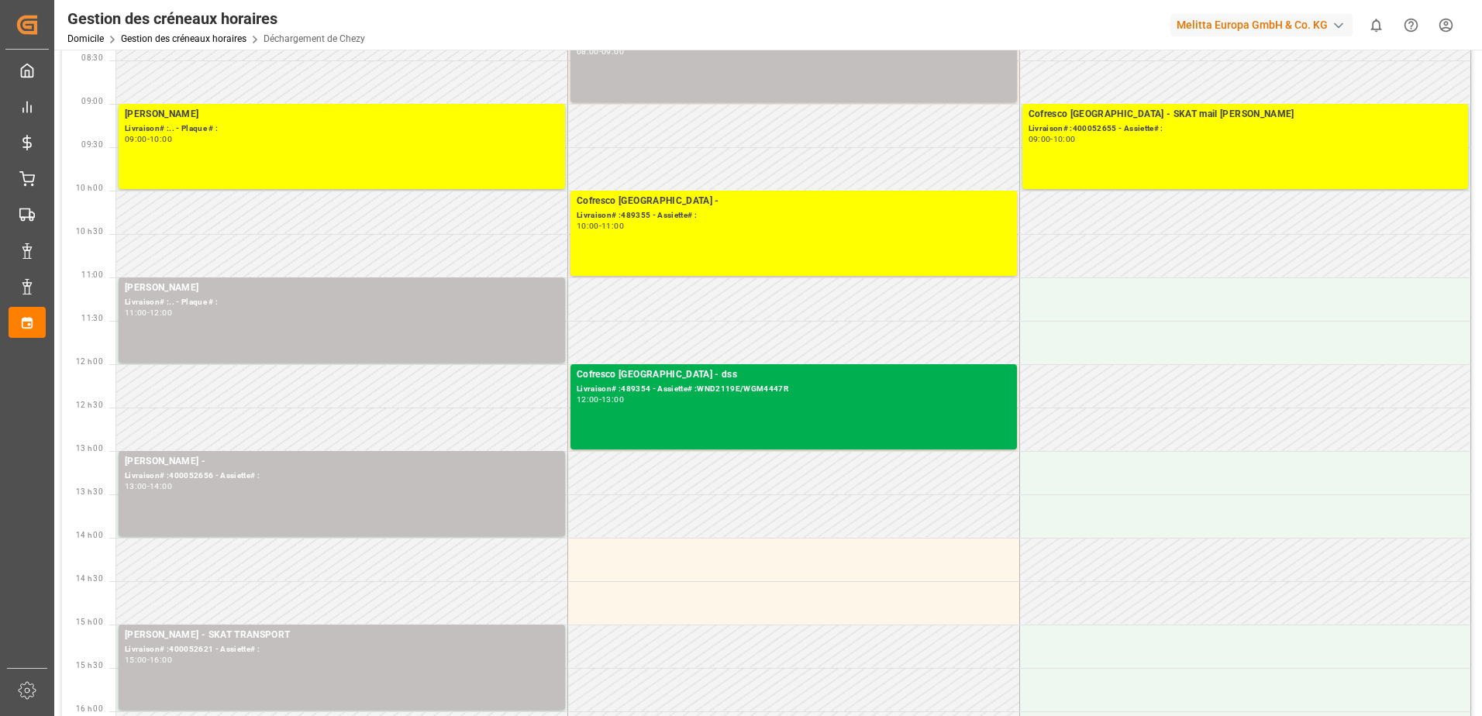
scroll to position [0, 0]
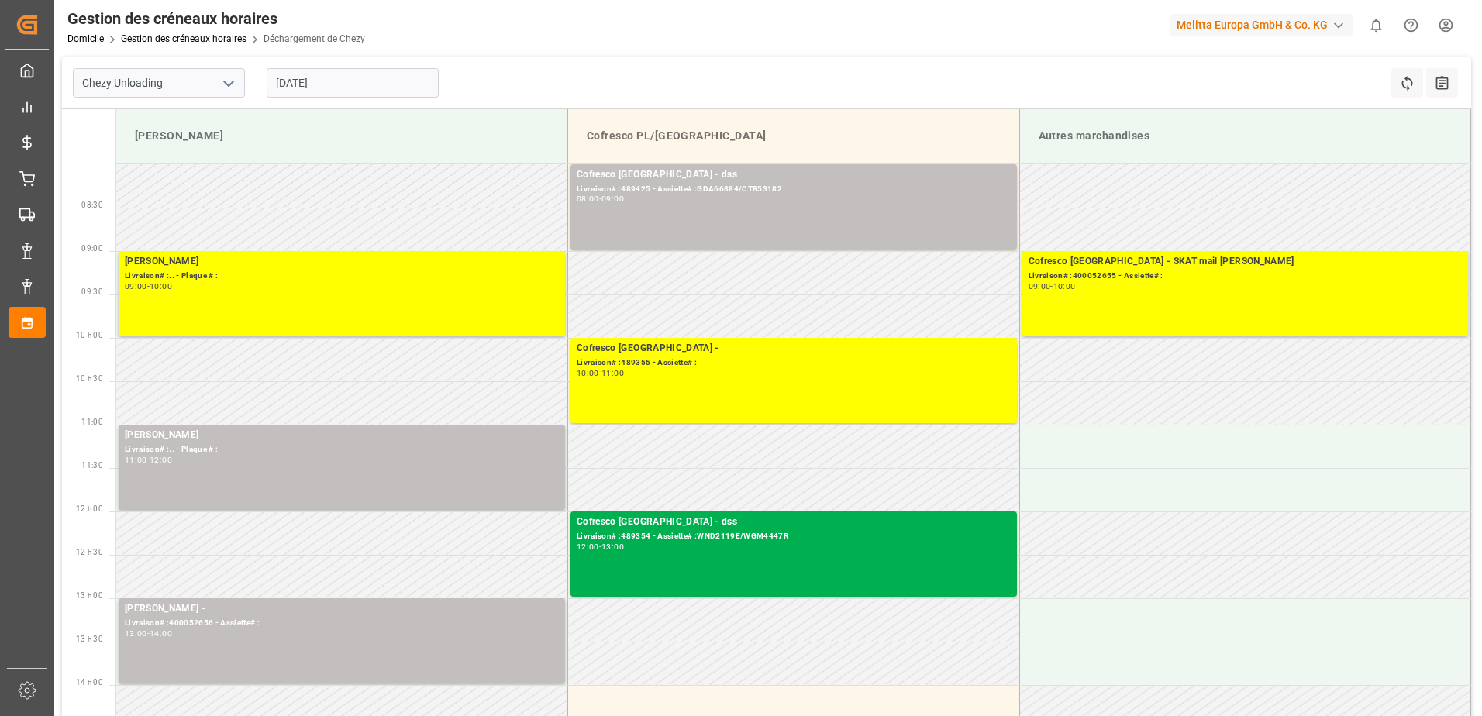
click at [376, 74] on input "10-09-2025" at bounding box center [353, 82] width 172 height 29
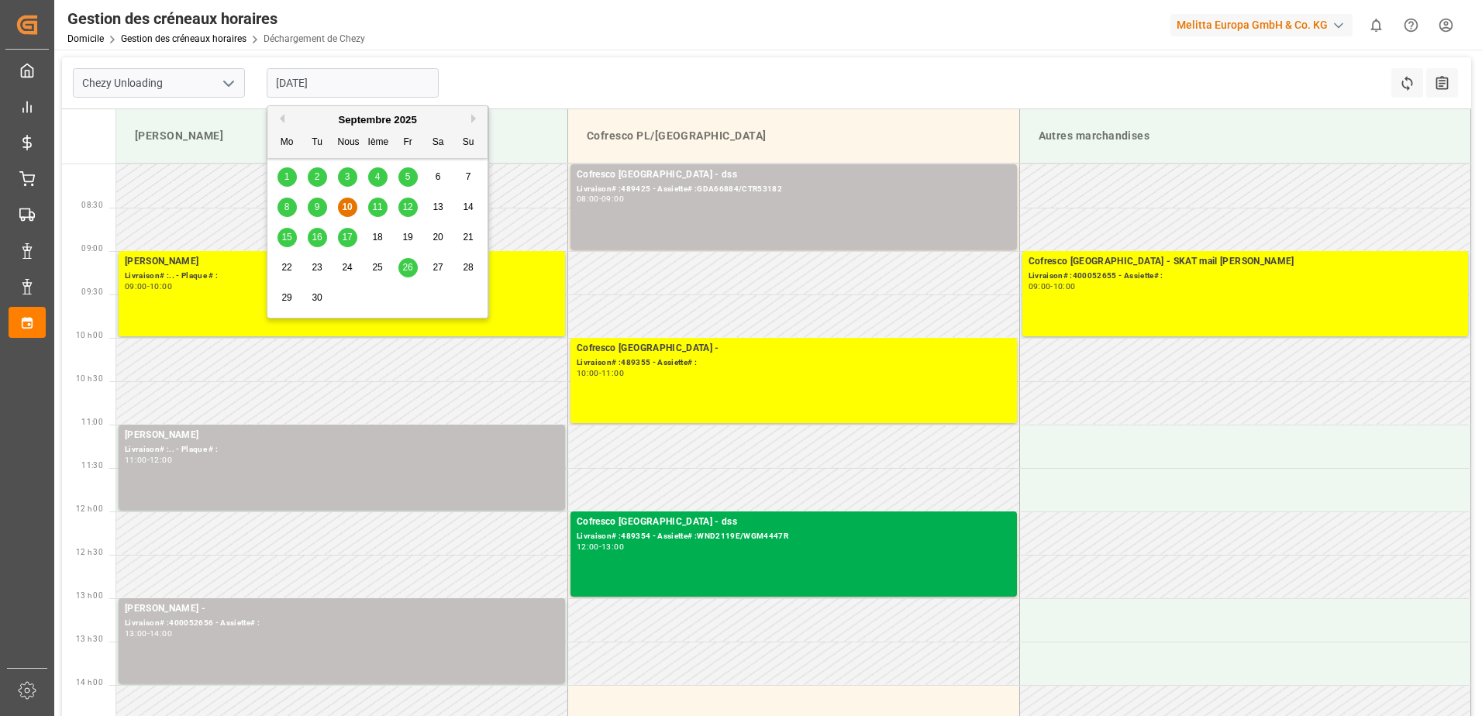
click at [321, 202] on div "9" at bounding box center [317, 207] width 19 height 19
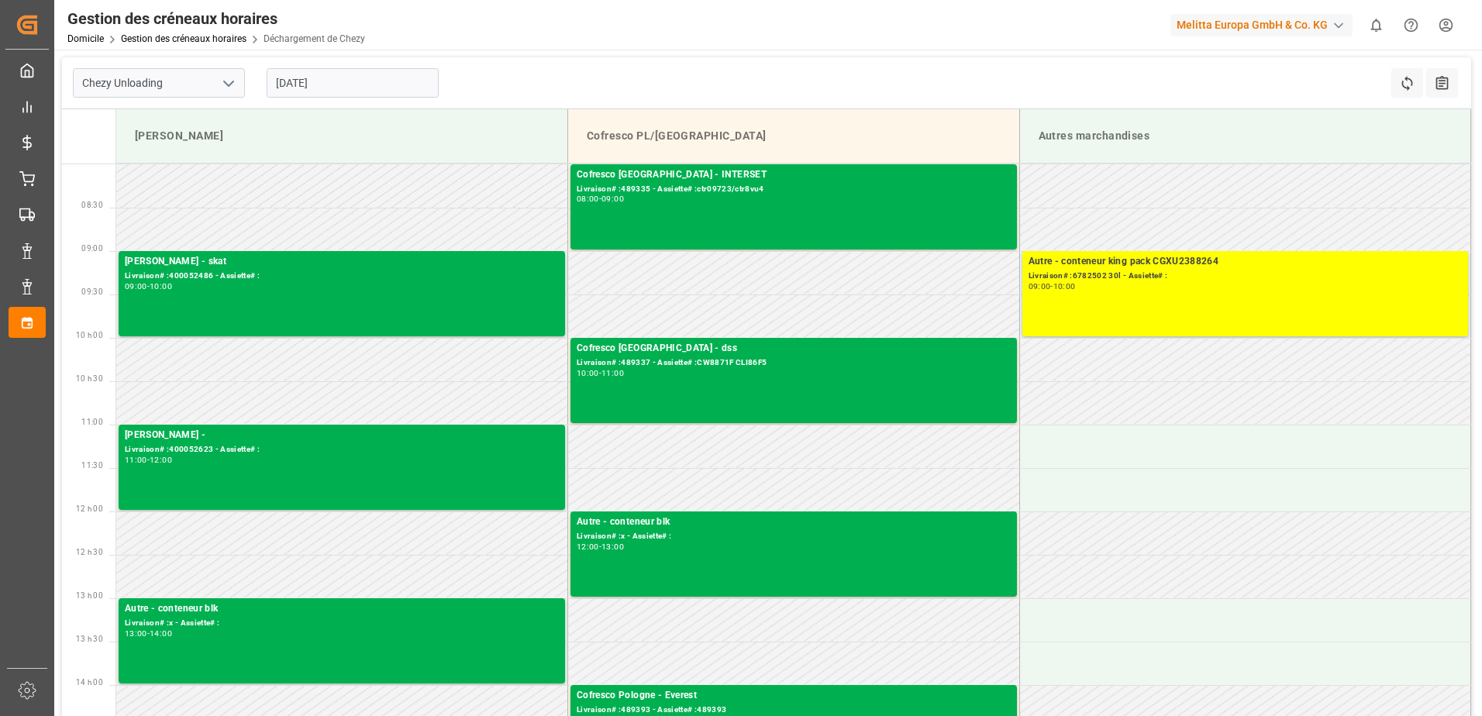
click at [392, 87] on input "09-09-2025" at bounding box center [353, 82] width 172 height 29
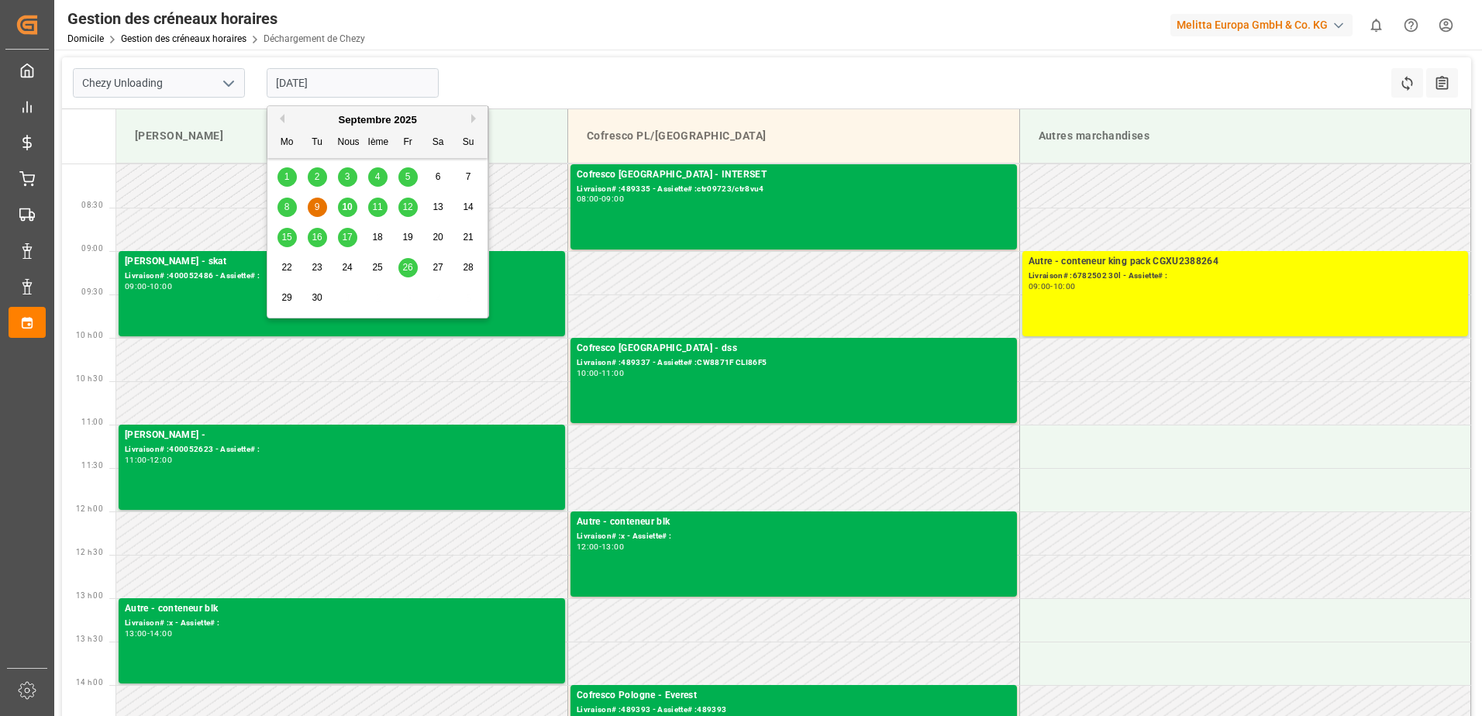
click at [377, 209] on span "11" at bounding box center [377, 207] width 10 height 11
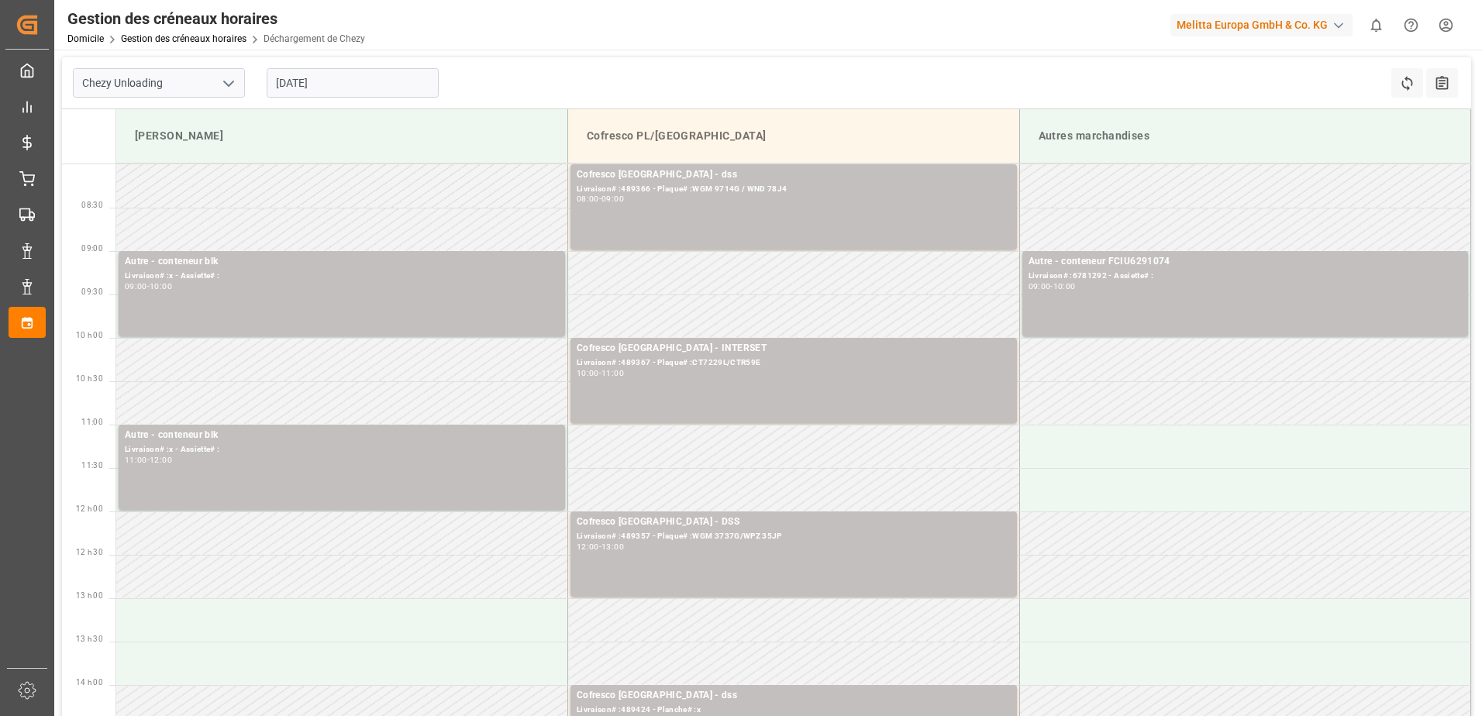
click at [386, 84] on input "11-09-2025" at bounding box center [353, 82] width 172 height 29
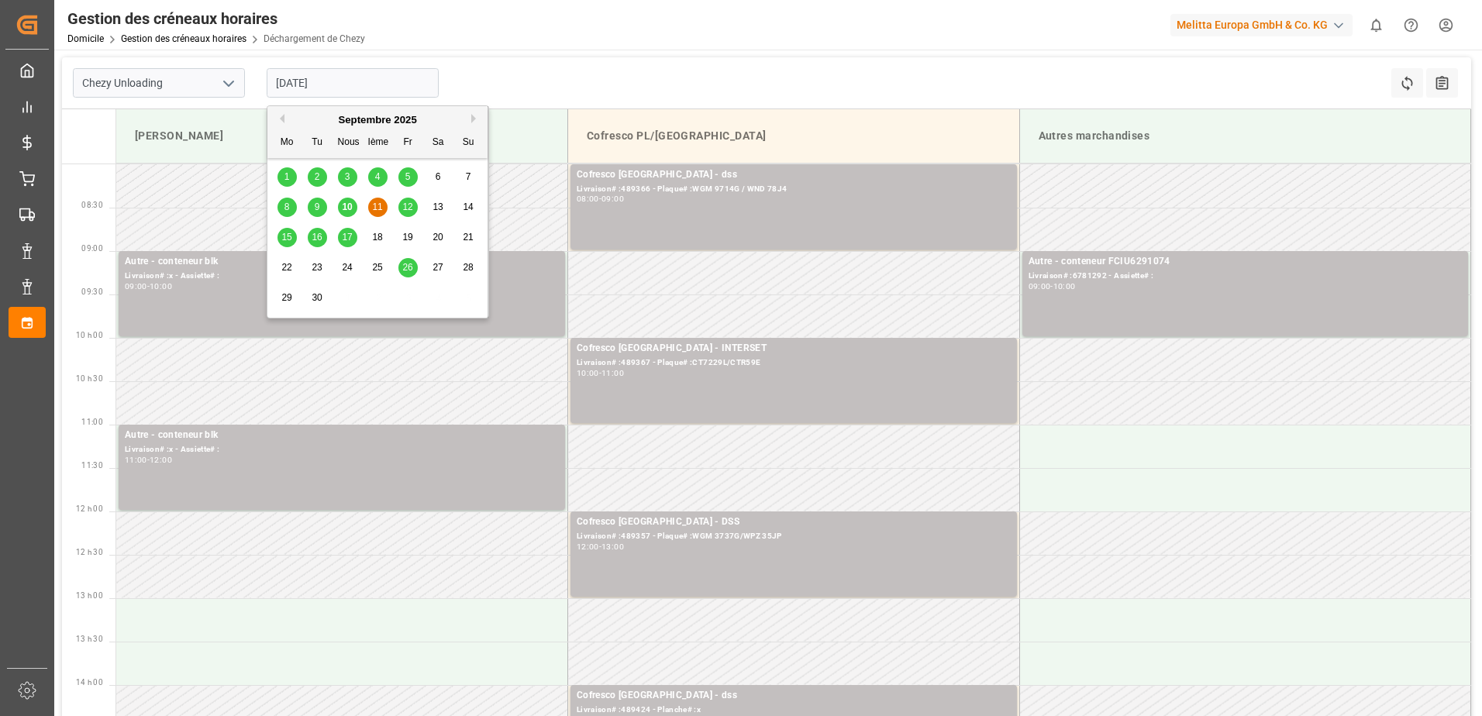
click at [347, 210] on span "10" at bounding box center [347, 207] width 10 height 11
type input "10-09-2025"
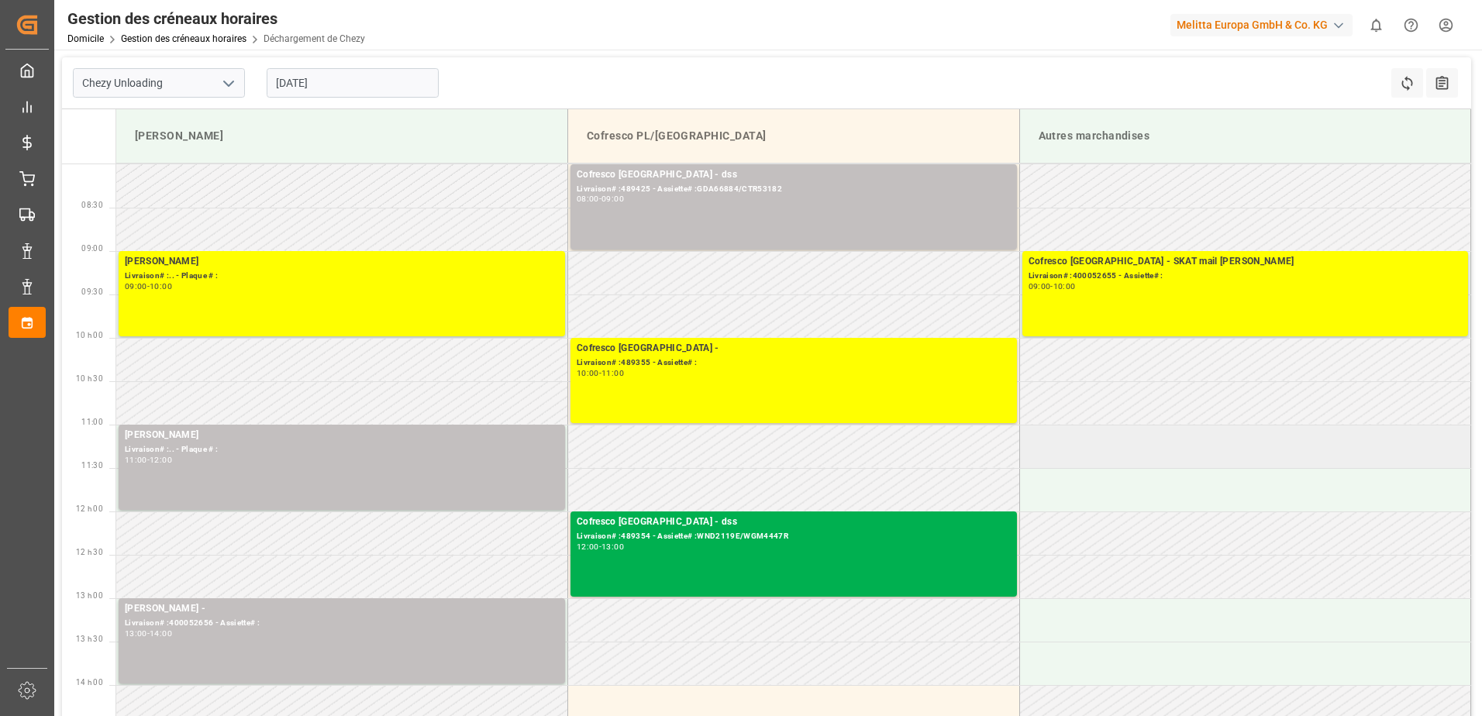
click at [1121, 457] on td at bounding box center [1246, 446] width 452 height 43
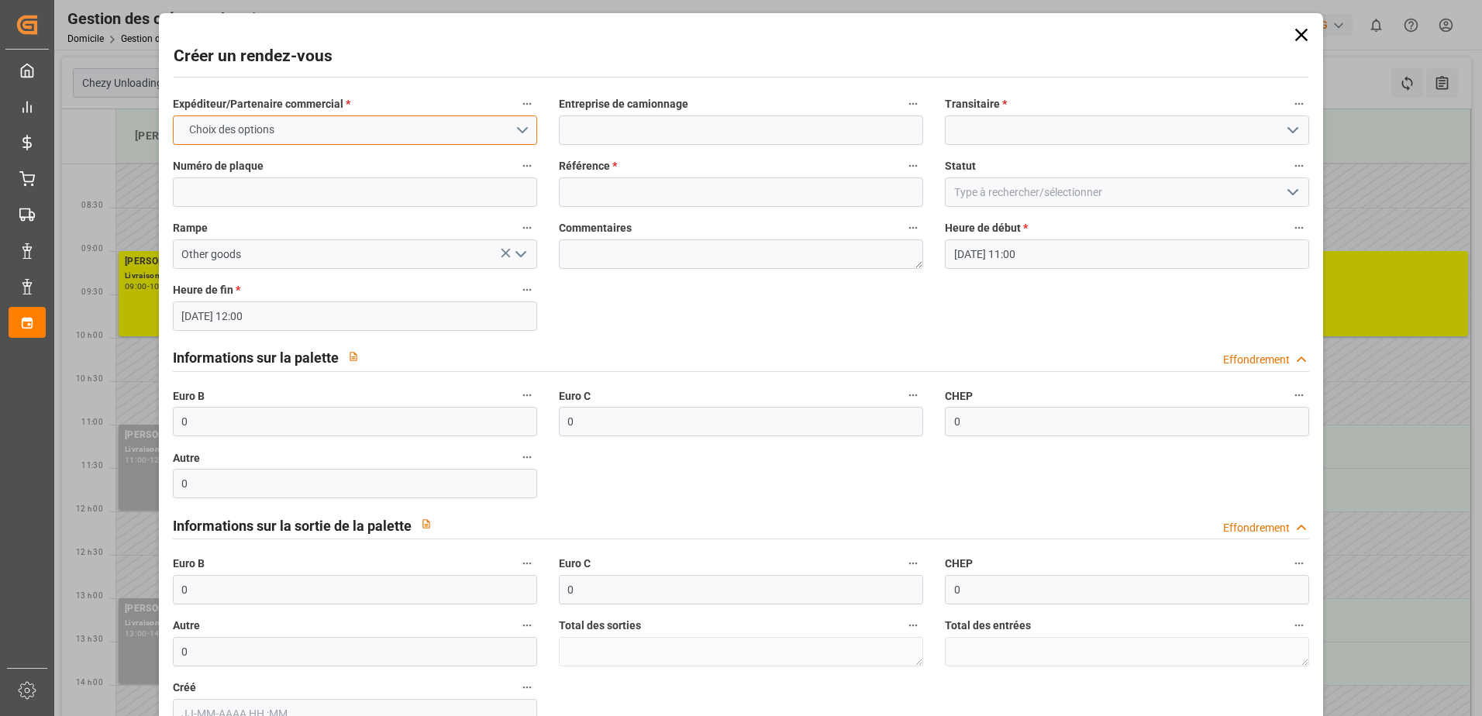
click at [505, 127] on button "Choix des options" at bounding box center [355, 130] width 364 height 29
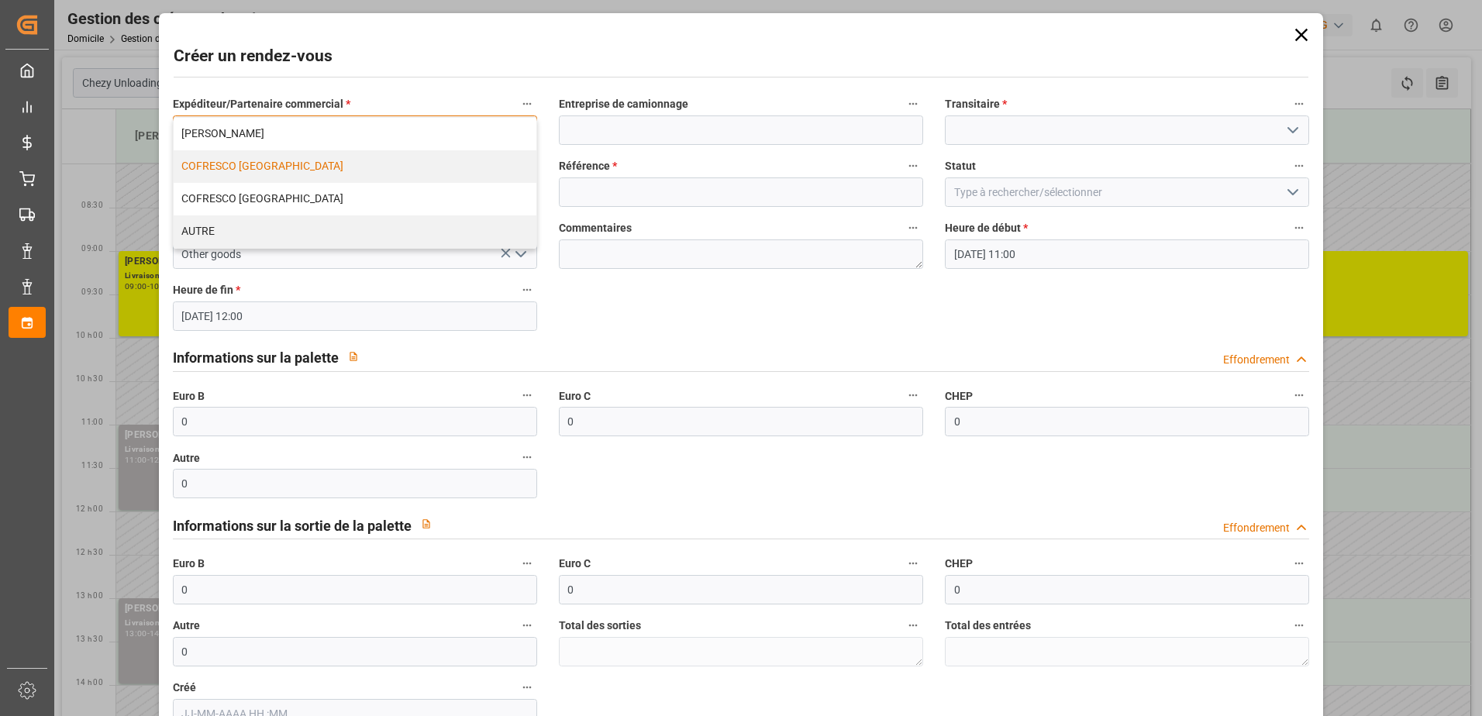
click at [481, 171] on div "COFRESCO POLOGNE" at bounding box center [355, 166] width 363 height 33
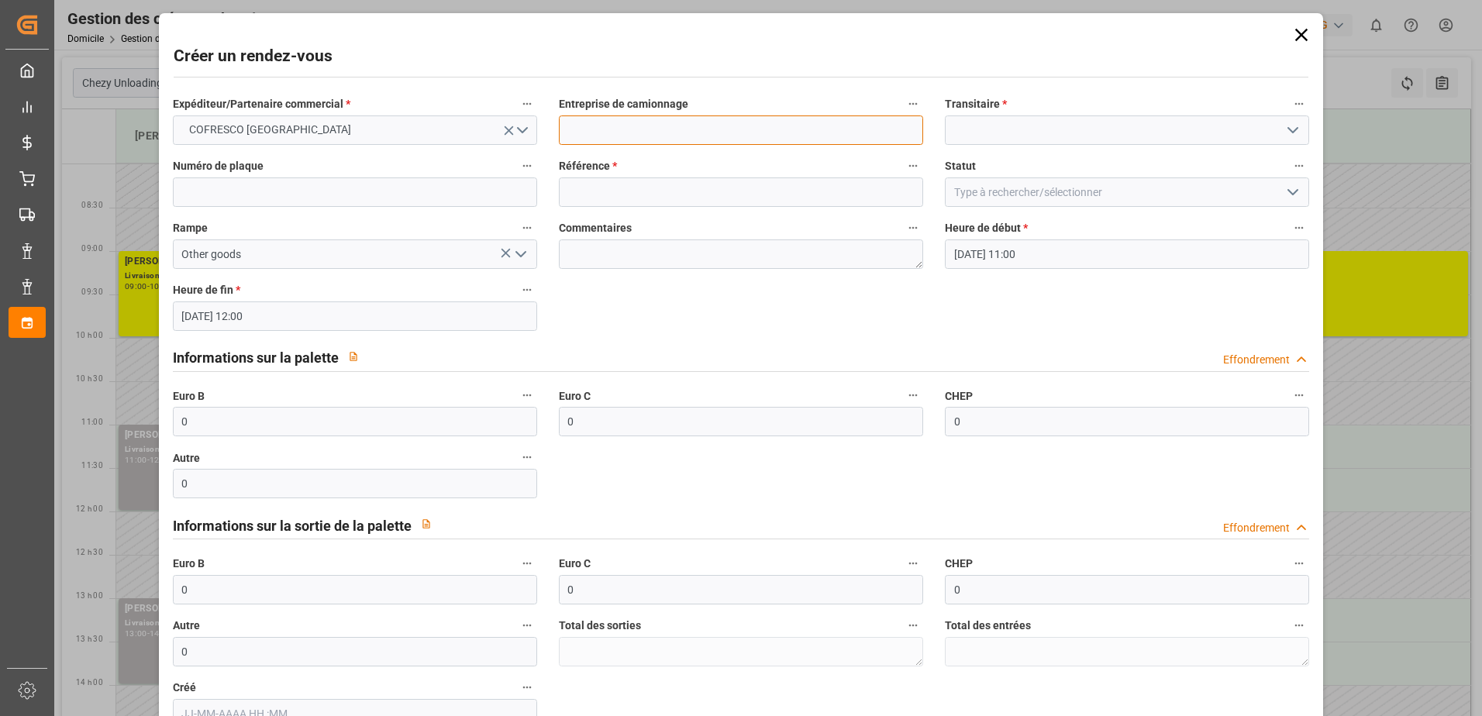
click at [647, 133] on input at bounding box center [741, 130] width 364 height 29
type input "id logistic"
click at [999, 142] on input at bounding box center [1127, 130] width 364 height 29
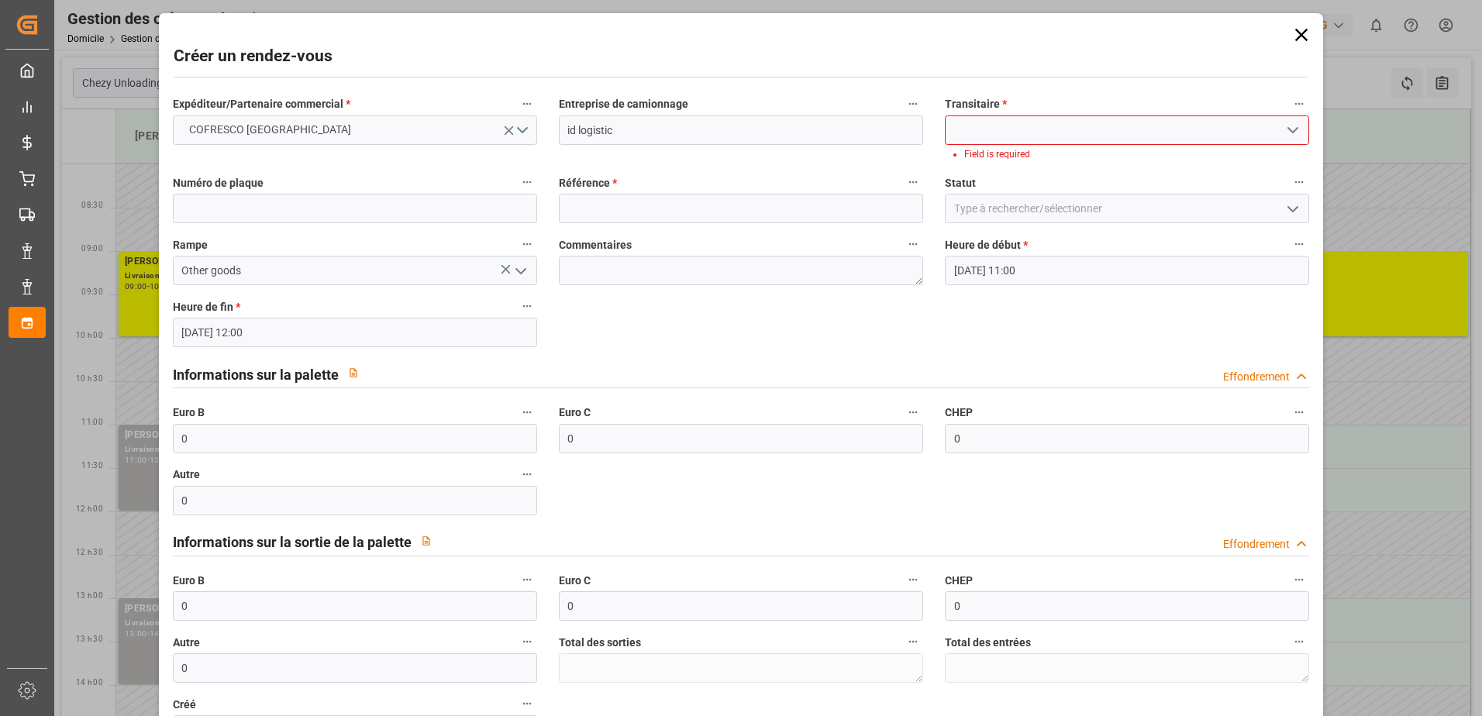
click at [1284, 127] on icon "Ouvrir le menu" at bounding box center [1293, 130] width 19 height 19
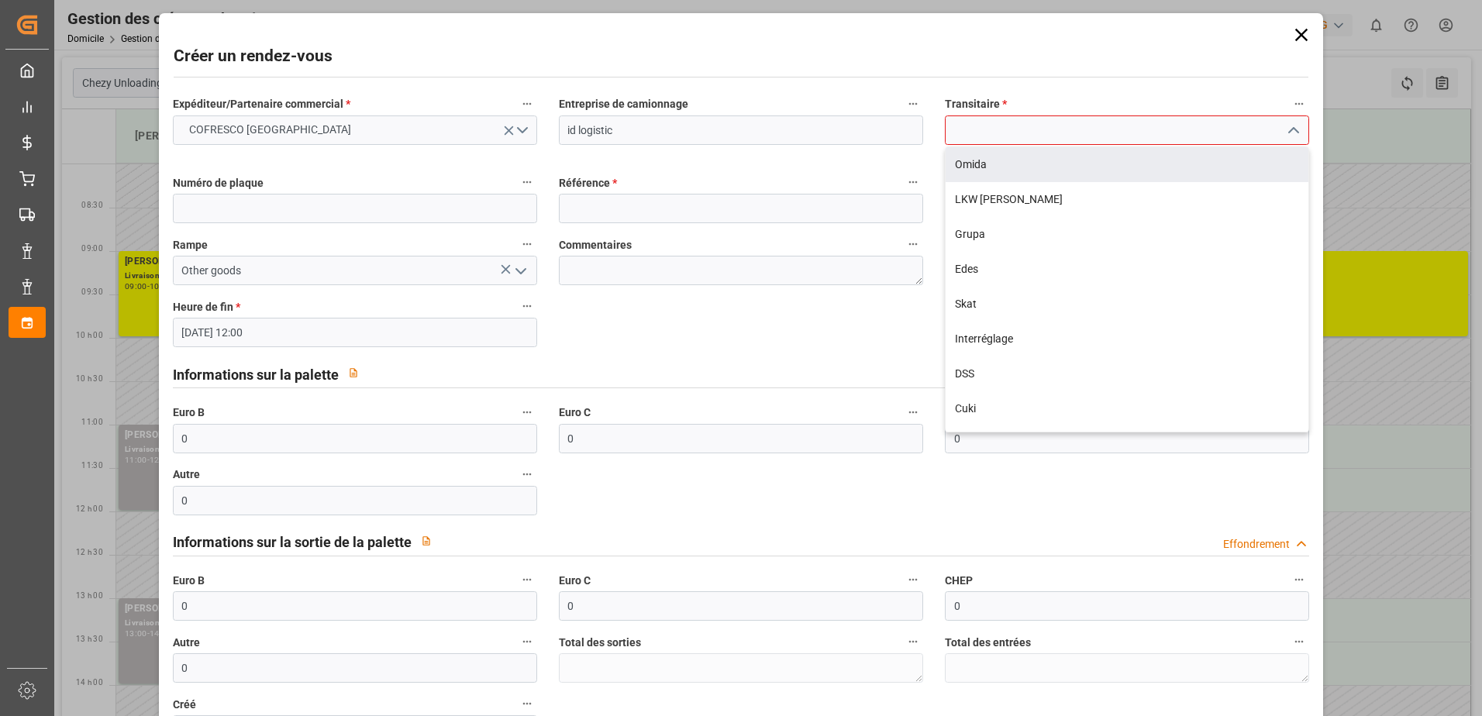
click at [1037, 125] on input at bounding box center [1127, 130] width 364 height 29
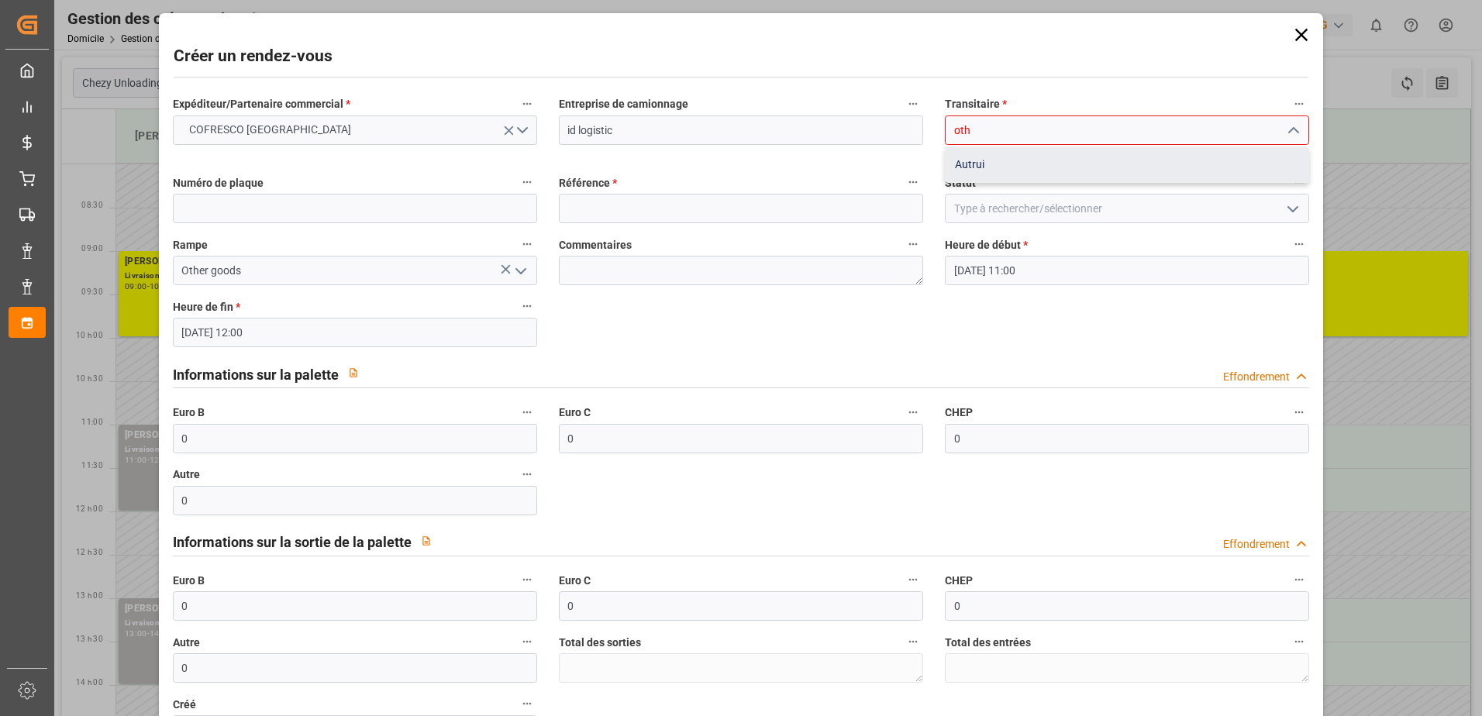
click at [1030, 169] on div "Autrui" at bounding box center [1127, 164] width 363 height 35
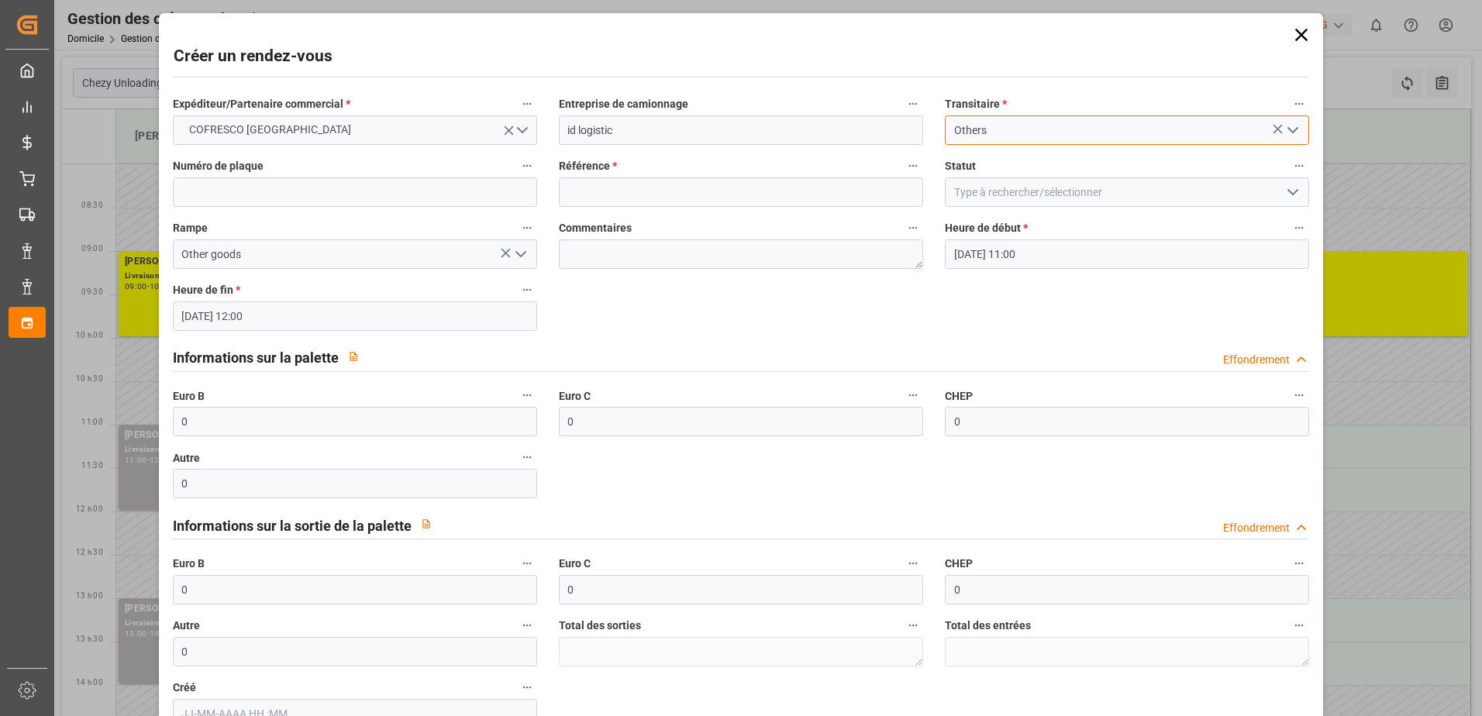
type input "Others"
click at [578, 198] on input at bounding box center [741, 192] width 364 height 29
type input "800002945"
drag, startPoint x: 319, startPoint y: 430, endPoint x: 116, endPoint y: 407, distance: 204.5
click at [116, 407] on div "Créer un rendez-vous Expéditeur/Partenaire commercial * COFRESCO POLOGNE Entrep…" at bounding box center [741, 358] width 1482 height 716
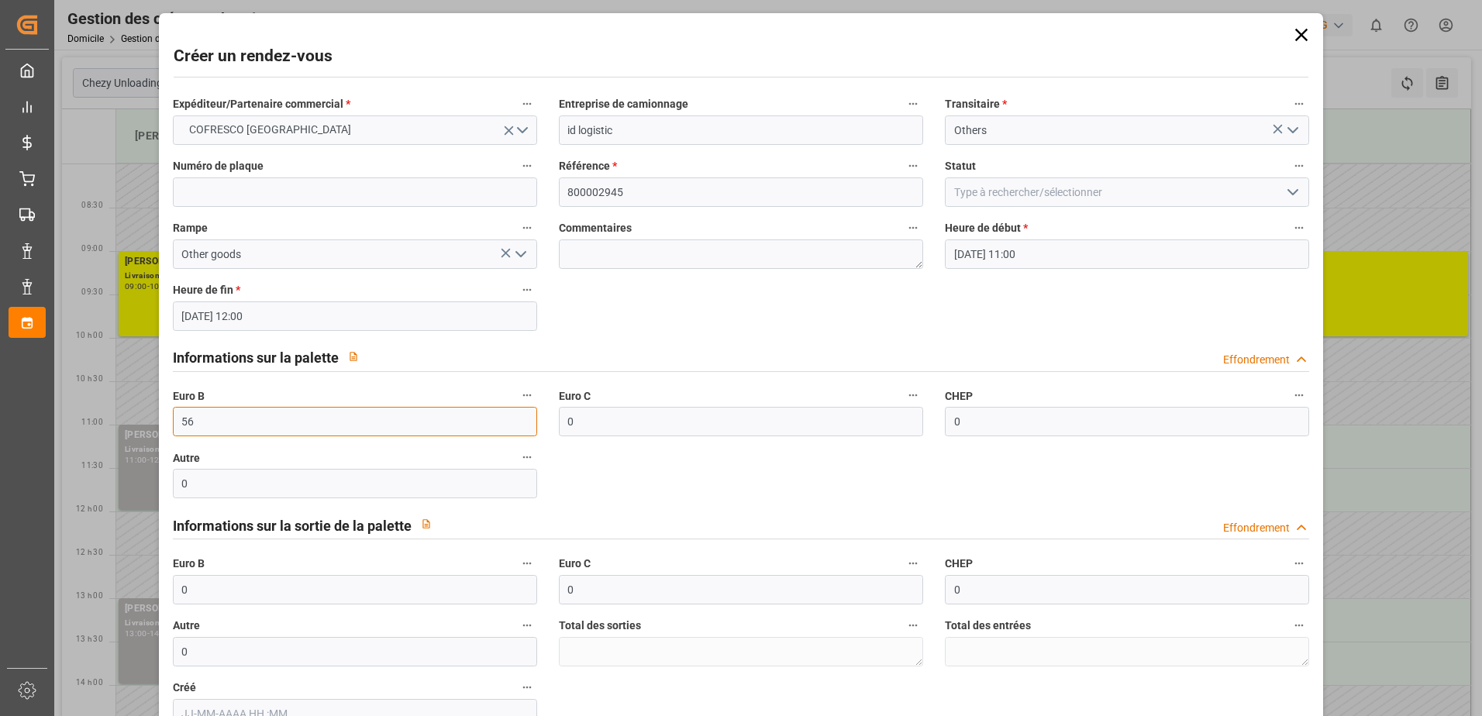
type input "56"
click at [1297, 198] on icon "Ouvrir le menu" at bounding box center [1293, 192] width 19 height 19
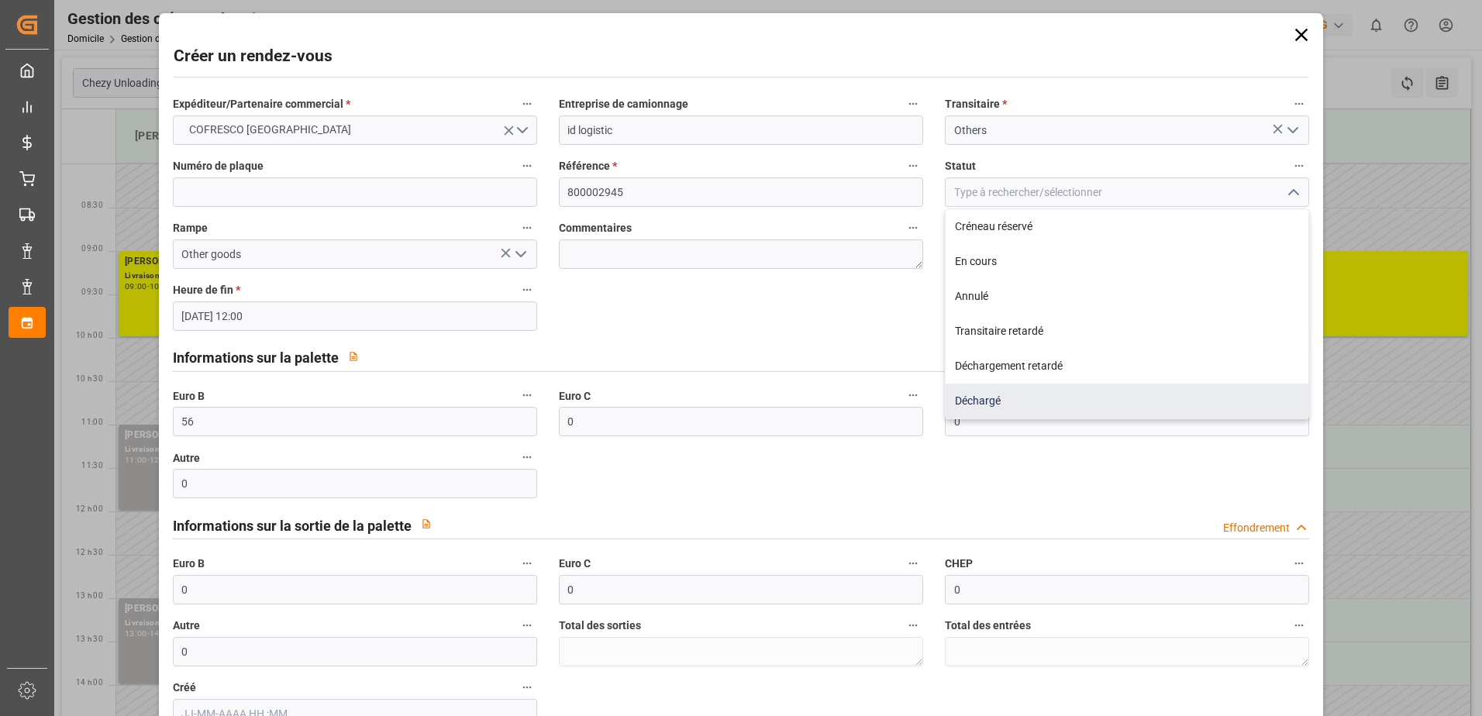
click at [1180, 395] on div "Déchargé" at bounding box center [1127, 401] width 363 height 35
type input "Unloaded"
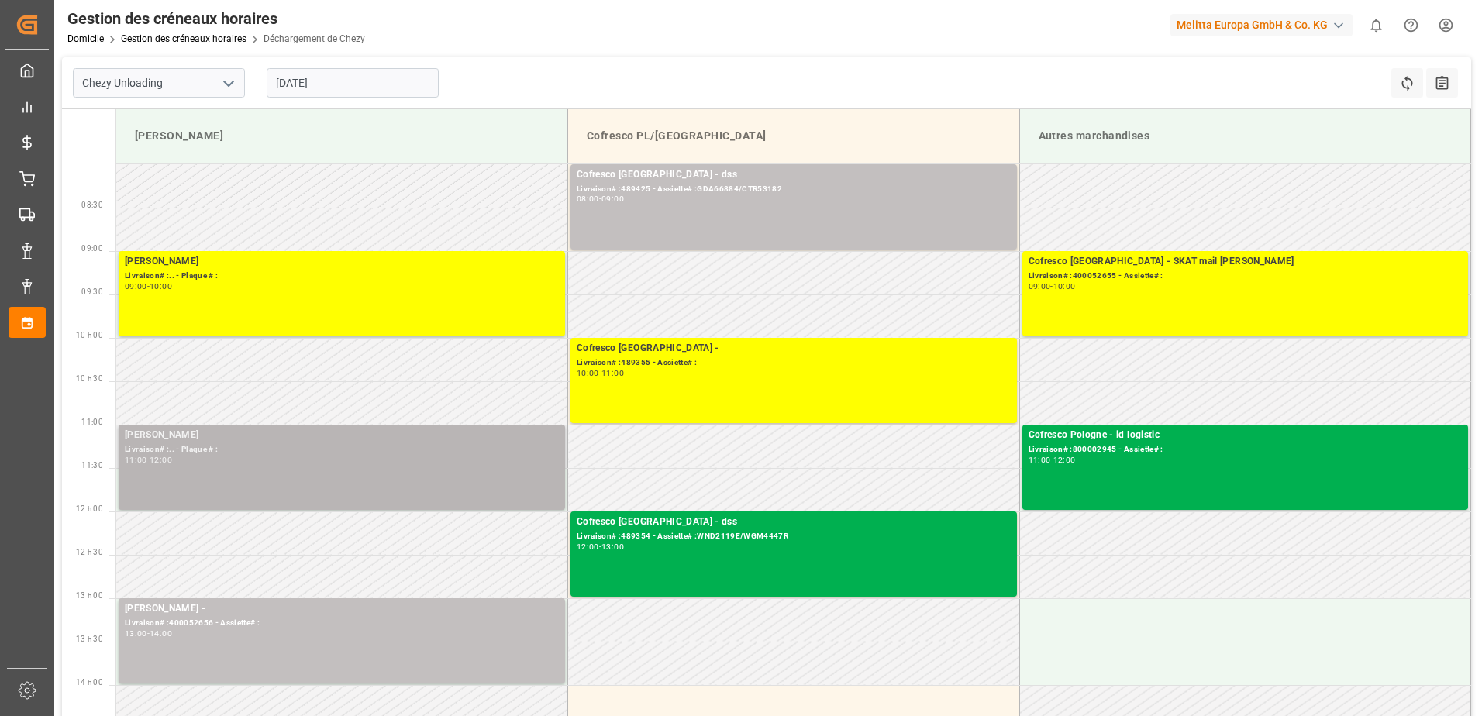
click at [441, 451] on div "Livraison# :.. - Plaque # :" at bounding box center [342, 449] width 434 height 13
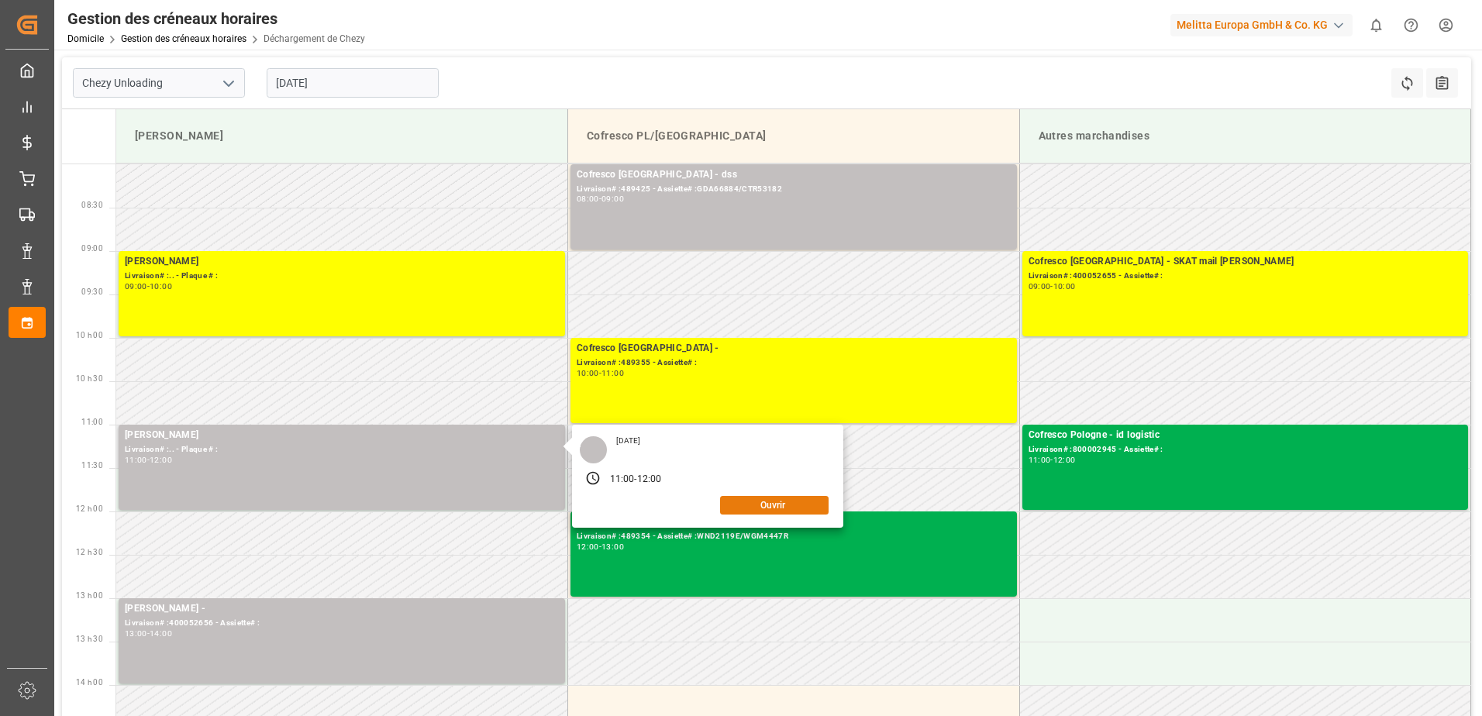
click at [777, 504] on button "Ouvrir" at bounding box center [774, 505] width 109 height 19
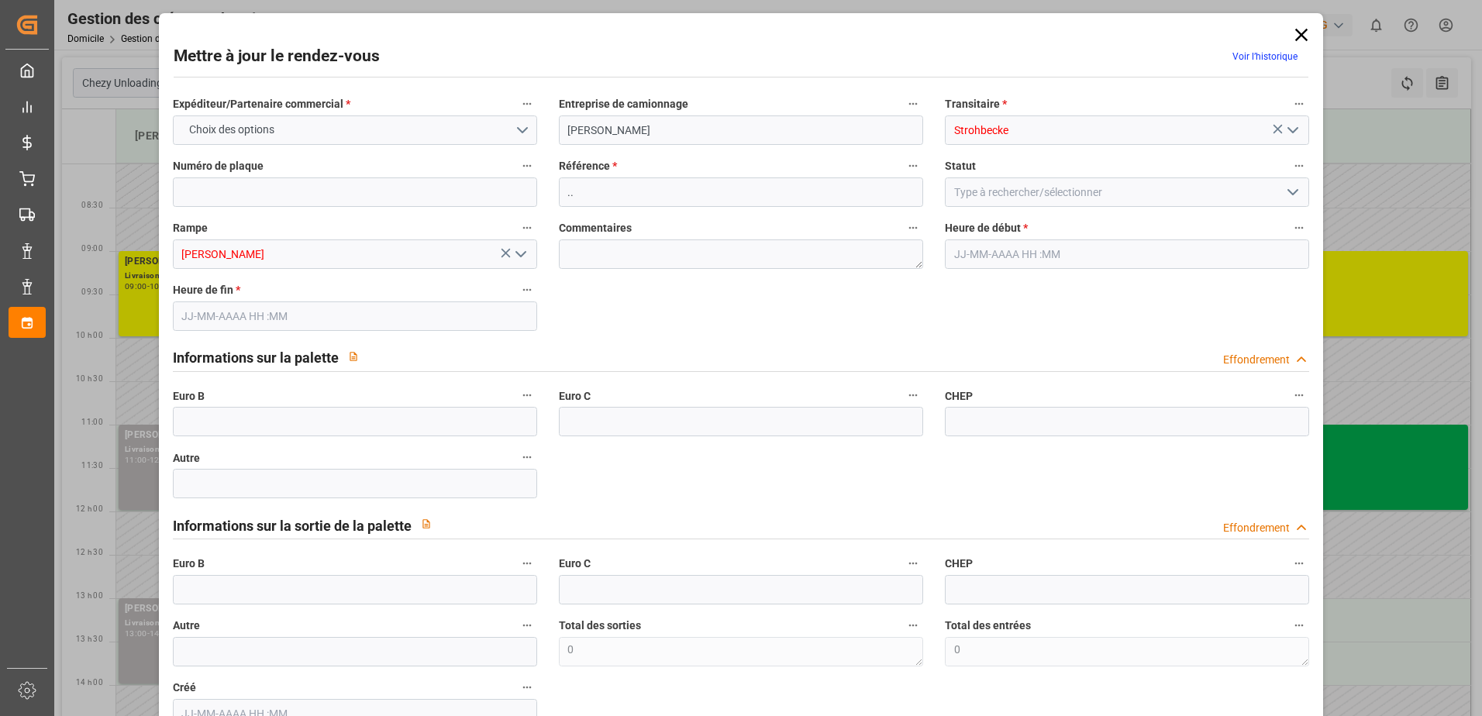
type input "0"
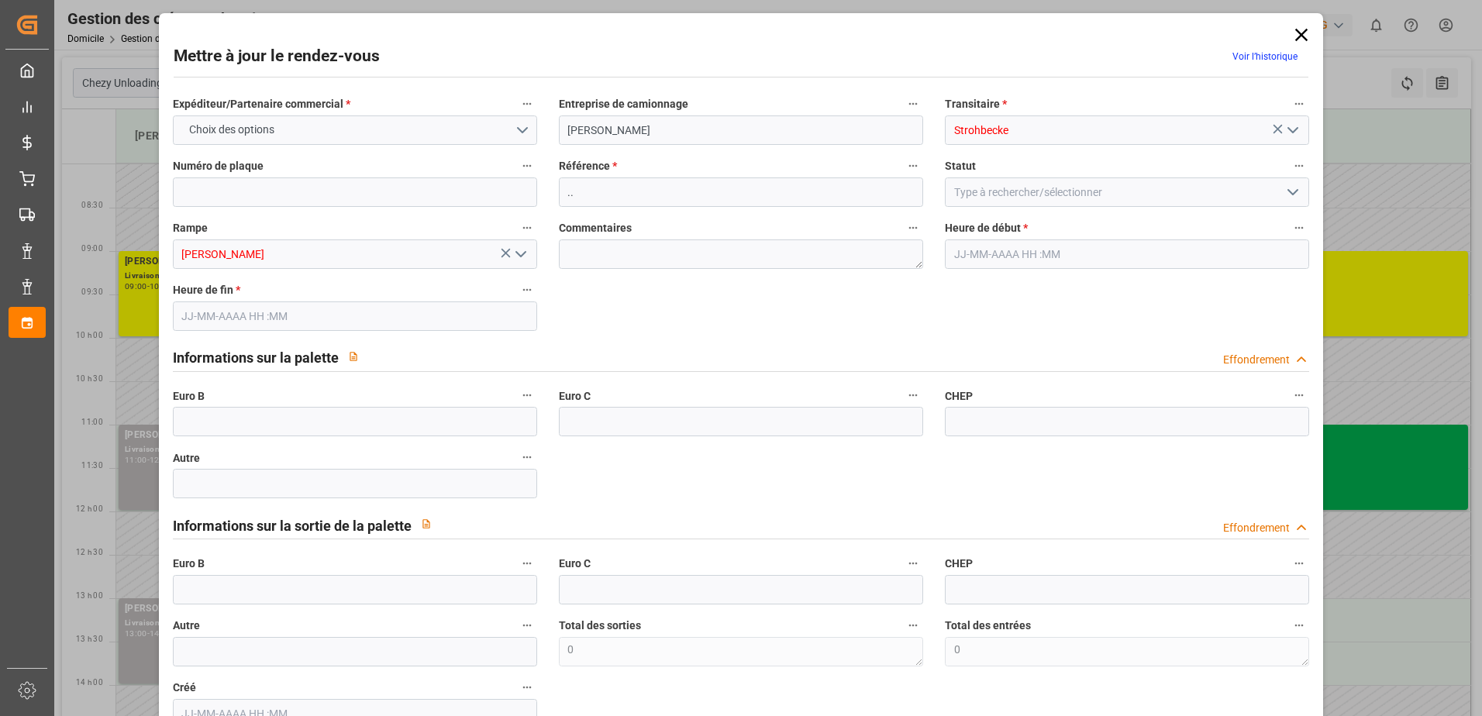
type input "0"
type input "10-09-2025 11:00"
type input "10-09-2025 12:00"
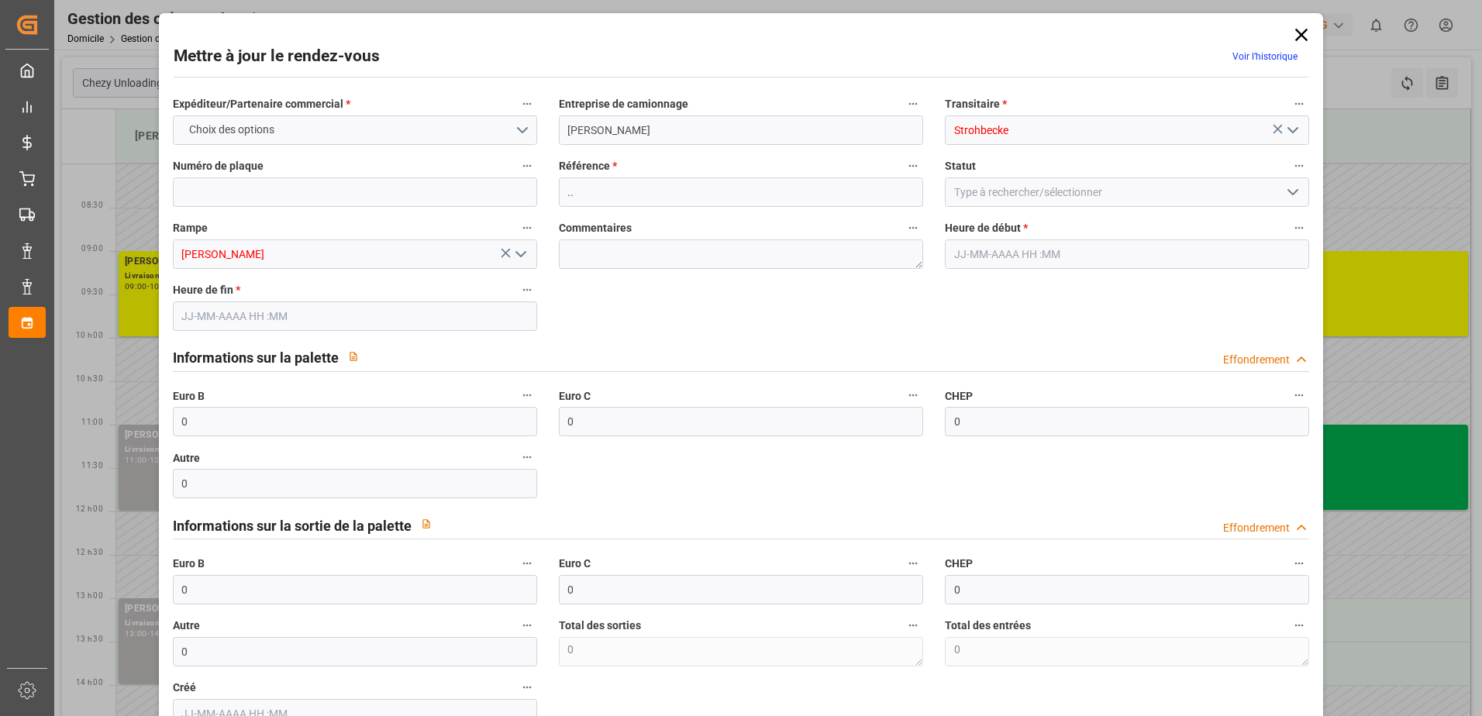
type input "08-09-2025 07:31"
click at [1292, 189] on icon "Ouvrir le menu" at bounding box center [1293, 192] width 19 height 19
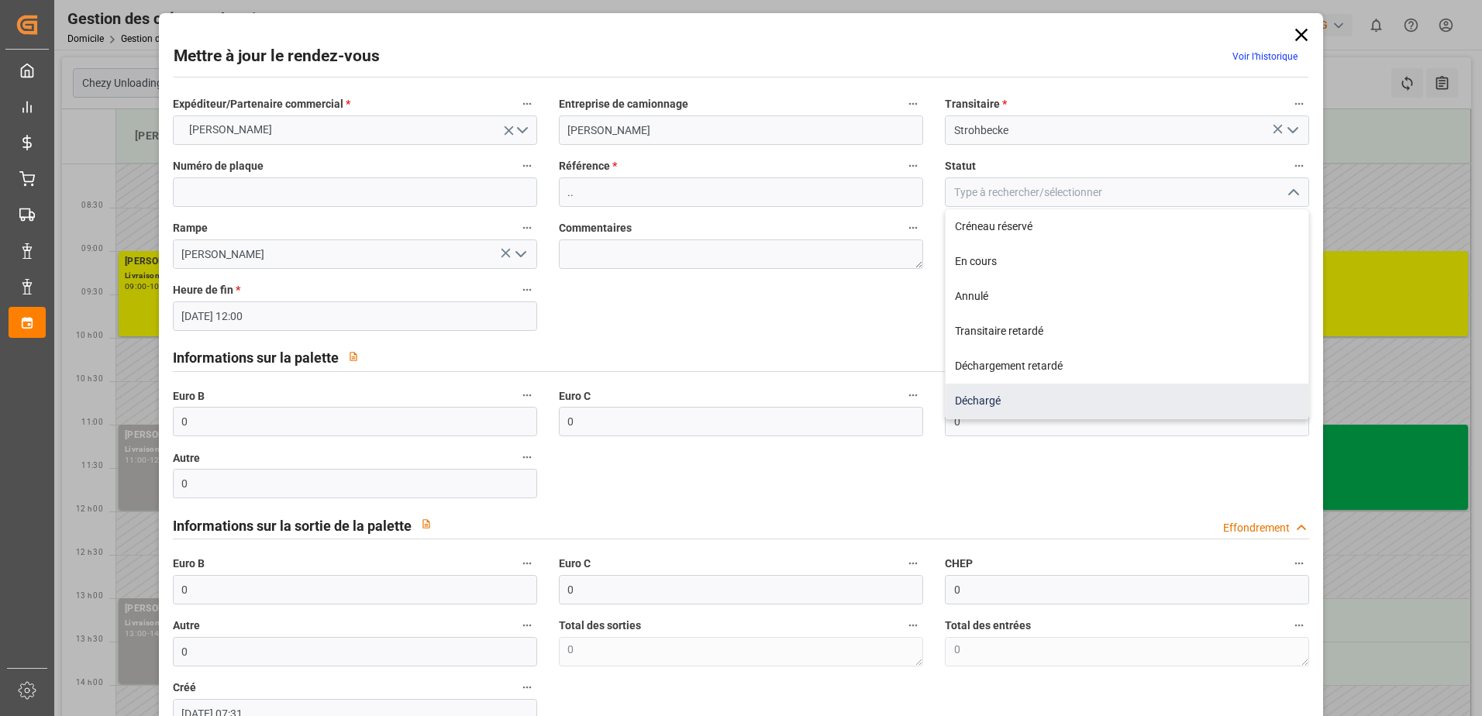
click at [1072, 395] on div "Déchargé" at bounding box center [1127, 401] width 363 height 35
type input "Unloaded"
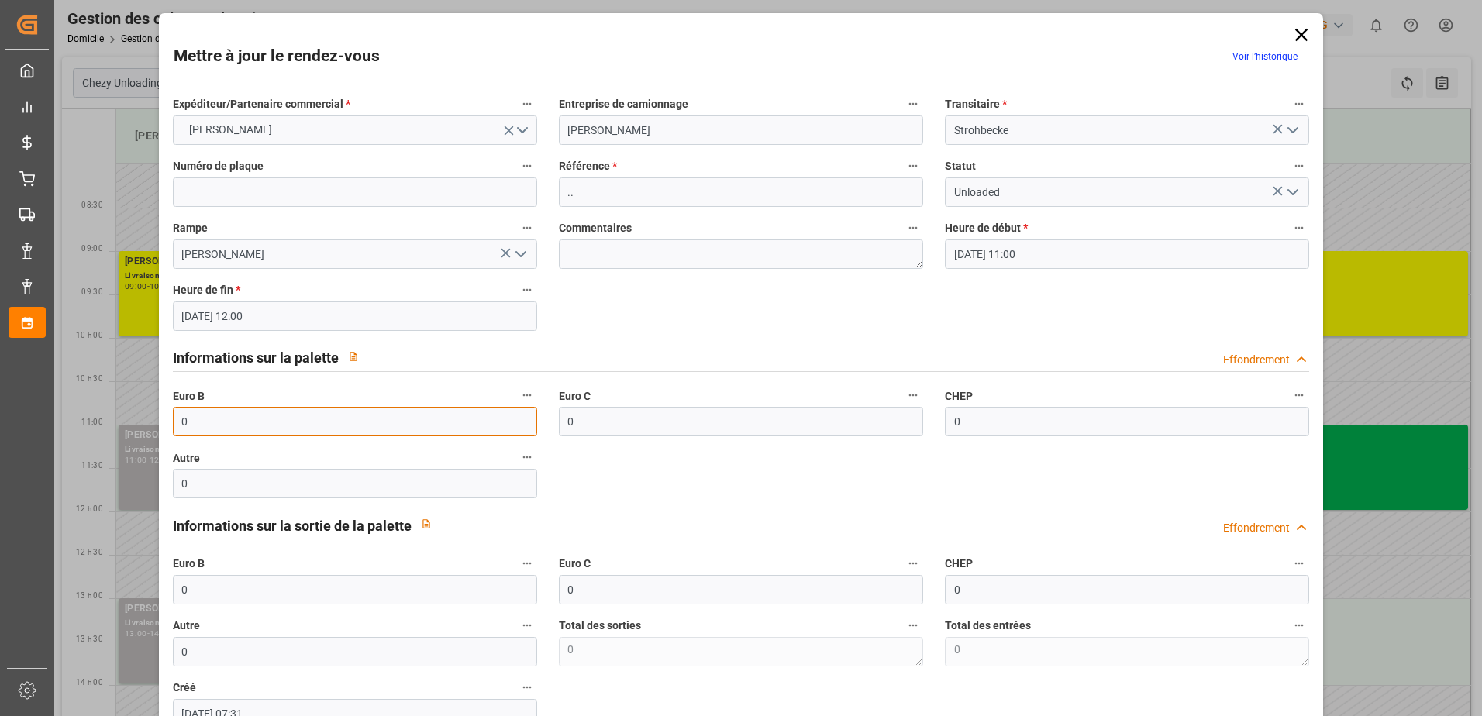
drag, startPoint x: 196, startPoint y: 427, endPoint x: 112, endPoint y: 426, distance: 83.7
click at [112, 426] on div "Mettre à jour le rendez-vous Voir l’historique Expéditeur/Partenaire commercial…" at bounding box center [741, 358] width 1482 height 716
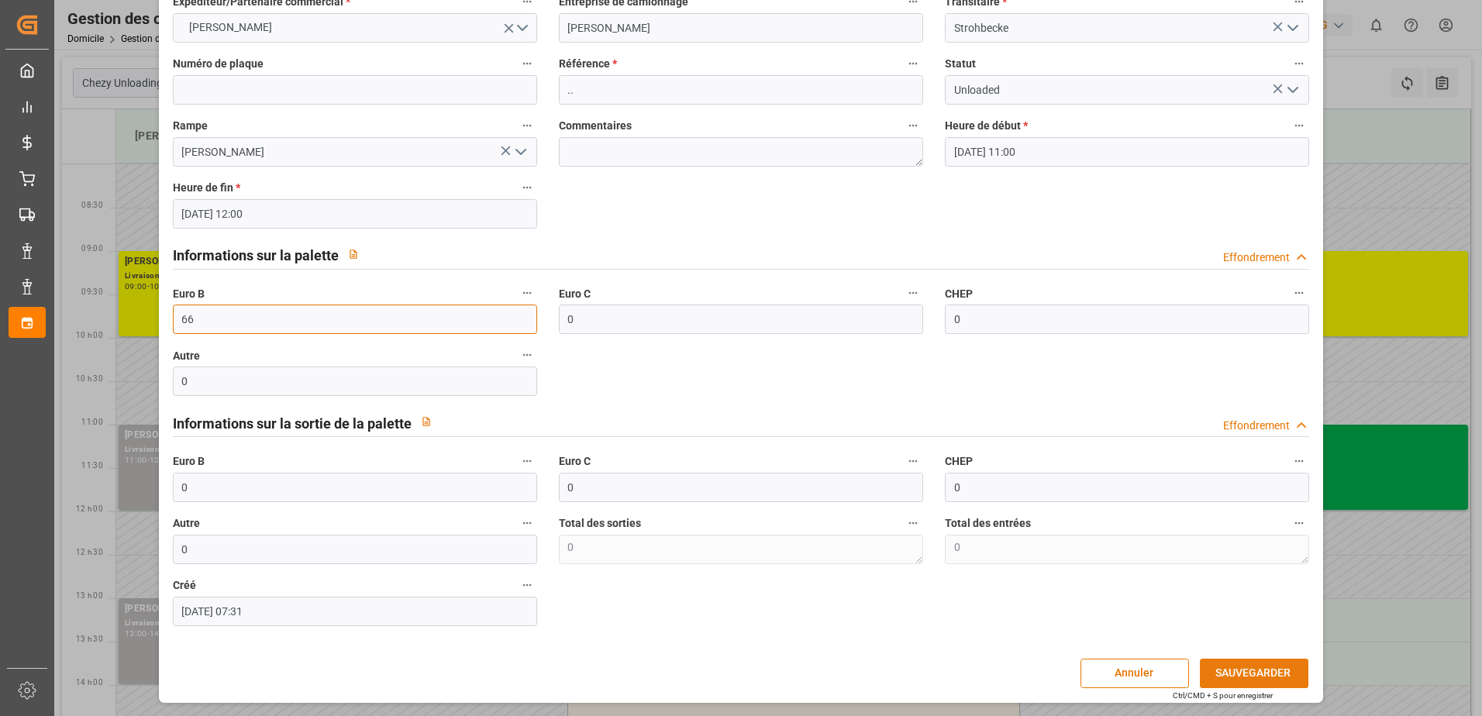
type input "66"
click at [1230, 669] on button "SAUVEGARDER" at bounding box center [1254, 673] width 109 height 29
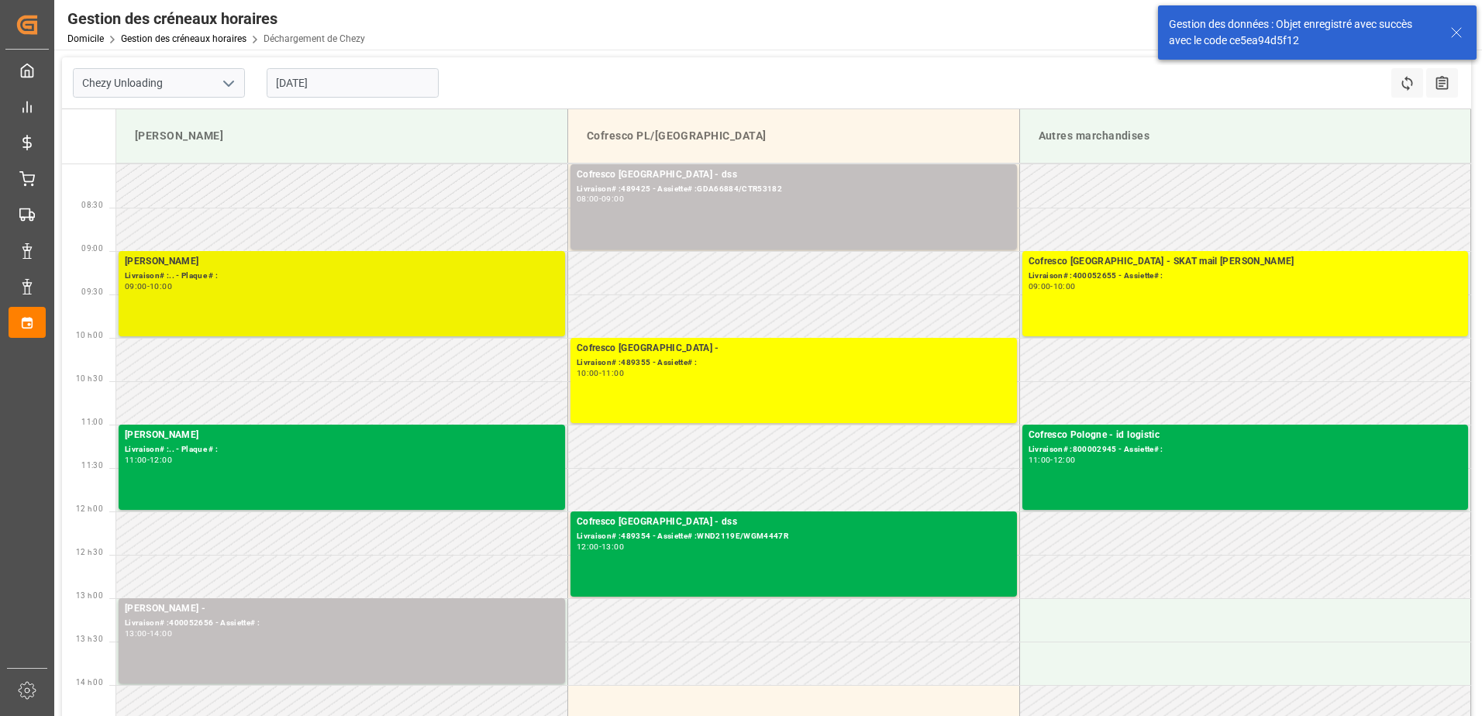
click at [455, 287] on div "09:00 - 10:00" at bounding box center [342, 287] width 434 height 9
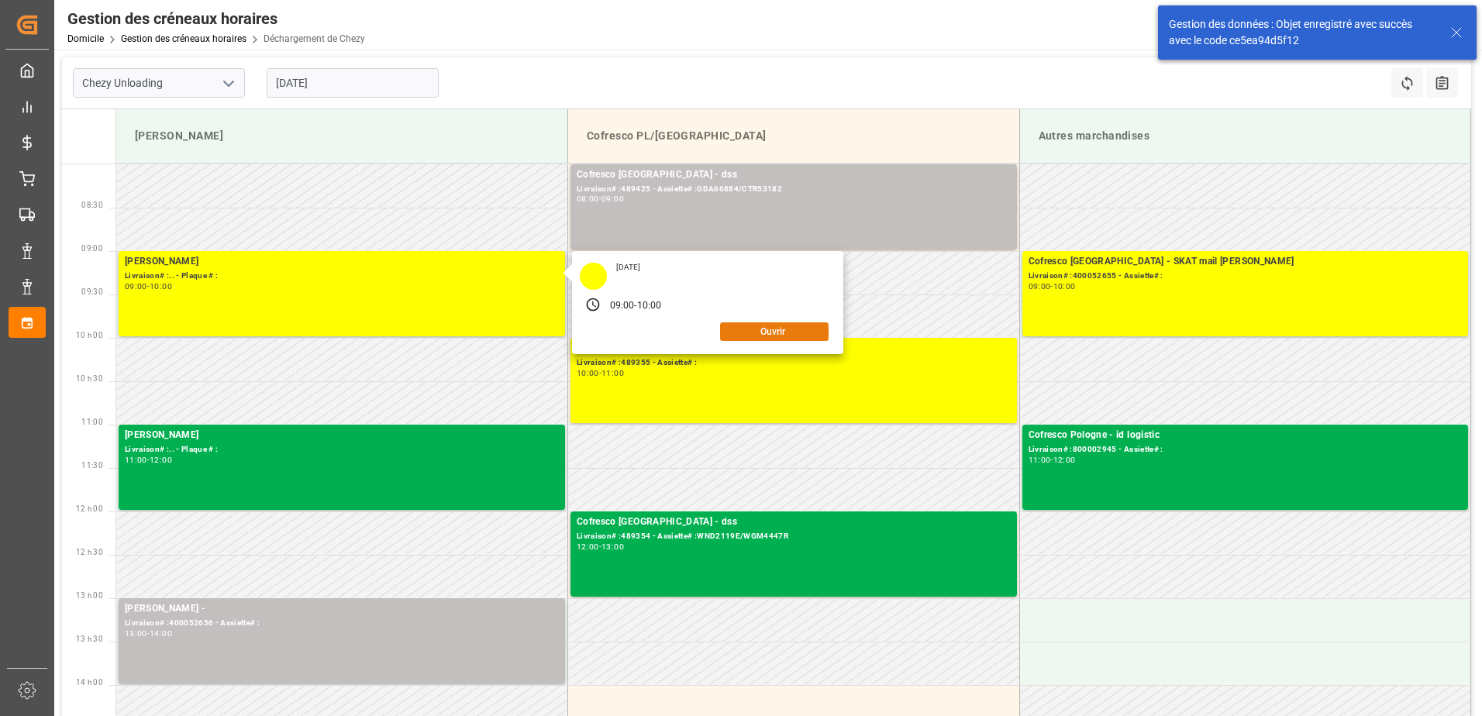
click at [754, 335] on button "Ouvrir" at bounding box center [774, 332] width 109 height 19
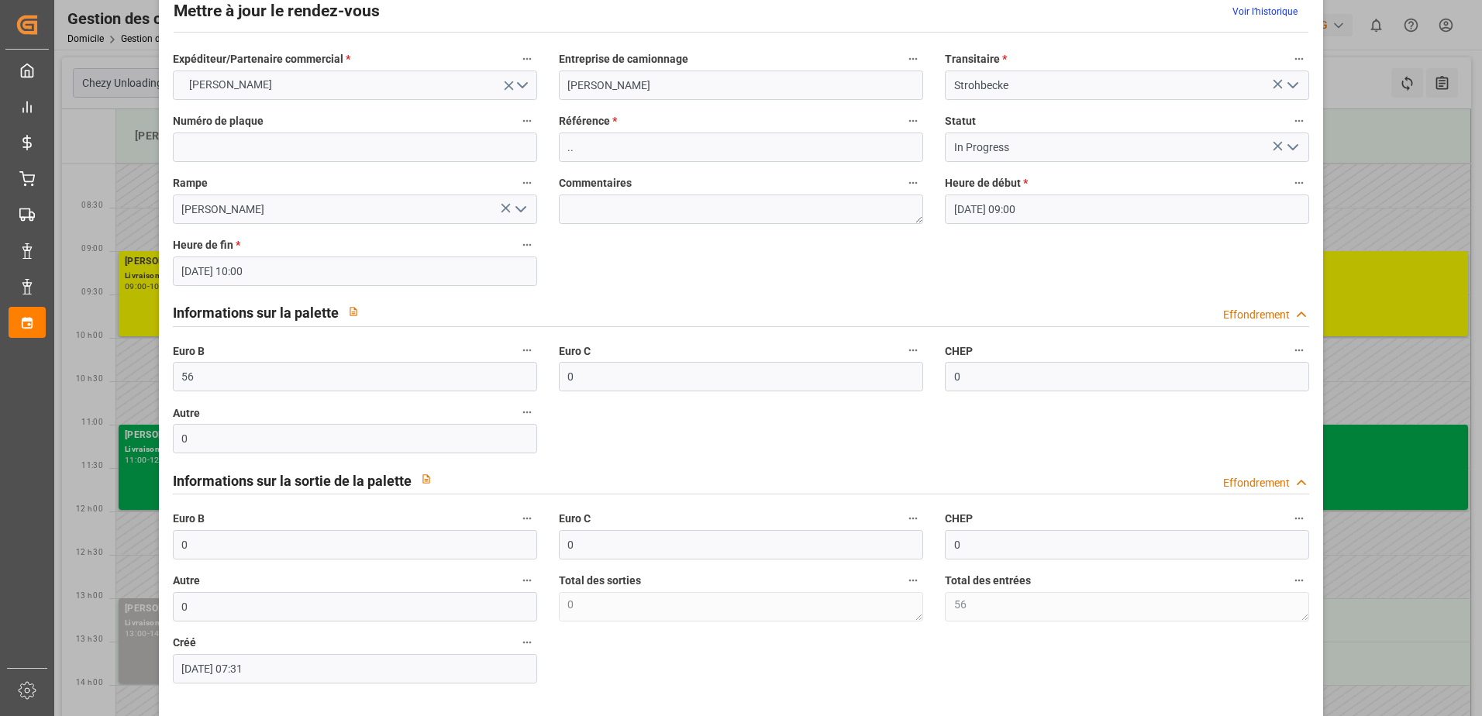
scroll to position [0, 0]
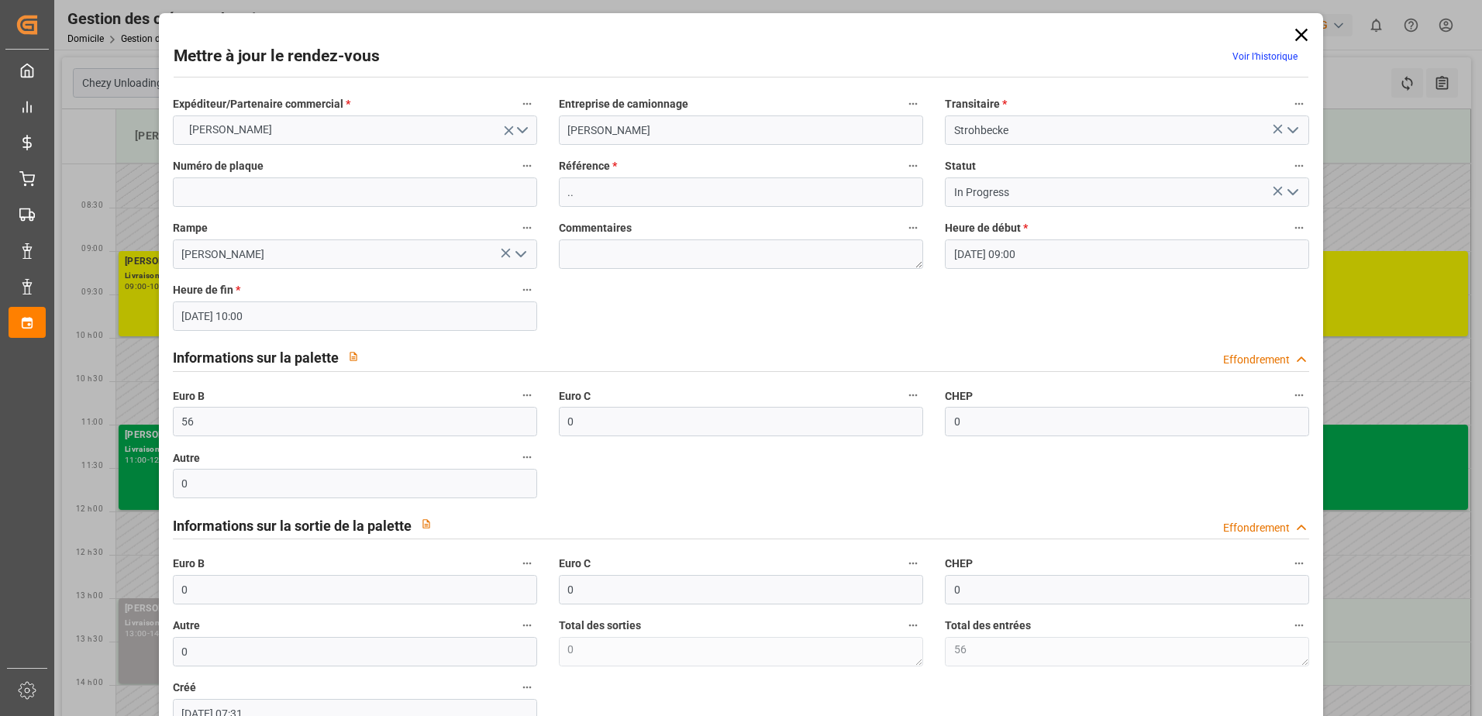
click at [1292, 38] on icon at bounding box center [1302, 35] width 22 height 22
